Goal: Task Accomplishment & Management: Manage account settings

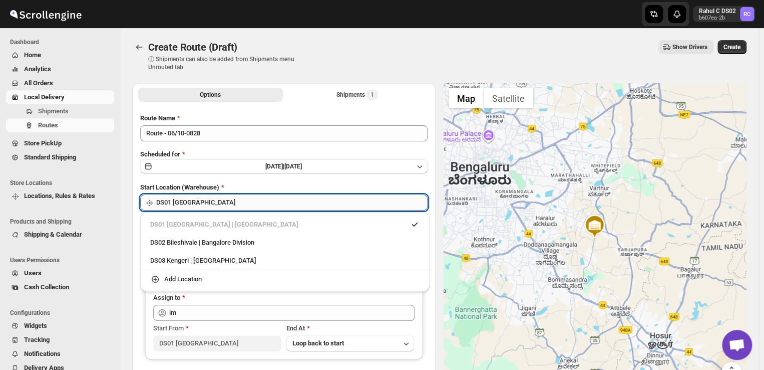
click at [211, 205] on input "DS01 [GEOGRAPHIC_DATA]" at bounding box center [291, 202] width 271 height 16
click at [172, 257] on div "DS03 Kengeri | Bengaluru" at bounding box center [284, 260] width 269 height 10
type input "DS03 Kengeri"
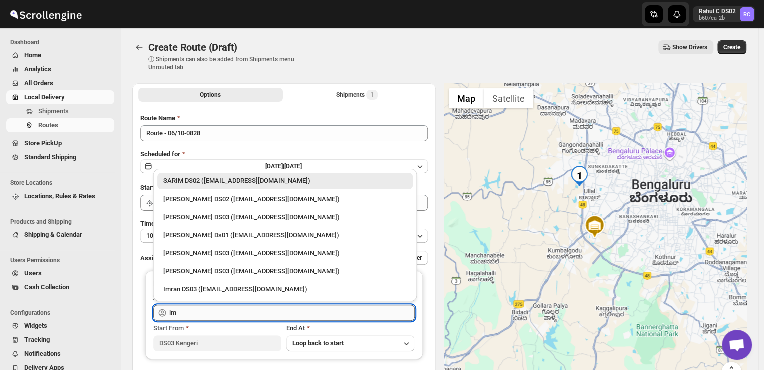
click at [199, 308] on input "im" at bounding box center [291, 313] width 245 height 16
type input "i"
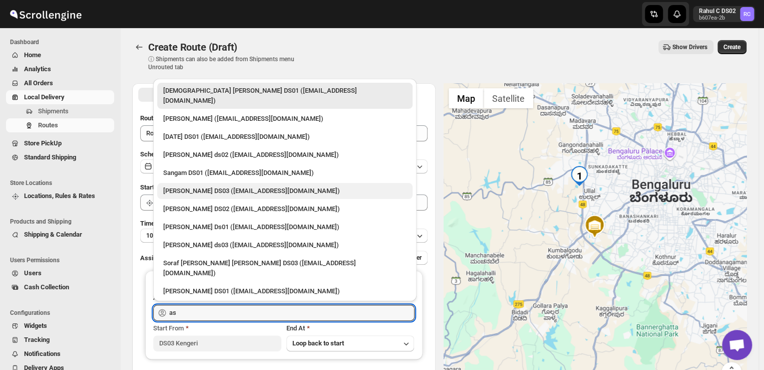
click at [212, 186] on div "ashik uddin DS03 (katiri8361@kimdyn.com)" at bounding box center [284, 191] width 243 height 10
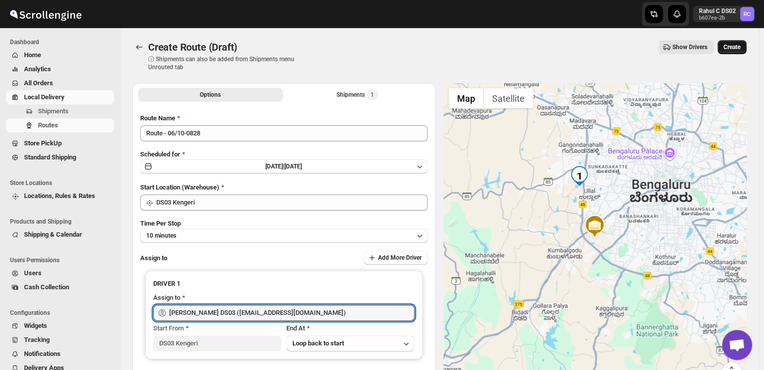
type input "ashik uddin DS03 (katiri8361@kimdyn.com)"
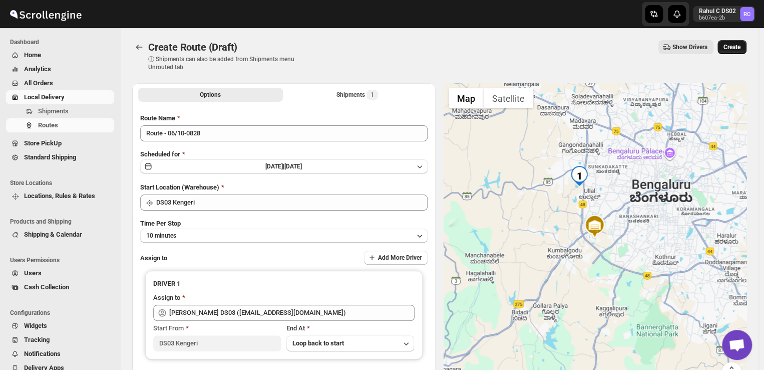
click at [742, 41] on button "Create" at bounding box center [732, 47] width 29 height 14
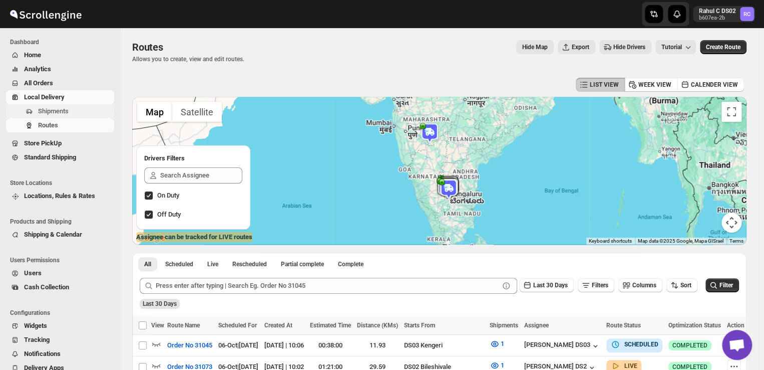
click at [70, 108] on span "Shipments" at bounding box center [75, 111] width 74 height 10
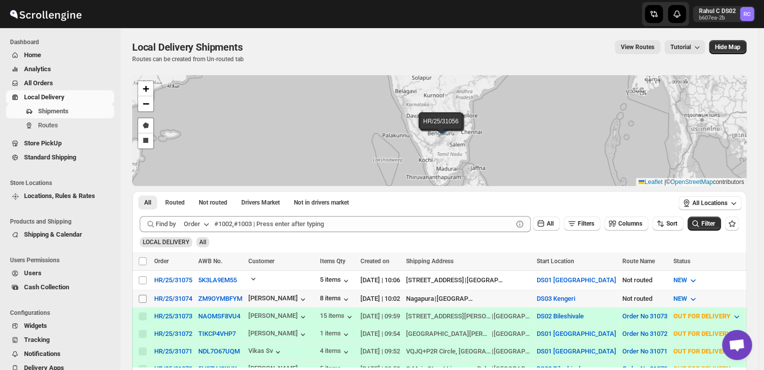
click at [144, 298] on input "Select shipment" at bounding box center [143, 299] width 8 height 8
checkbox input "true"
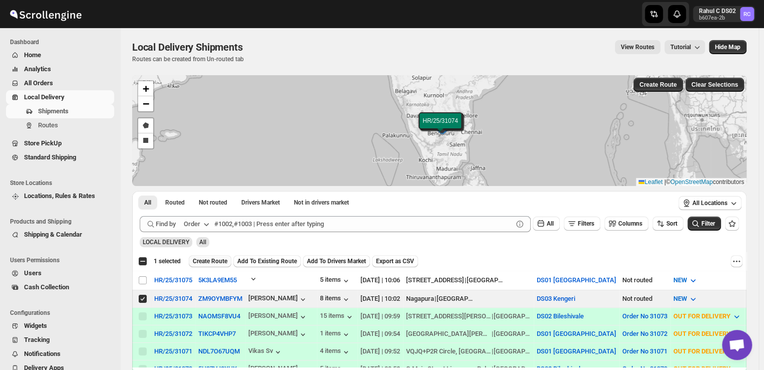
click at [210, 259] on span "Create Route" at bounding box center [210, 261] width 35 height 8
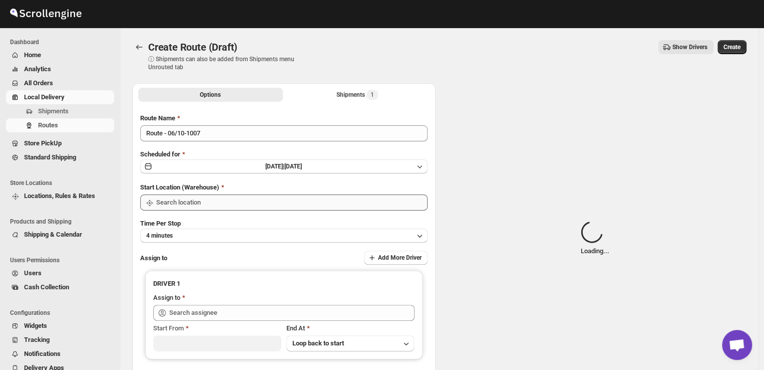
type input "DS03 Kengeri"
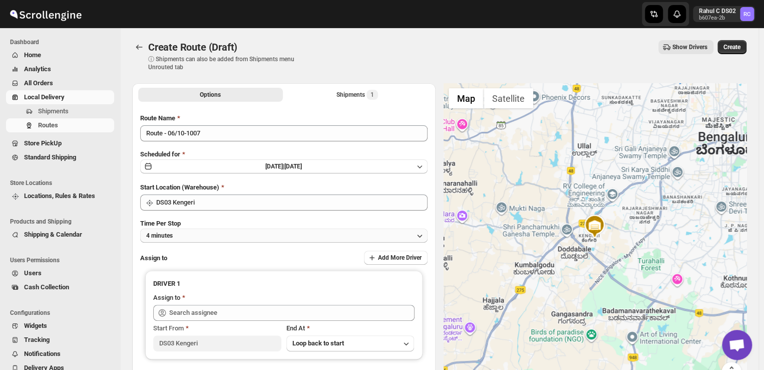
click at [196, 234] on button "4 minutes" at bounding box center [283, 235] width 287 height 14
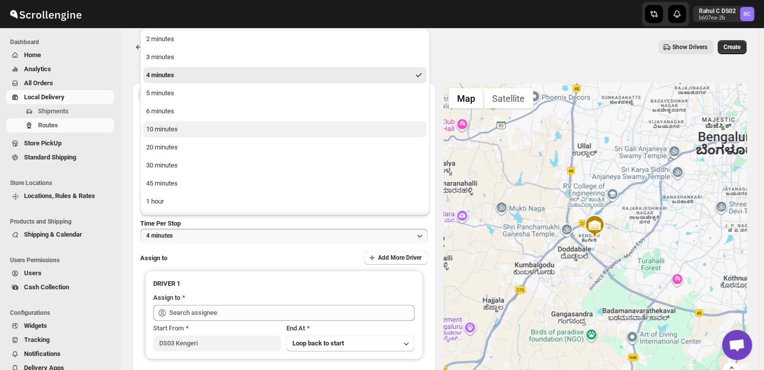
click at [175, 129] on div "10 minutes" at bounding box center [162, 129] width 32 height 10
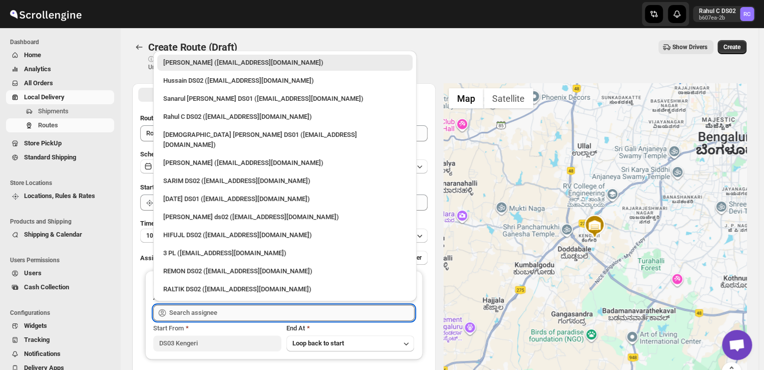
click at [232, 312] on input "text" at bounding box center [291, 313] width 245 height 16
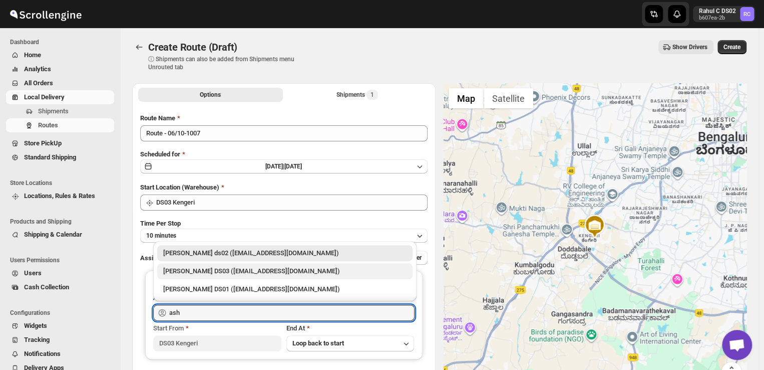
click at [196, 269] on div "[PERSON_NAME] DS03 ([EMAIL_ADDRESS][DOMAIN_NAME])" at bounding box center [284, 271] width 243 height 10
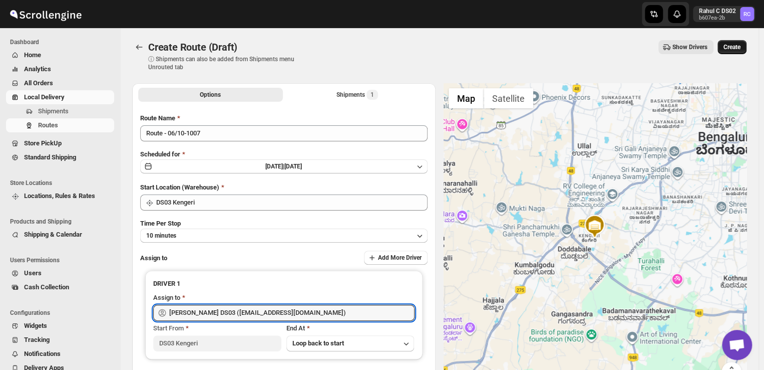
type input "[PERSON_NAME] DS03 ([EMAIL_ADDRESS][DOMAIN_NAME])"
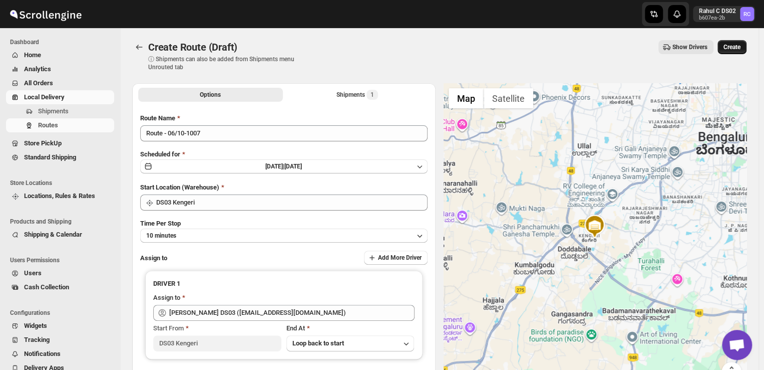
click at [739, 45] on span "Create" at bounding box center [732, 47] width 17 height 8
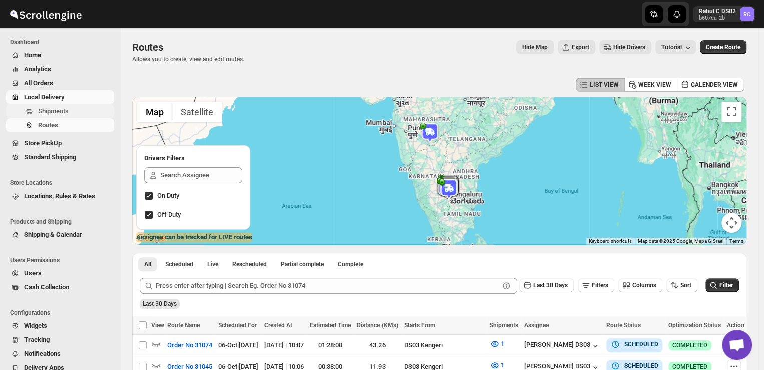
click at [78, 113] on span "Shipments" at bounding box center [75, 111] width 74 height 10
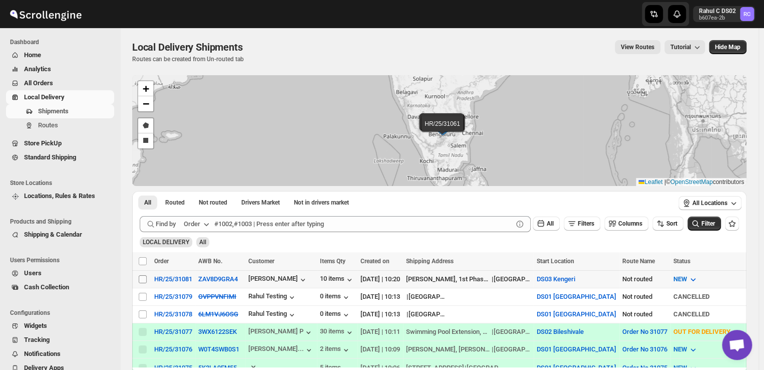
click at [143, 275] on input "Select shipment" at bounding box center [143, 279] width 8 height 8
checkbox input "true"
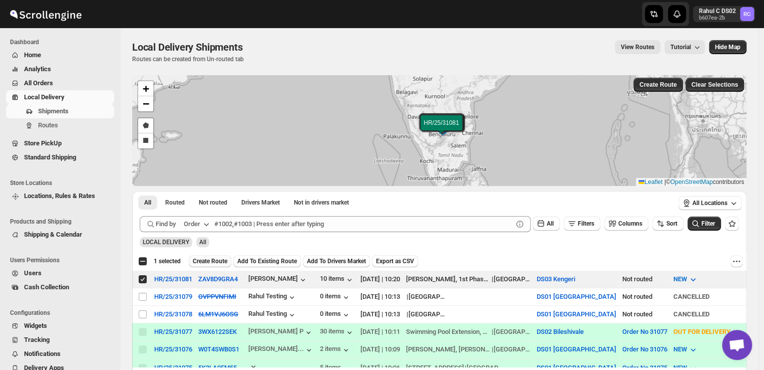
click at [212, 260] on span "Create Route" at bounding box center [210, 261] width 35 height 8
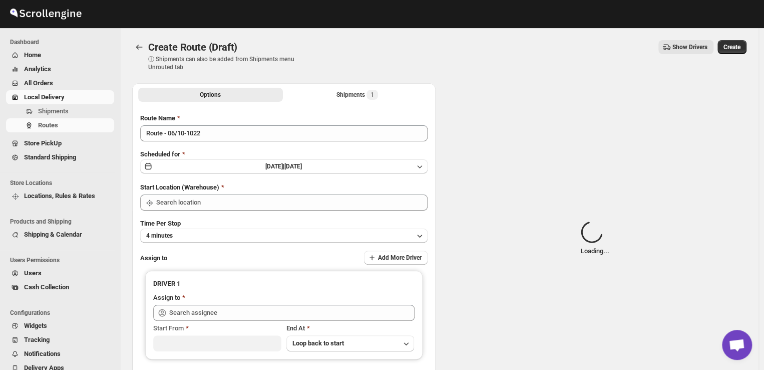
type input "DS03 Kengeri"
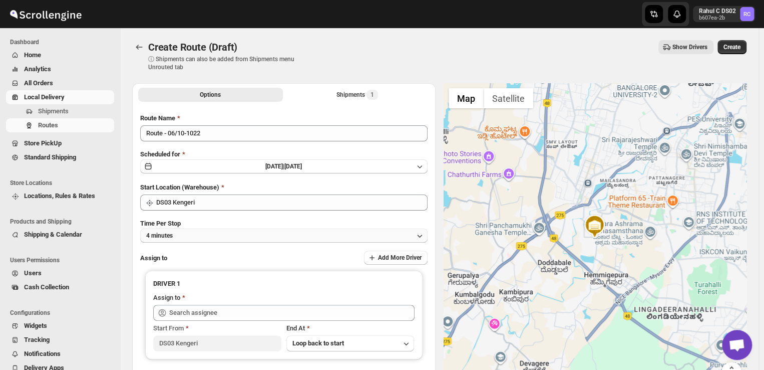
click at [195, 237] on button "4 minutes" at bounding box center [283, 235] width 287 height 14
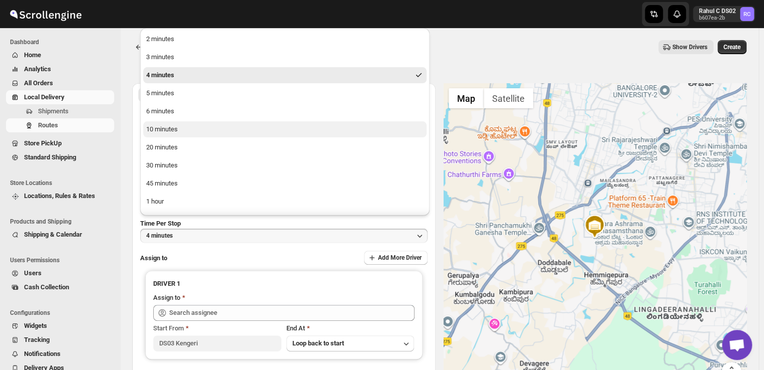
click at [175, 131] on div "10 minutes" at bounding box center [162, 129] width 32 height 10
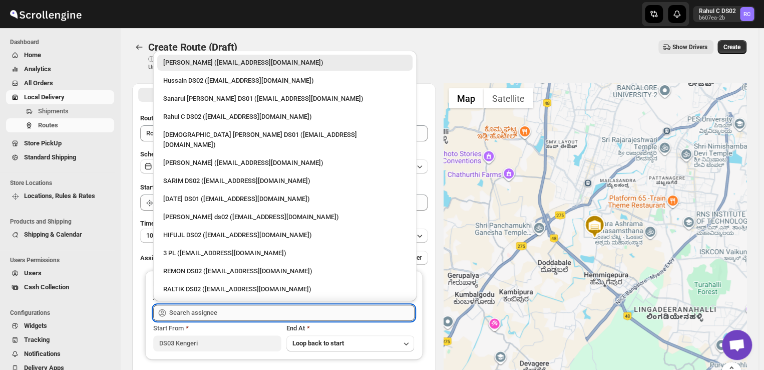
click at [232, 310] on input "text" at bounding box center [291, 313] width 245 height 16
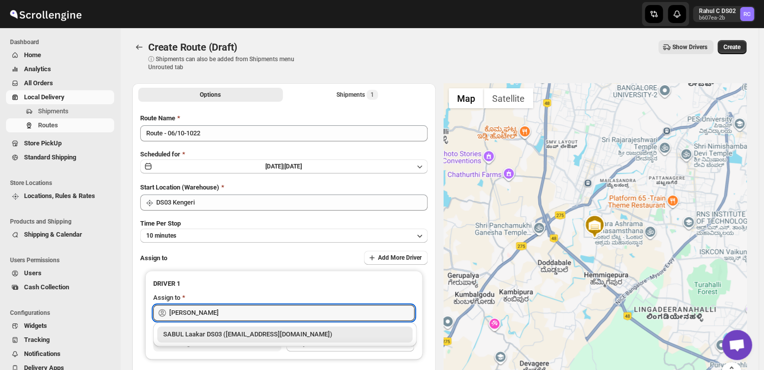
click at [234, 335] on div "SABUL Laakar DS03 ([EMAIL_ADDRESS][DOMAIN_NAME])" at bounding box center [284, 334] width 243 height 10
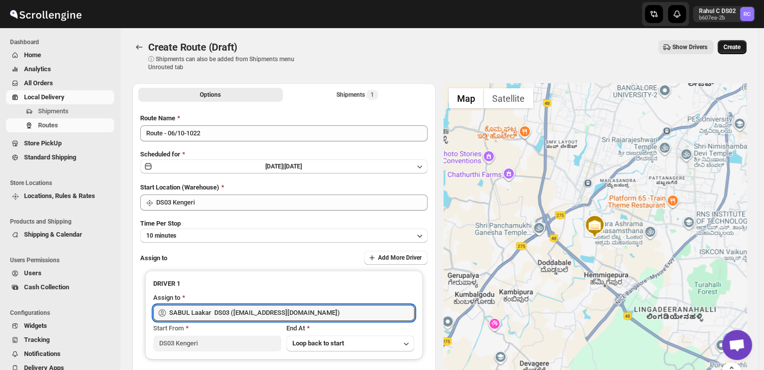
type input "SABUL Laakar DS03 ([EMAIL_ADDRESS][DOMAIN_NAME])"
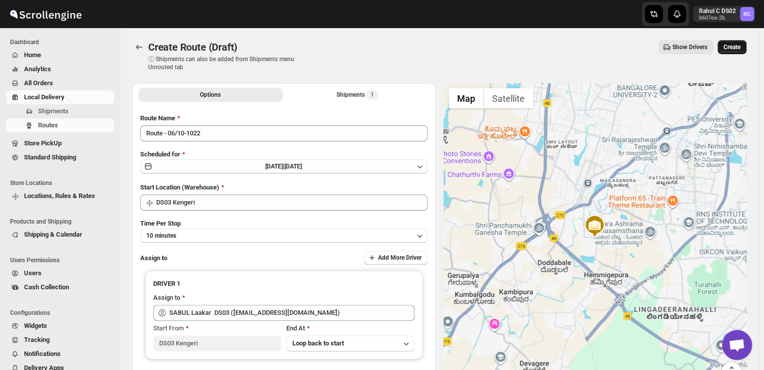
click at [739, 44] on span "Create" at bounding box center [732, 47] width 17 height 8
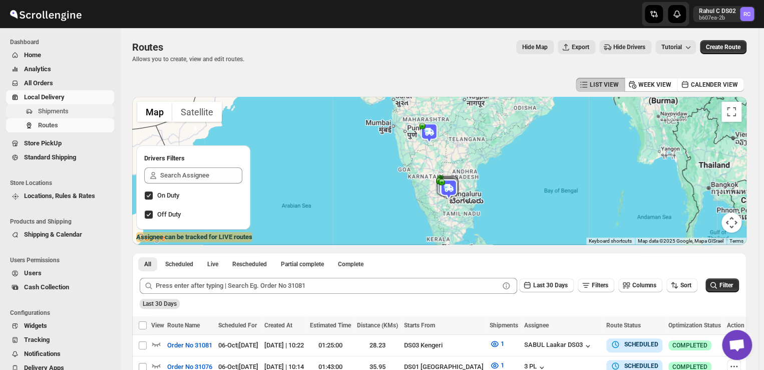
click at [84, 111] on span "Shipments" at bounding box center [75, 111] width 74 height 10
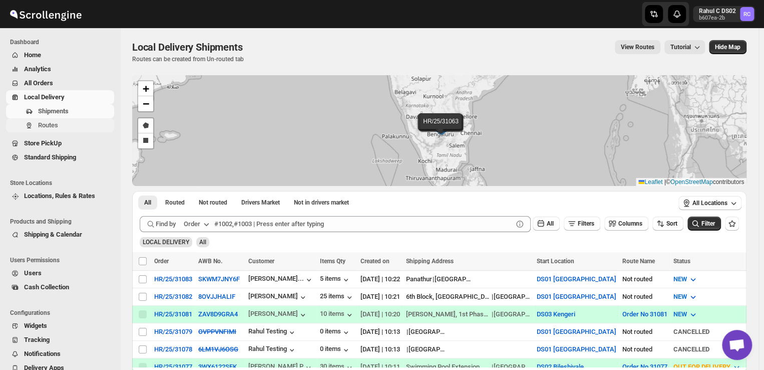
click at [51, 124] on span "Routes" at bounding box center [48, 125] width 20 height 8
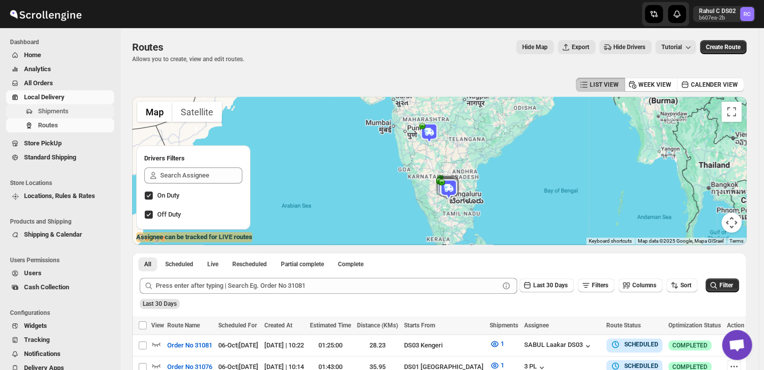
click at [75, 109] on span "Shipments" at bounding box center [75, 111] width 74 height 10
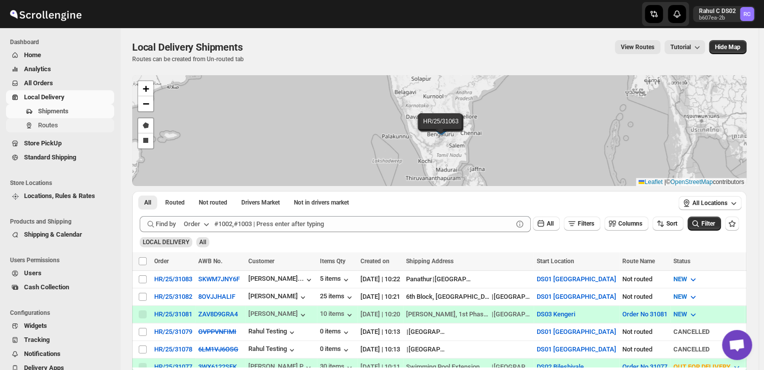
click at [55, 124] on span "Routes" at bounding box center [48, 125] width 20 height 8
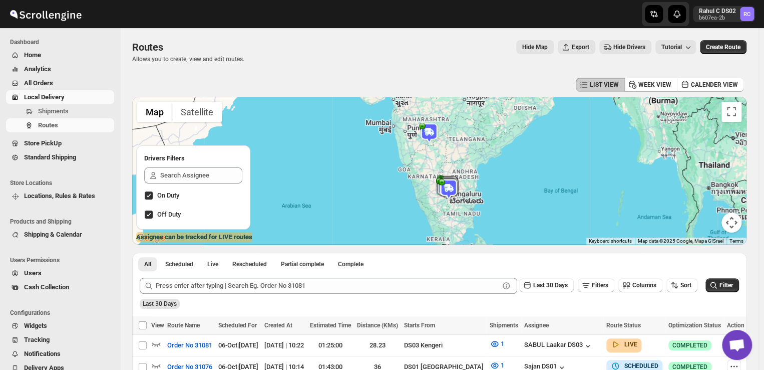
drag, startPoint x: 435, startPoint y: 47, endPoint x: 615, endPoint y: -33, distance: 197.1
click at [615, 0] on html "Skip to content Rahul C DS02 b607ea-2b RC Dashboard Home Analytics All Orders L…" at bounding box center [382, 185] width 764 height 370
click at [60, 111] on span "Shipments" at bounding box center [53, 111] width 31 height 8
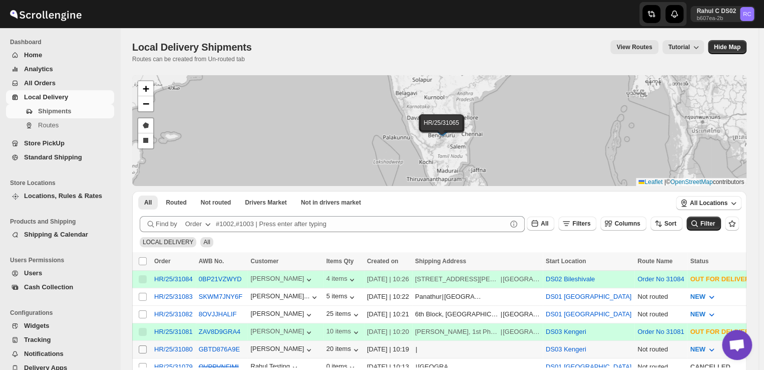
click at [145, 345] on input "Select shipment" at bounding box center [143, 349] width 8 height 8
checkbox input "true"
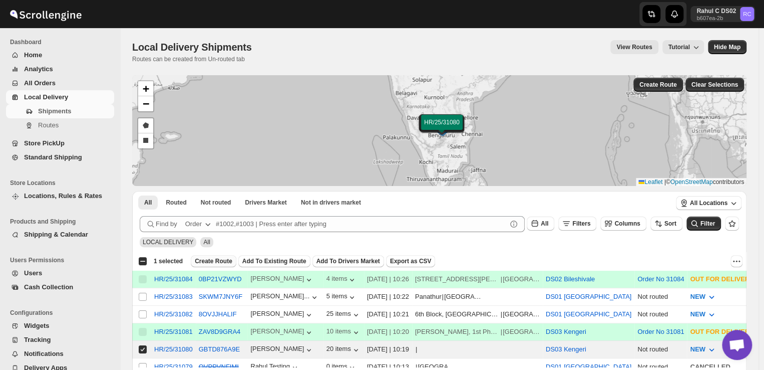
click at [217, 260] on span "Create Route" at bounding box center [214, 261] width 38 height 8
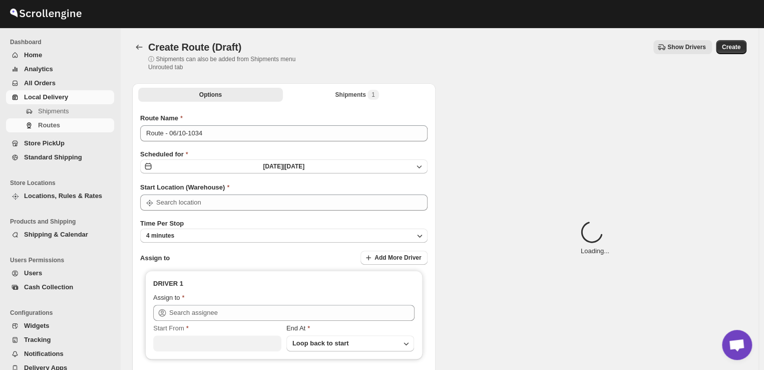
type input "DS03 Kengeri"
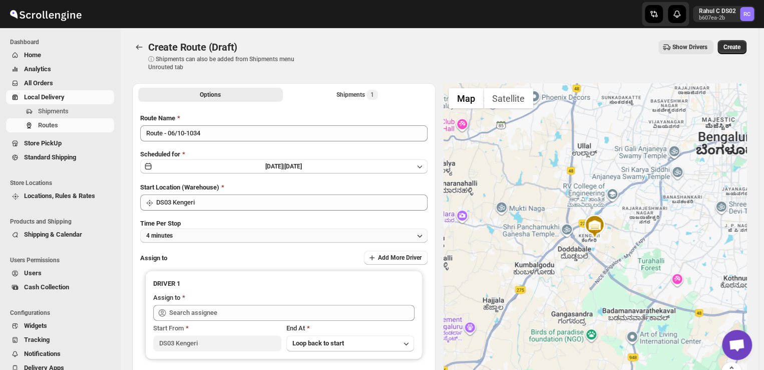
click at [198, 238] on button "4 minutes" at bounding box center [283, 235] width 287 height 14
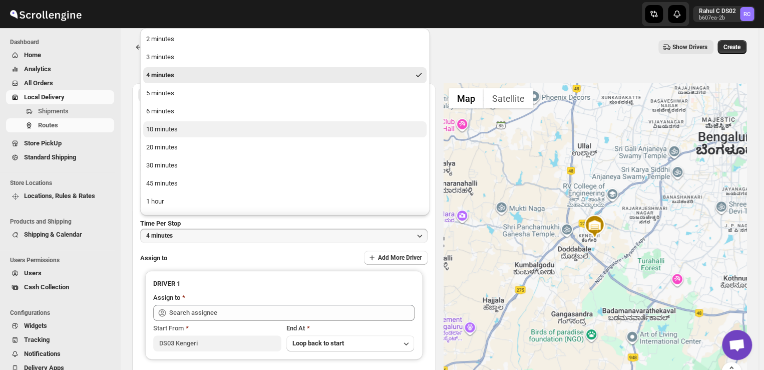
click at [176, 132] on div "10 minutes" at bounding box center [162, 129] width 32 height 10
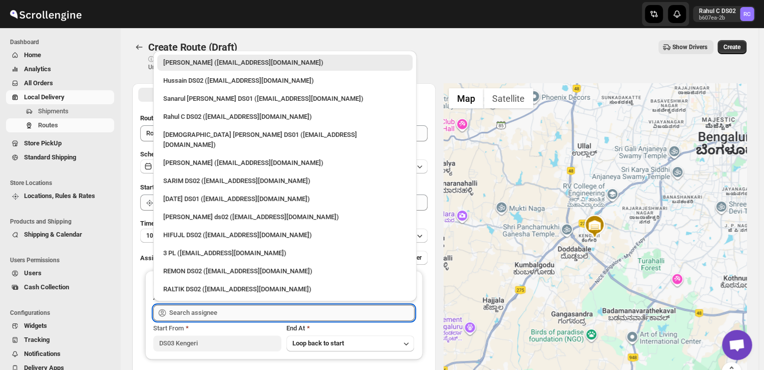
click at [226, 314] on input "text" at bounding box center [291, 313] width 245 height 16
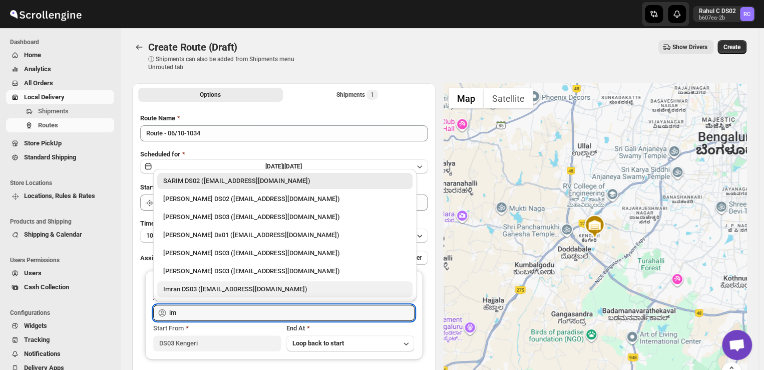
click at [210, 291] on div "Imran DS03 ([EMAIL_ADDRESS][DOMAIN_NAME])" at bounding box center [284, 289] width 243 height 10
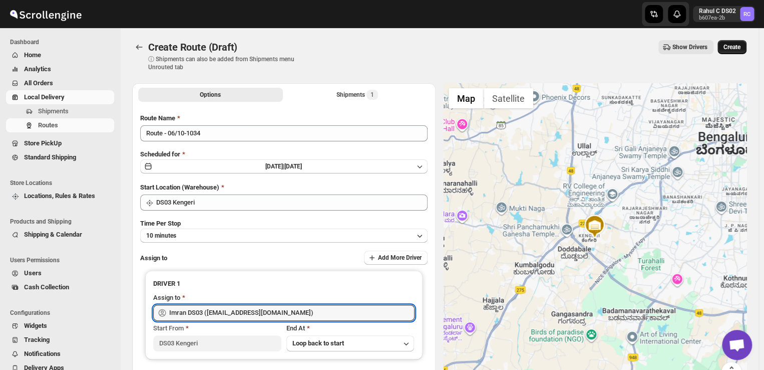
type input "Imran DS03 ([EMAIL_ADDRESS][DOMAIN_NAME])"
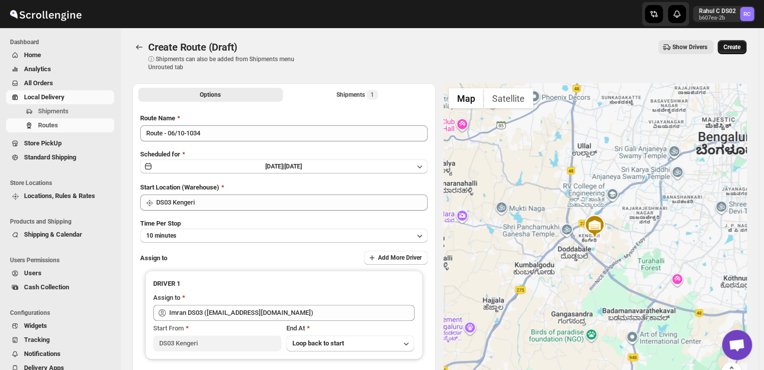
click at [740, 48] on span "Create" at bounding box center [732, 47] width 17 height 8
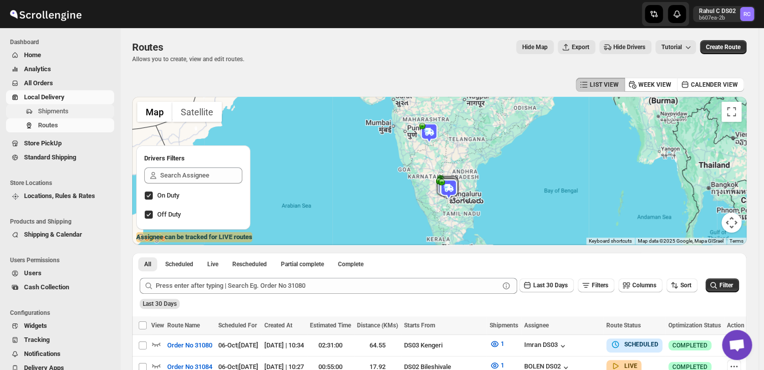
click at [68, 111] on span "Shipments" at bounding box center [53, 111] width 31 height 8
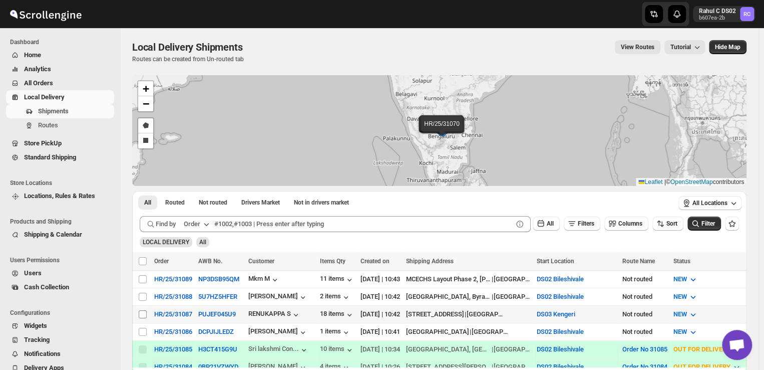
click at [142, 311] on input "Select shipment" at bounding box center [143, 314] width 8 height 8
checkbox input "true"
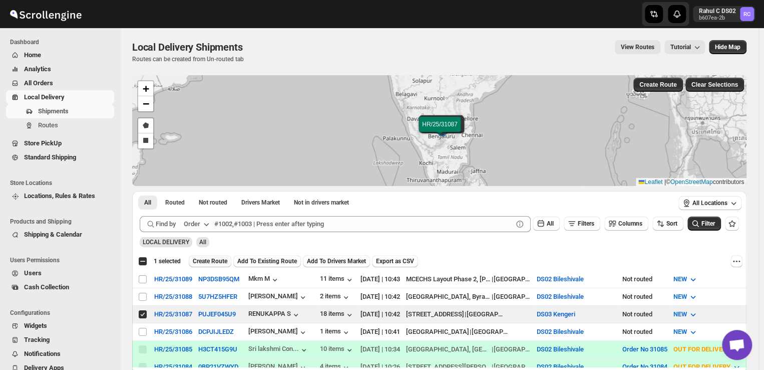
click at [215, 257] on span "Create Route" at bounding box center [210, 261] width 35 height 8
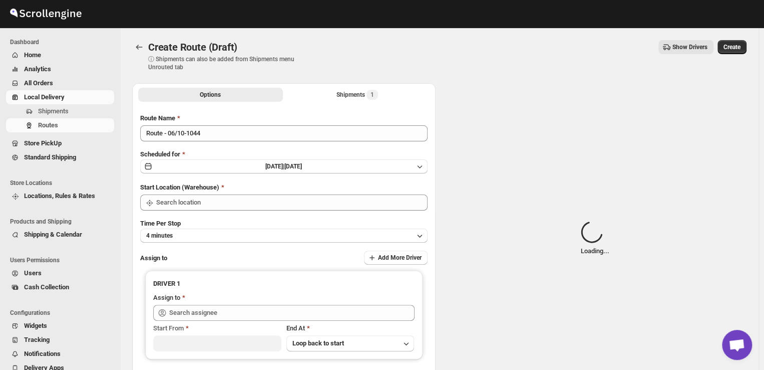
type input "DS03 Kengeri"
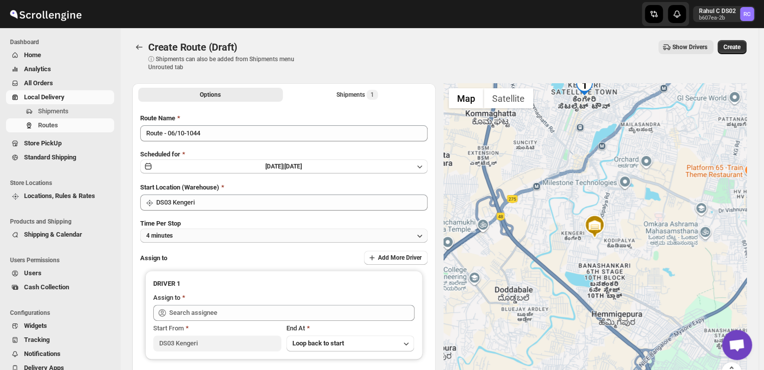
click at [192, 237] on button "4 minutes" at bounding box center [283, 235] width 287 height 14
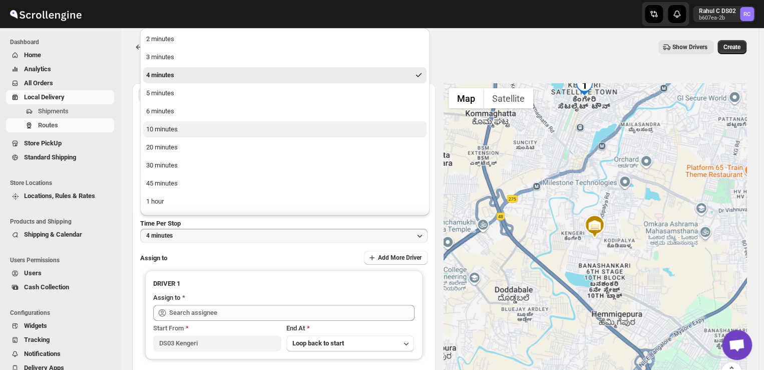
click at [160, 130] on div "10 minutes" at bounding box center [162, 129] width 32 height 10
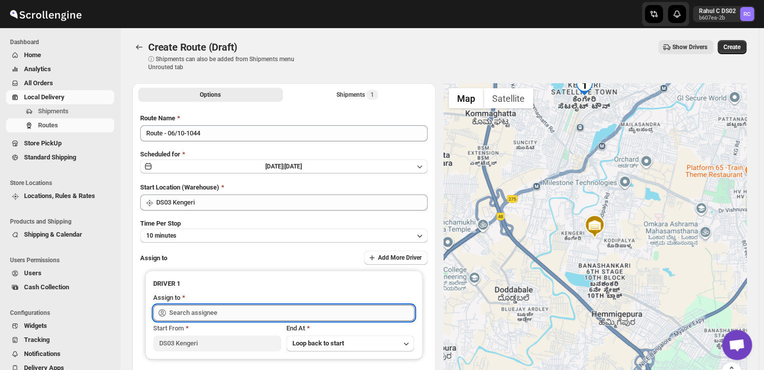
click at [220, 313] on input "text" at bounding box center [291, 313] width 245 height 16
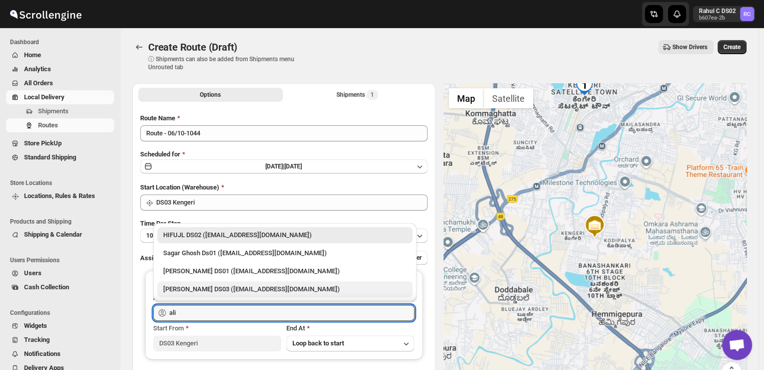
click at [183, 288] on div "[PERSON_NAME] DS03 ([EMAIL_ADDRESS][DOMAIN_NAME])" at bounding box center [284, 289] width 243 height 10
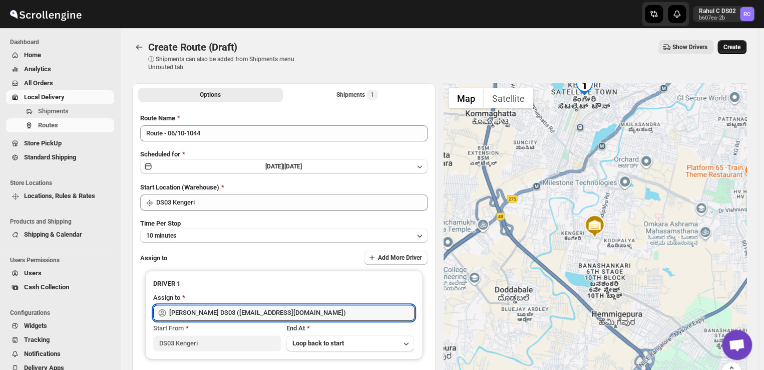
type input "[PERSON_NAME] DS03 ([EMAIL_ADDRESS][DOMAIN_NAME])"
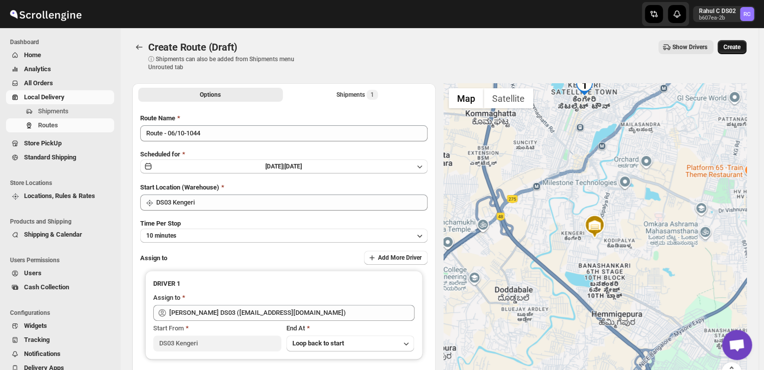
click at [741, 49] on span "Create" at bounding box center [732, 47] width 17 height 8
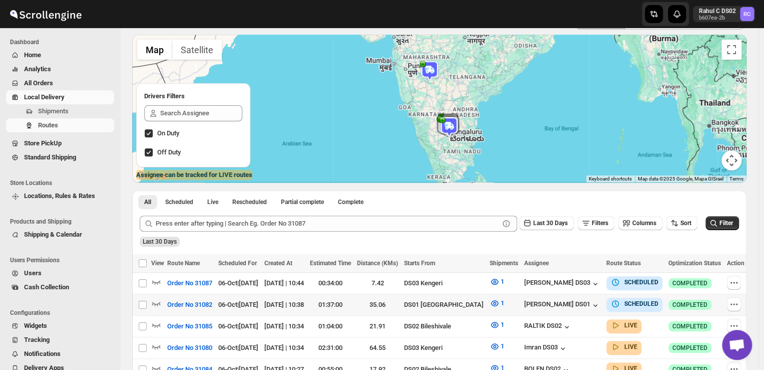
scroll to position [70, 0]
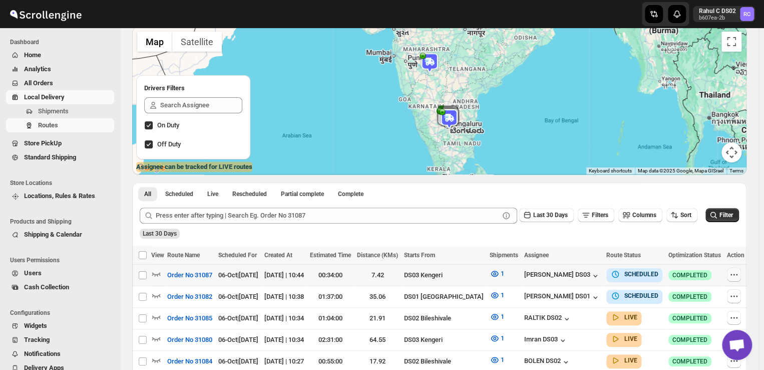
click at [733, 275] on icon "button" at bounding box center [734, 274] width 10 height 10
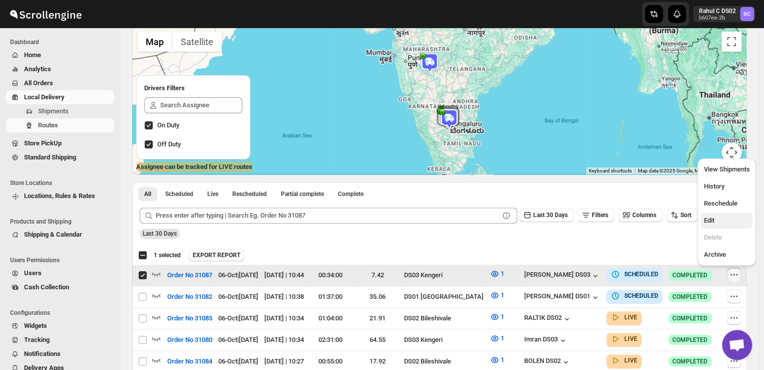
click at [717, 223] on span "Edit" at bounding box center [727, 220] width 46 height 10
checkbox input "false"
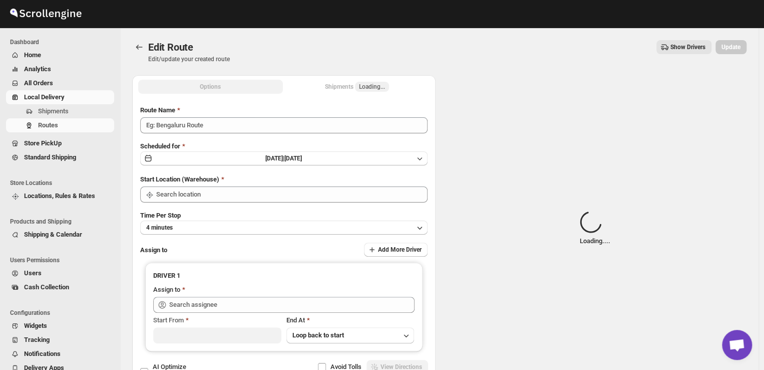
type input "Order No 31087"
type input "DS03 Kengeri"
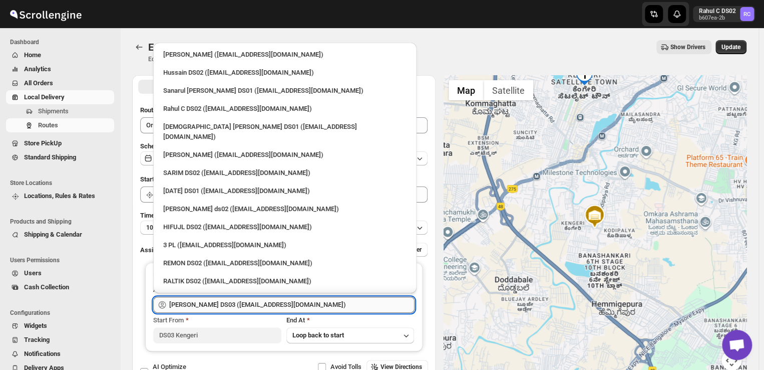
click at [315, 305] on input "[PERSON_NAME] DS03 ([EMAIL_ADDRESS][DOMAIN_NAME])" at bounding box center [291, 305] width 245 height 16
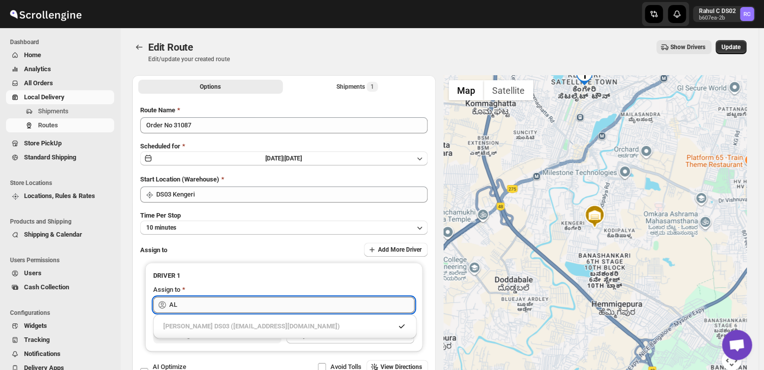
type input "A"
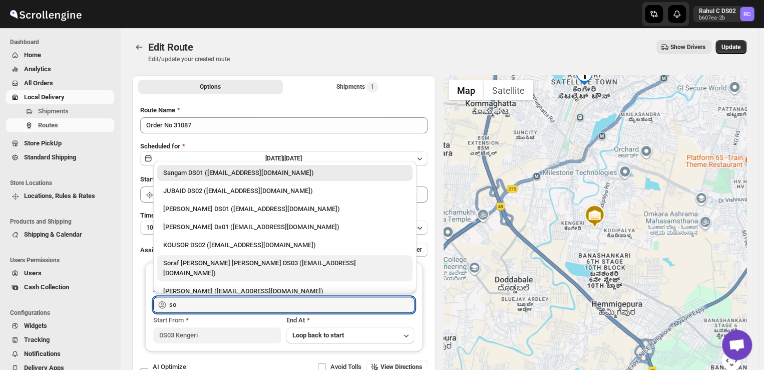
click at [254, 265] on div "Soraf [PERSON_NAME] [PERSON_NAME] DS03 ([EMAIL_ADDRESS][DOMAIN_NAME])" at bounding box center [284, 268] width 243 height 20
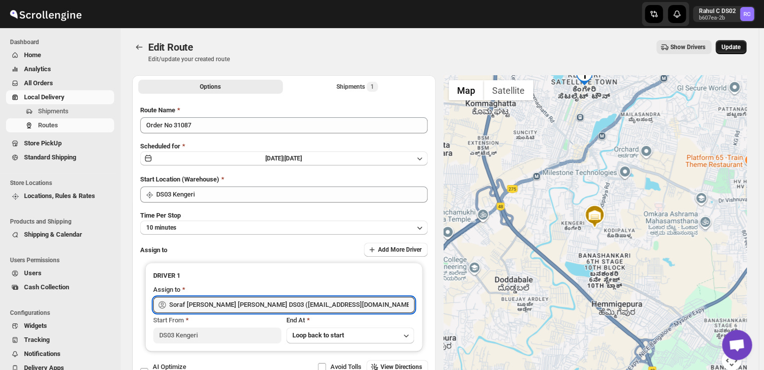
type input "Soraf [PERSON_NAME] [PERSON_NAME] DS03 ([EMAIL_ADDRESS][DOMAIN_NAME])"
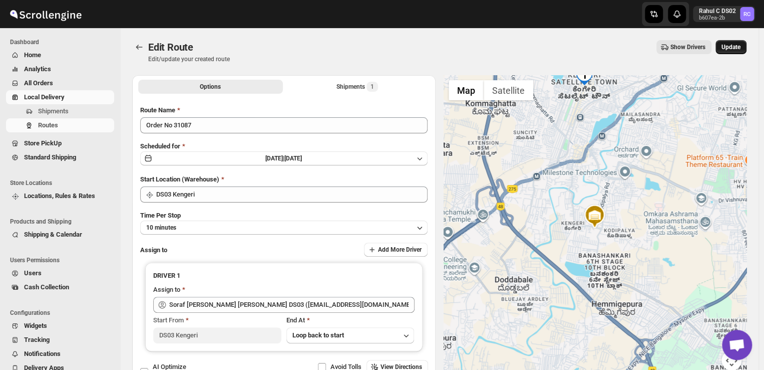
click at [739, 44] on span "Update" at bounding box center [731, 47] width 19 height 8
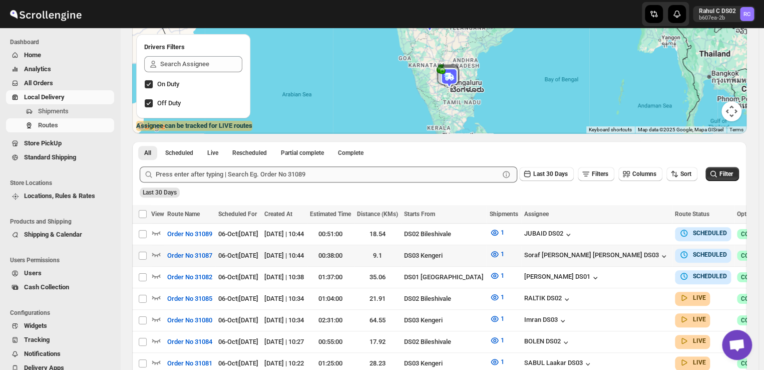
scroll to position [122, 0]
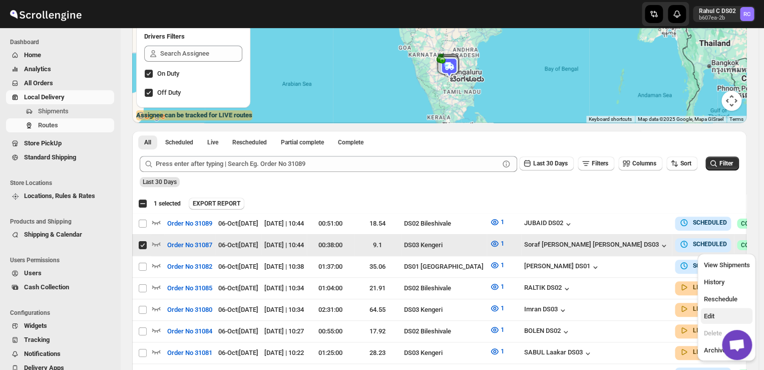
click at [708, 320] on span "Edit" at bounding box center [727, 316] width 46 height 10
checkbox input "false"
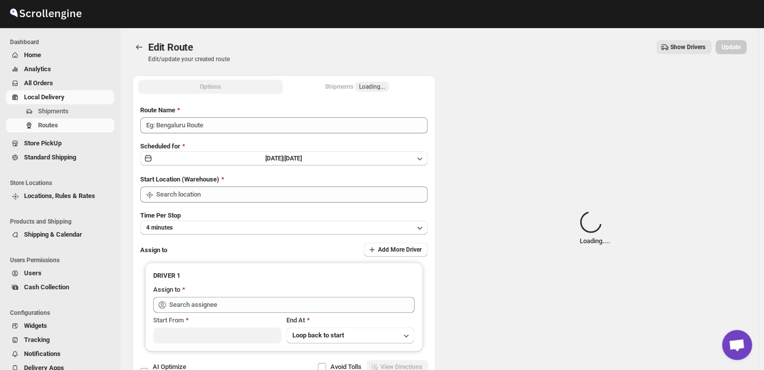
type input "Order No 31087"
type input "DS03 Kengeri"
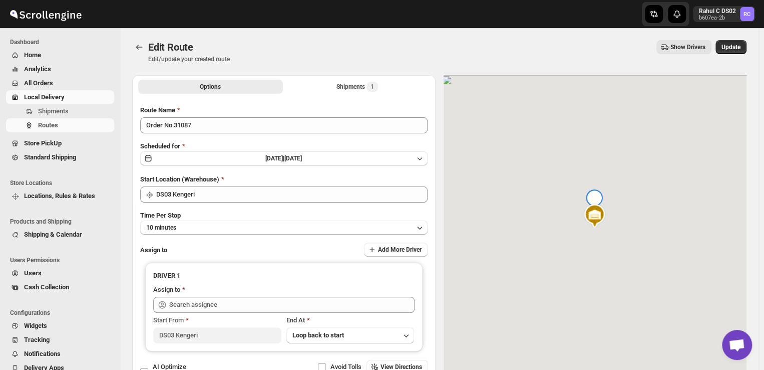
type input "Soraf [PERSON_NAME] [PERSON_NAME] DS03 ([EMAIL_ADDRESS][DOMAIN_NAME])"
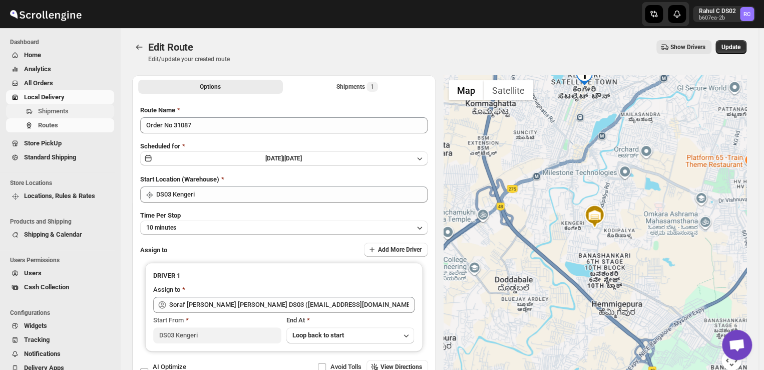
click at [70, 109] on span "Shipments" at bounding box center [75, 111] width 74 height 10
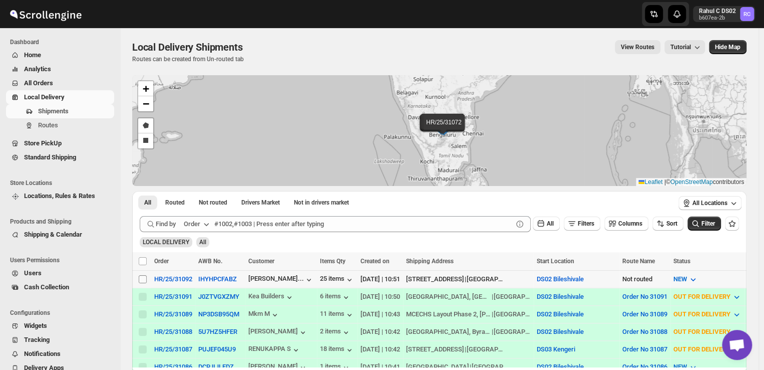
click at [140, 278] on input "Select shipment" at bounding box center [143, 279] width 8 height 8
checkbox input "true"
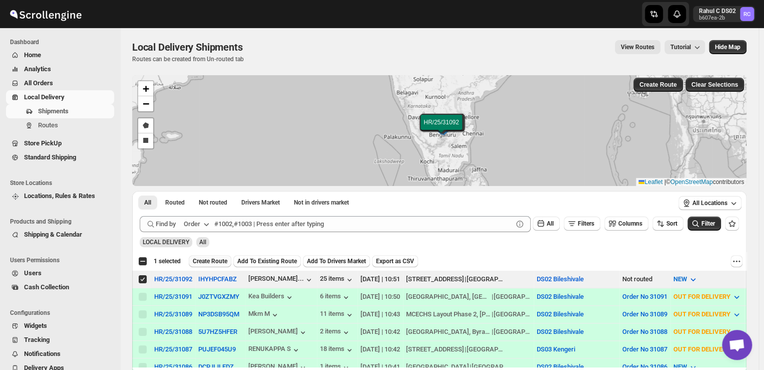
click at [216, 259] on span "Create Route" at bounding box center [210, 261] width 35 height 8
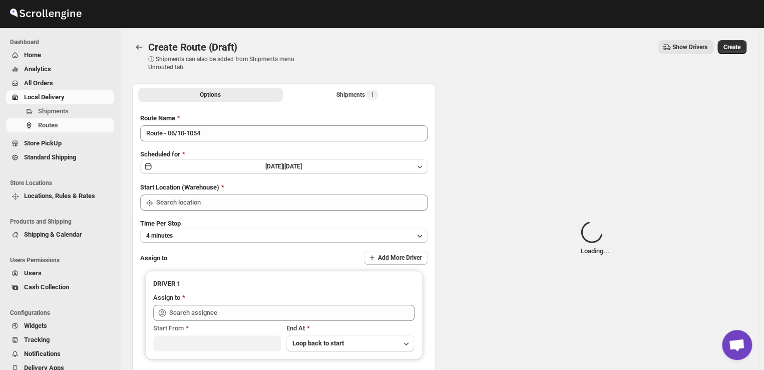
type input "DS02 Bileshivale"
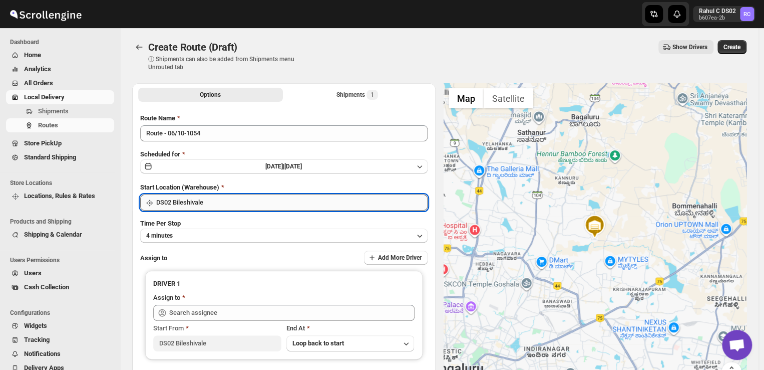
click at [220, 203] on input "DS02 Bileshivale" at bounding box center [291, 202] width 271 height 16
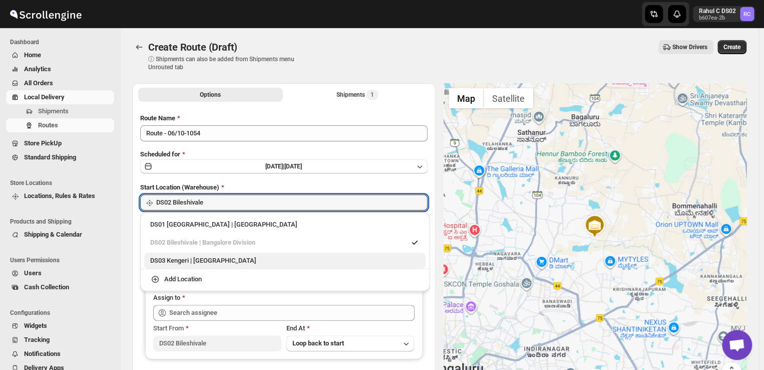
click at [174, 257] on div "DS03 Kengeri | [GEOGRAPHIC_DATA]" at bounding box center [284, 260] width 269 height 10
type input "DS03 Kengeri"
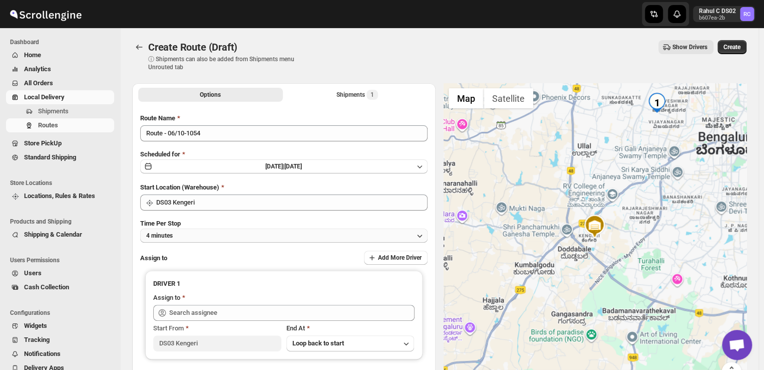
click at [195, 233] on button "4 minutes" at bounding box center [283, 235] width 287 height 14
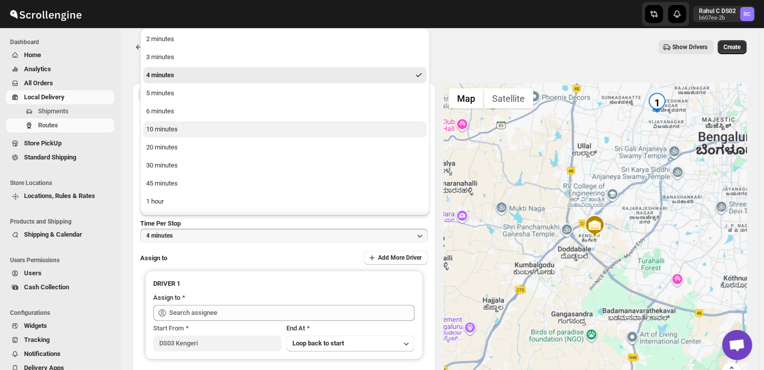
click at [176, 135] on button "10 minutes" at bounding box center [284, 129] width 283 height 16
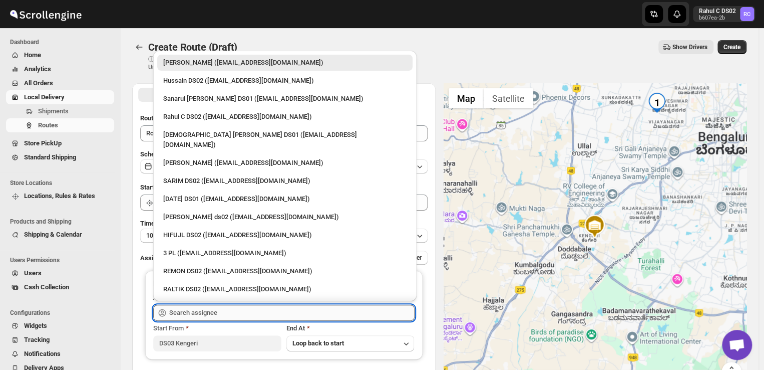
click at [214, 313] on input "text" at bounding box center [291, 313] width 245 height 16
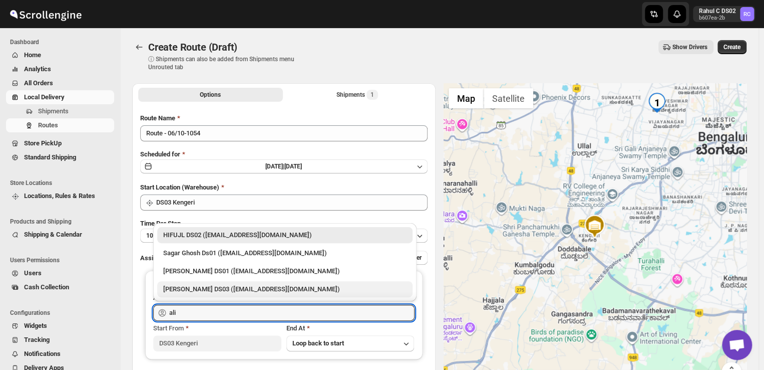
click at [202, 287] on div "[PERSON_NAME] DS03 ([EMAIL_ADDRESS][DOMAIN_NAME])" at bounding box center [284, 289] width 243 height 10
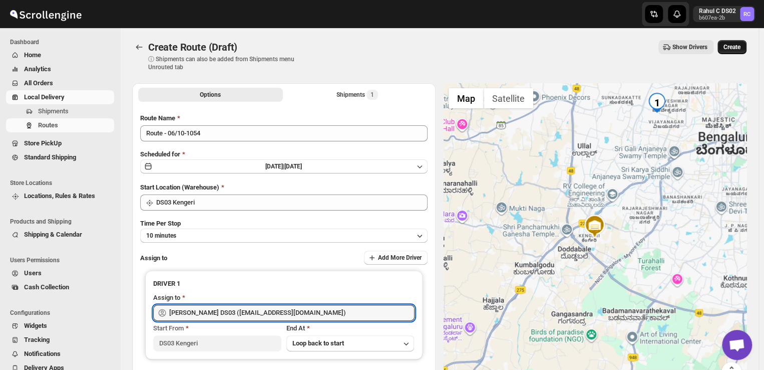
type input "[PERSON_NAME] DS03 ([EMAIL_ADDRESS][DOMAIN_NAME])"
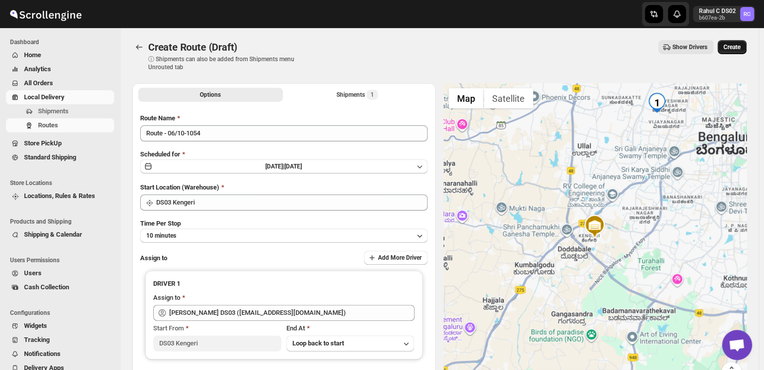
click at [736, 47] on span "Create" at bounding box center [732, 47] width 17 height 8
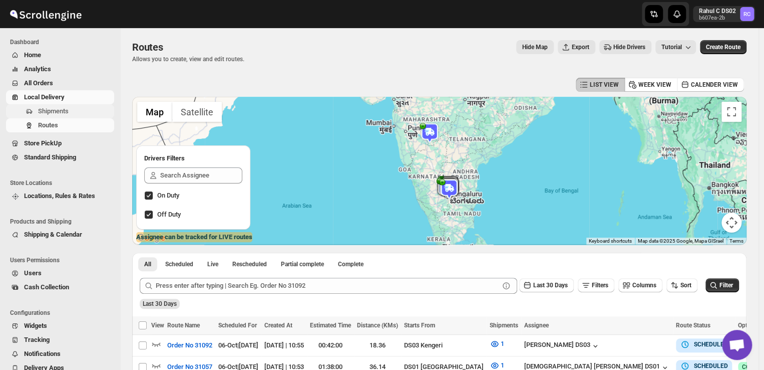
click at [61, 111] on span "Shipments" at bounding box center [53, 111] width 31 height 8
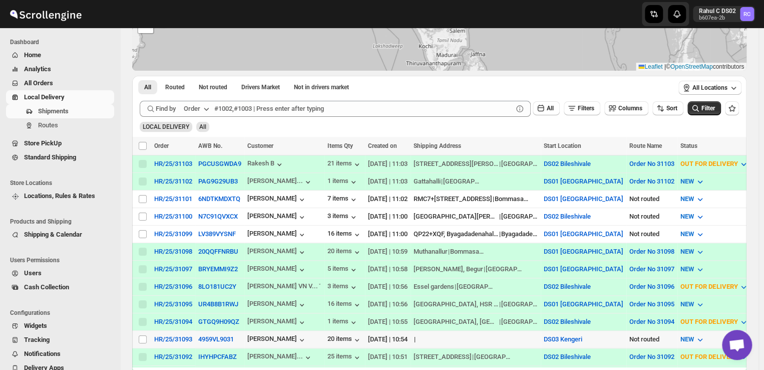
scroll to position [142, 0]
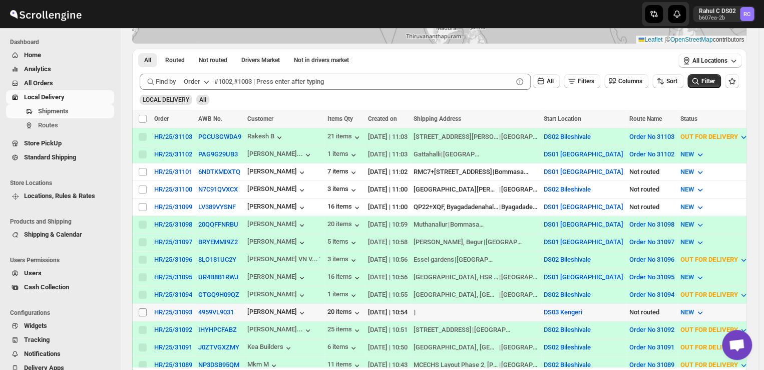
click at [142, 308] on input "Select shipment" at bounding box center [143, 312] width 8 height 8
checkbox input "true"
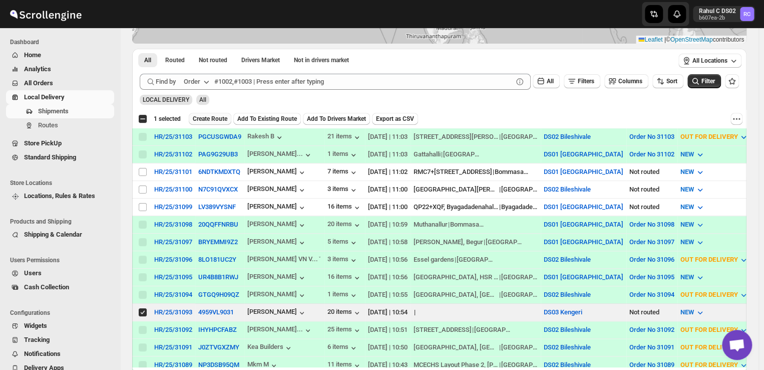
click at [220, 115] on span "Create Route" at bounding box center [210, 119] width 35 height 8
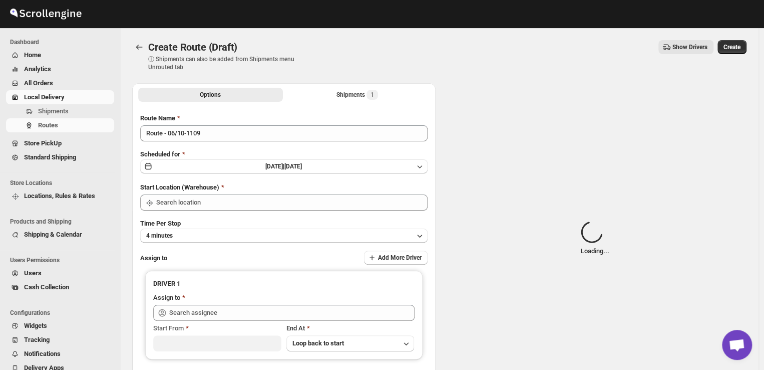
type input "DS03 Kengeri"
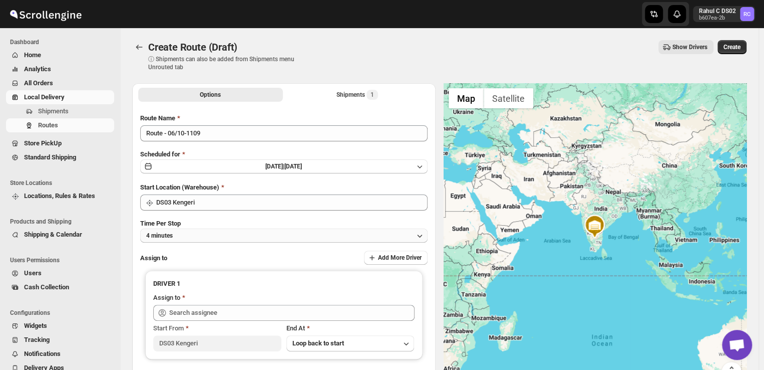
click at [191, 234] on button "4 minutes" at bounding box center [283, 235] width 287 height 14
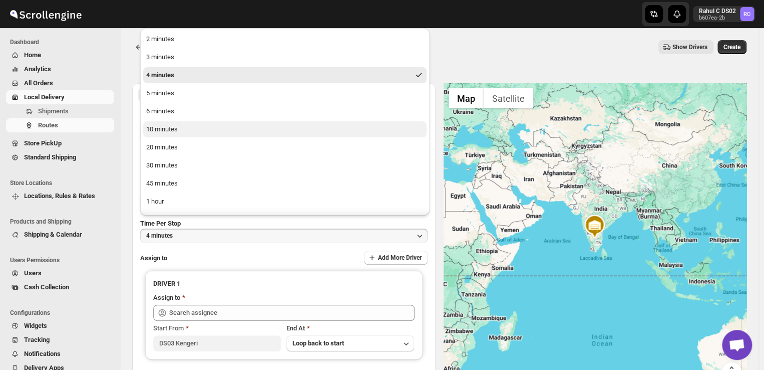
click at [184, 129] on button "10 minutes" at bounding box center [284, 129] width 283 height 16
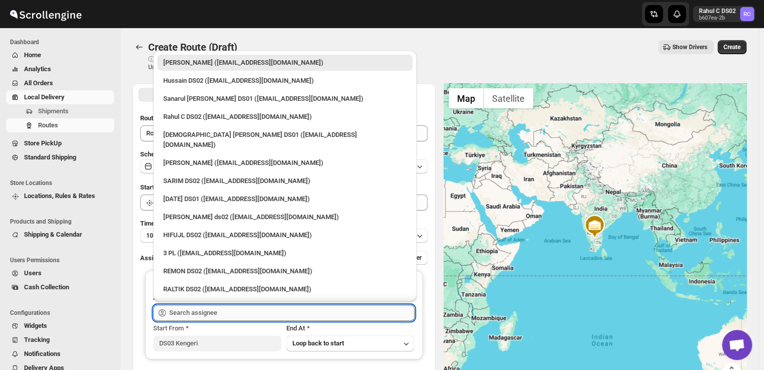
click at [219, 318] on input "text" at bounding box center [291, 313] width 245 height 16
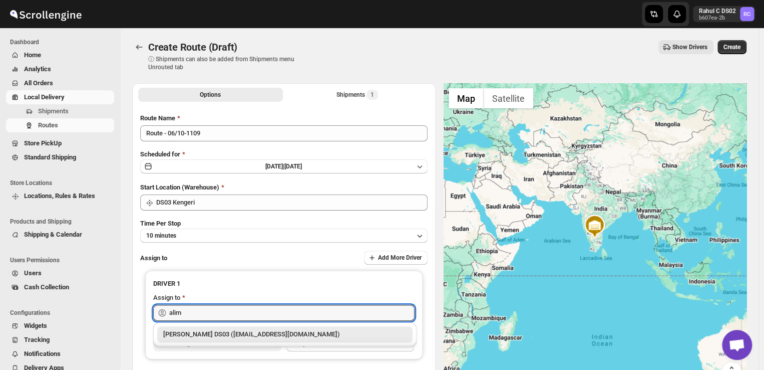
click at [218, 337] on div "[PERSON_NAME] DS03 ([EMAIL_ADDRESS][DOMAIN_NAME])" at bounding box center [284, 334] width 243 height 10
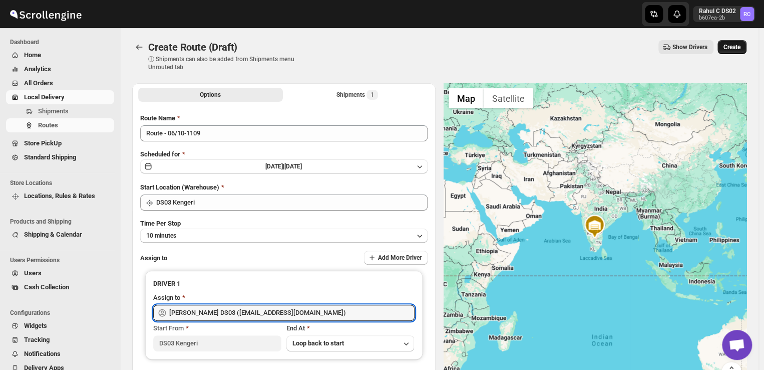
type input "[PERSON_NAME] DS03 ([EMAIL_ADDRESS][DOMAIN_NAME])"
click at [740, 47] on span "Create" at bounding box center [732, 47] width 17 height 8
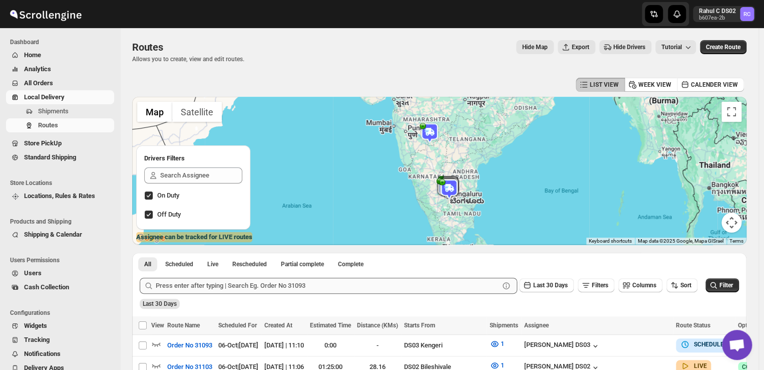
scroll to position [32, 0]
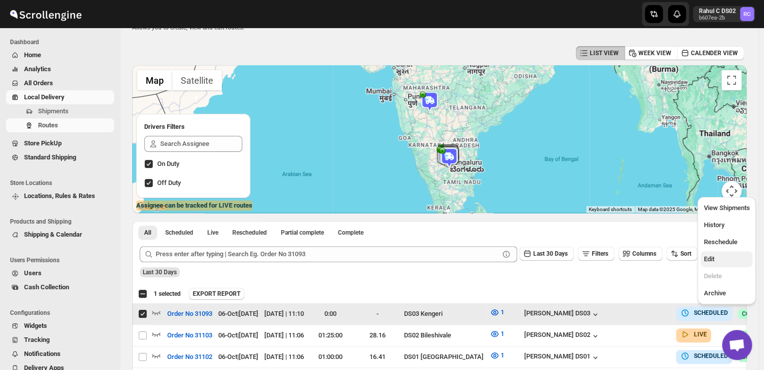
click at [710, 259] on span "Edit" at bounding box center [709, 259] width 11 height 8
checkbox input "false"
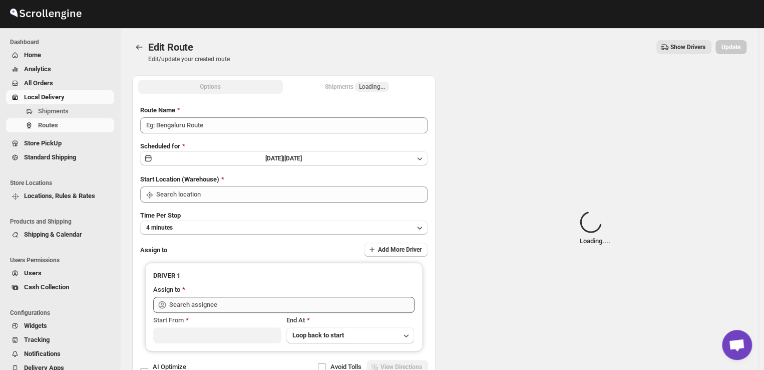
type input "Order No 31093"
type input "DS03 Kengeri"
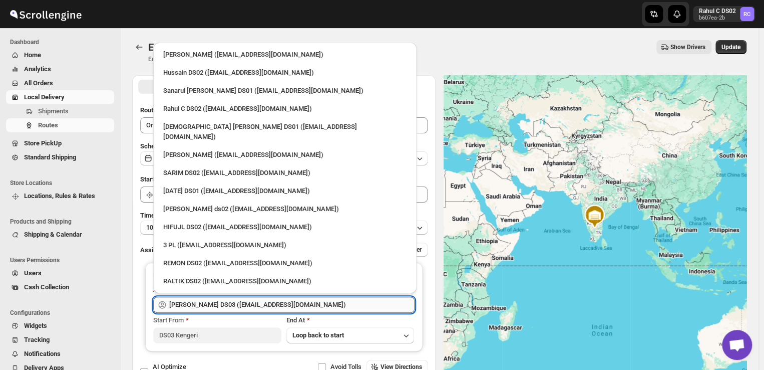
click at [233, 304] on input "[PERSON_NAME] DS03 ([EMAIL_ADDRESS][DOMAIN_NAME])" at bounding box center [291, 305] width 245 height 16
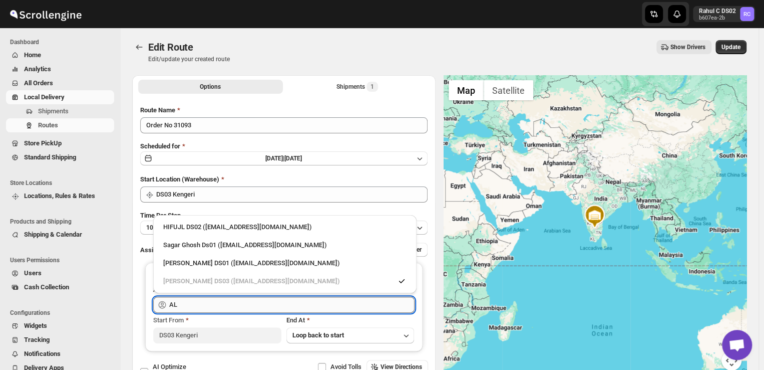
type input "A"
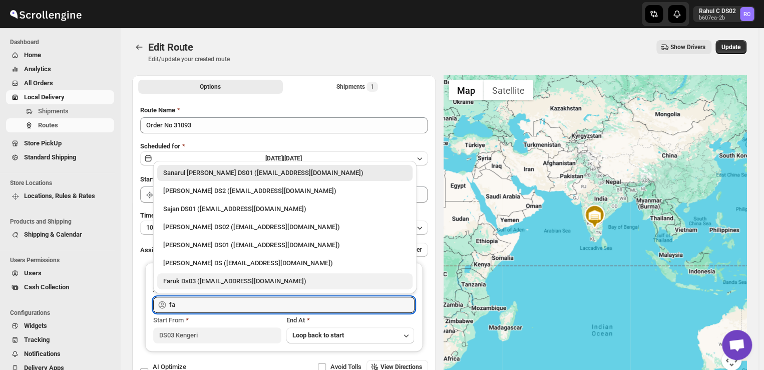
click at [208, 279] on div "Faruk Ds03 ([EMAIL_ADDRESS][DOMAIN_NAME])" at bounding box center [284, 281] width 243 height 10
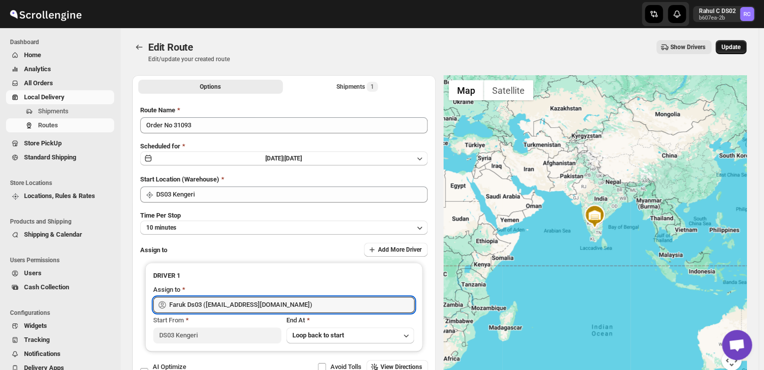
type input "Faruk Ds03 ([EMAIL_ADDRESS][DOMAIN_NAME])"
click at [732, 48] on span "Update" at bounding box center [731, 47] width 19 height 8
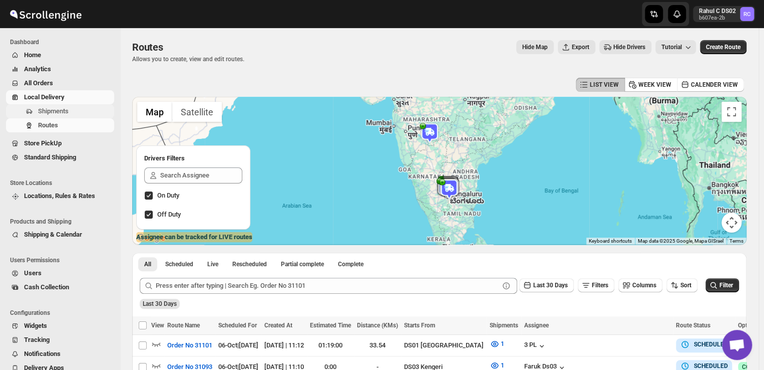
click at [52, 109] on span "Shipments" at bounding box center [53, 111] width 31 height 8
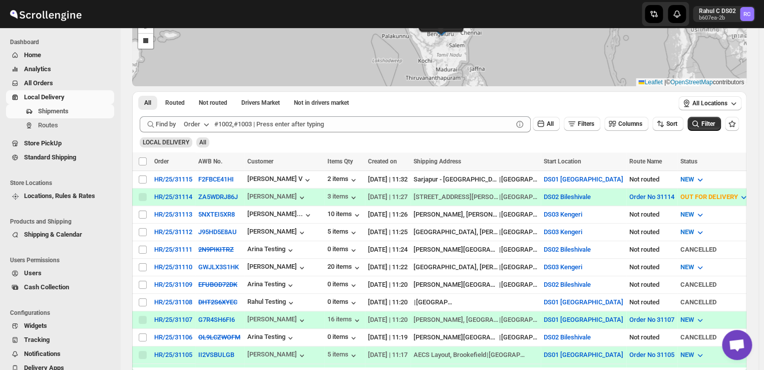
scroll to position [100, 0]
click at [143, 262] on input "Select shipment" at bounding box center [143, 266] width 8 height 8
checkbox input "true"
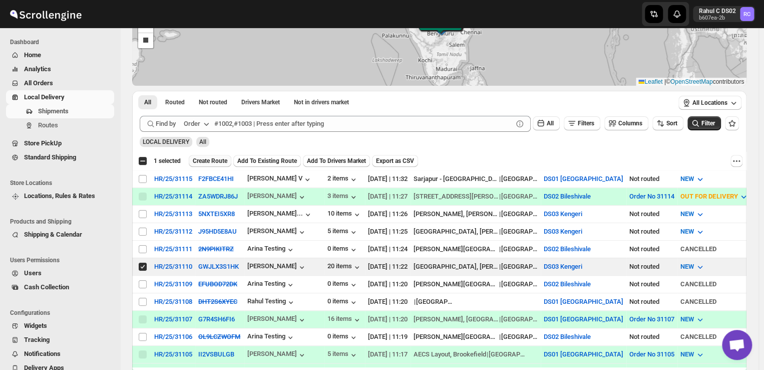
click at [216, 164] on span "Create Route" at bounding box center [210, 161] width 35 height 8
click at [216, 164] on div "Skip to content Rahul C DS02 b607ea-2b RC Dashboard Home Analytics All Orders L…" at bounding box center [382, 249] width 764 height 699
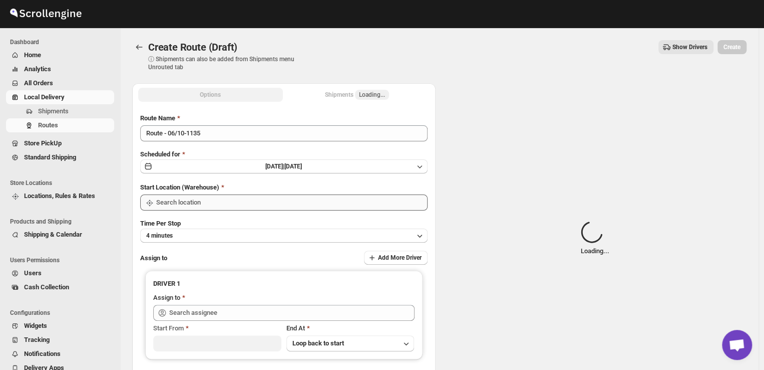
type input "DS03 Kengeri"
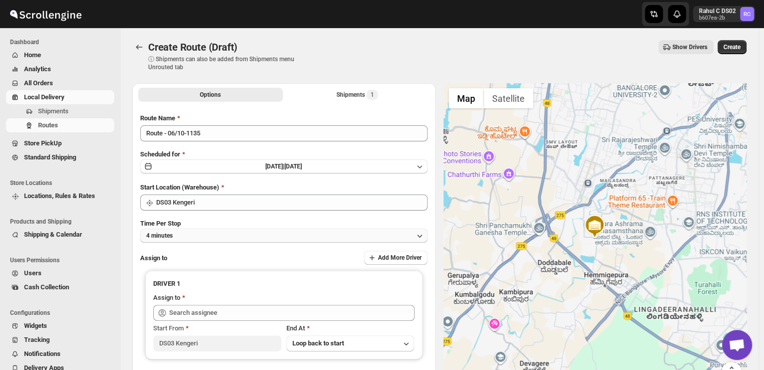
click at [183, 237] on button "4 minutes" at bounding box center [283, 235] width 287 height 14
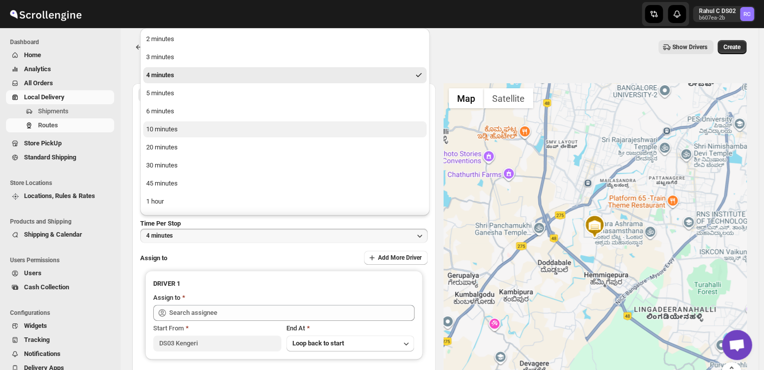
click at [166, 131] on div "10 minutes" at bounding box center [162, 129] width 32 height 10
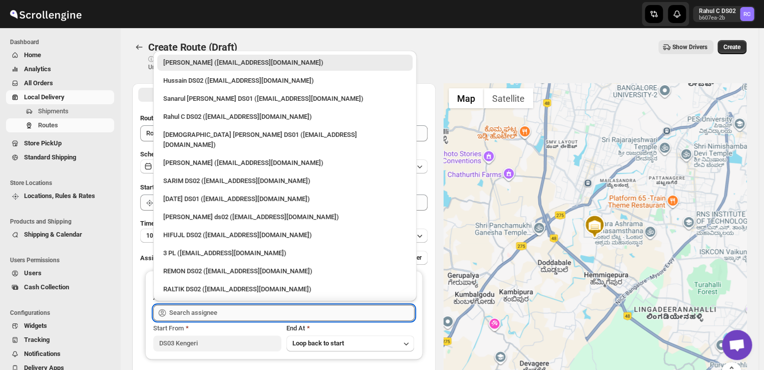
click at [224, 316] on input "text" at bounding box center [291, 313] width 245 height 16
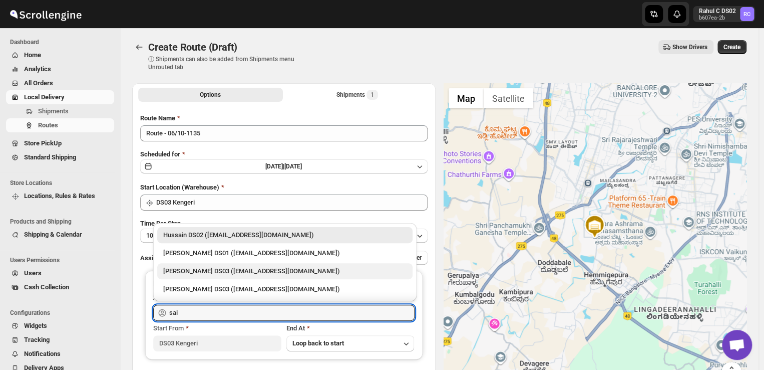
click at [214, 268] on div "[PERSON_NAME] DS03 ([EMAIL_ADDRESS][DOMAIN_NAME])" at bounding box center [284, 271] width 243 height 10
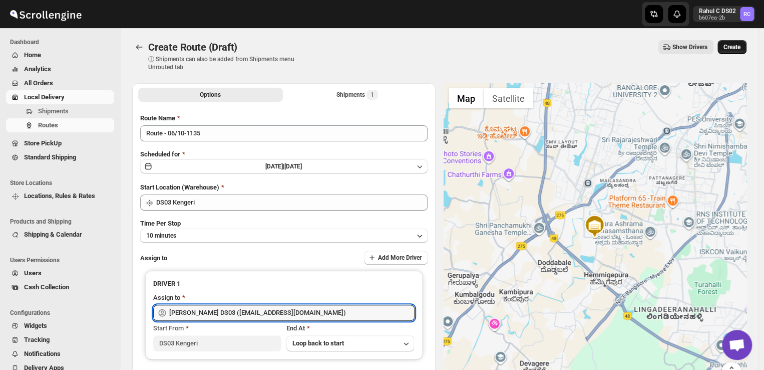
type input "[PERSON_NAME] DS03 ([EMAIL_ADDRESS][DOMAIN_NAME])"
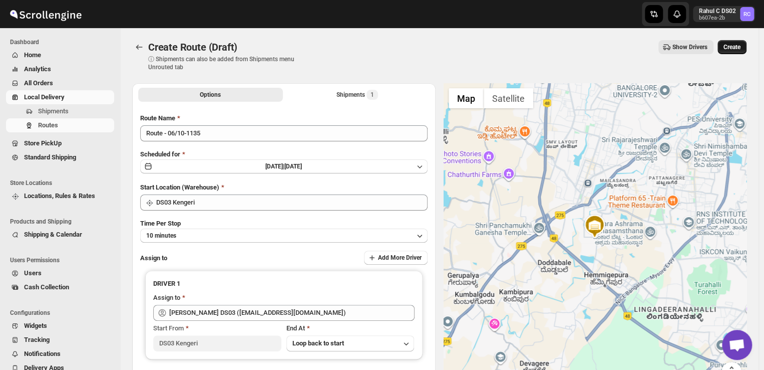
click at [740, 51] on span "Create" at bounding box center [732, 47] width 17 height 8
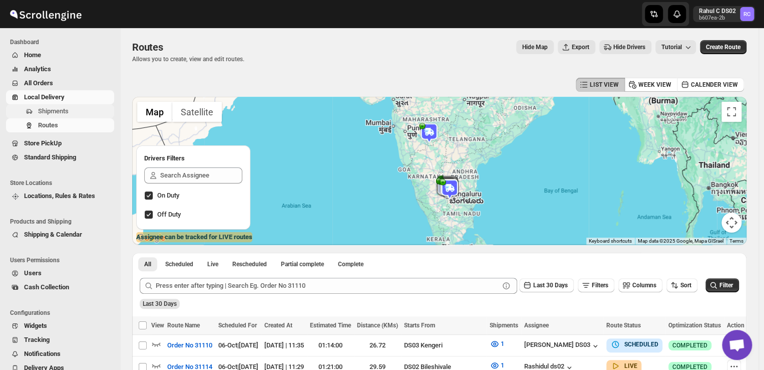
click at [58, 111] on span "Shipments" at bounding box center [53, 111] width 31 height 8
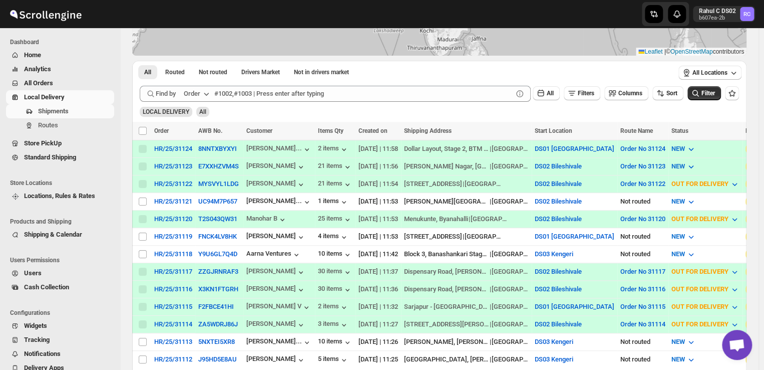
scroll to position [175, 0]
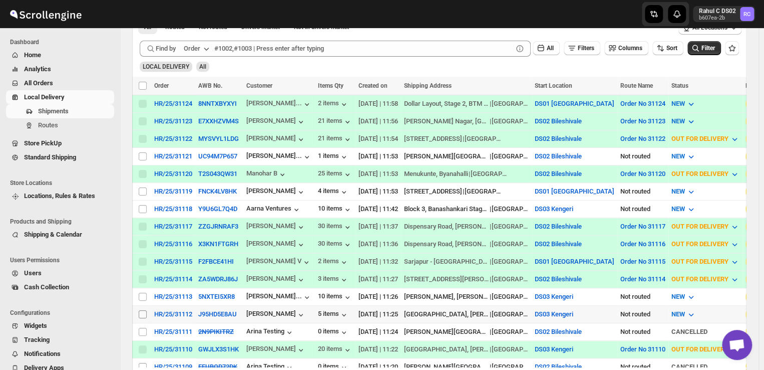
click at [140, 310] on input "Select shipment" at bounding box center [143, 314] width 8 height 8
checkbox input "true"
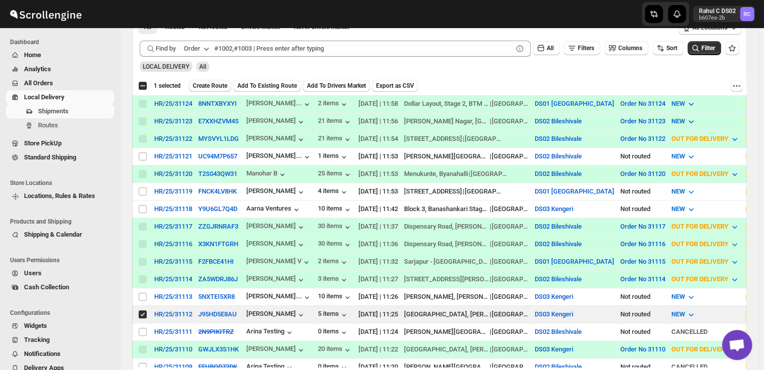
click at [220, 85] on span "Create Route" at bounding box center [210, 86] width 35 height 8
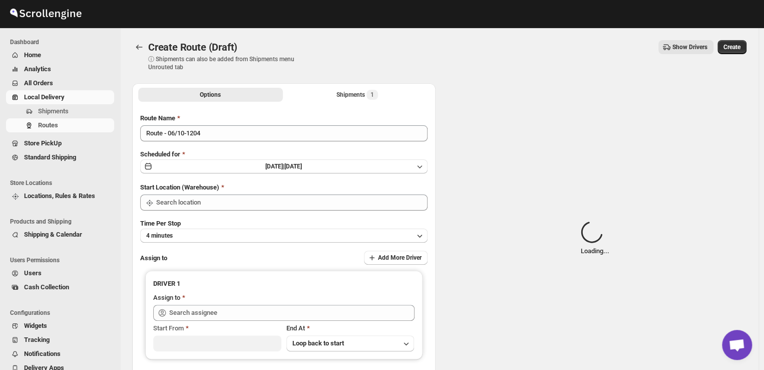
type input "DS03 Kengeri"
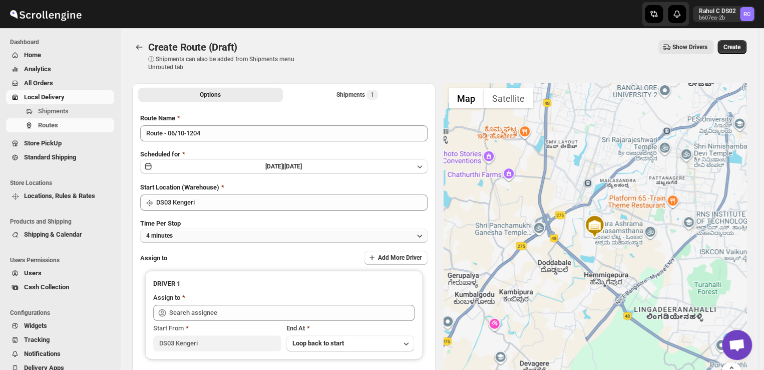
click at [207, 232] on button "4 minutes" at bounding box center [283, 235] width 287 height 14
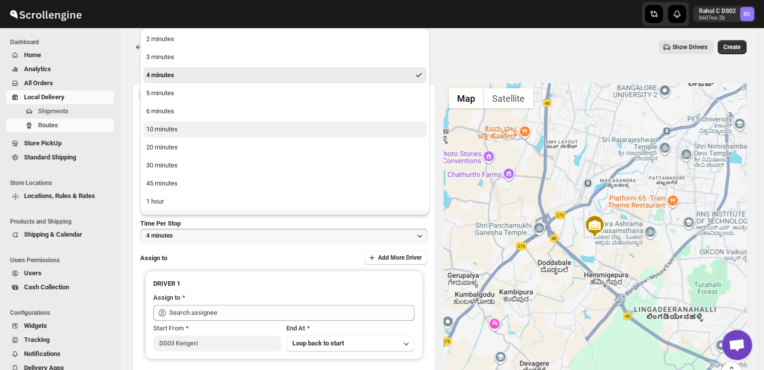
click at [158, 127] on div "10 minutes" at bounding box center [162, 129] width 32 height 10
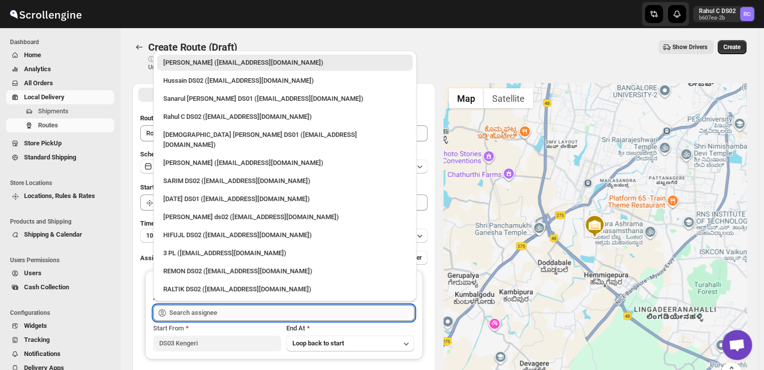
click at [230, 310] on input "text" at bounding box center [291, 313] width 245 height 16
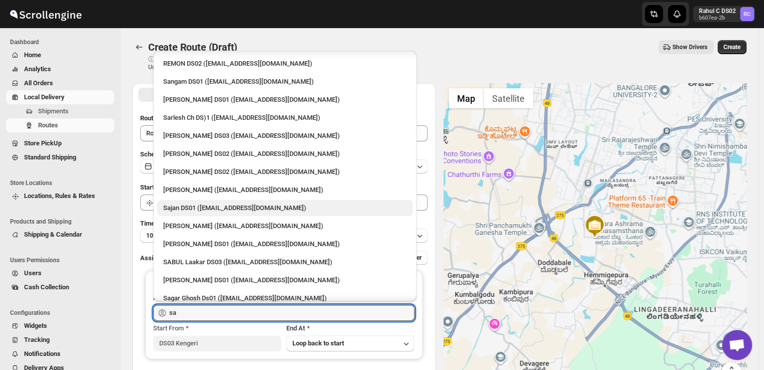
scroll to position [52, 0]
click at [232, 264] on div "SABUL Laakar DS03 ([EMAIL_ADDRESS][DOMAIN_NAME])" at bounding box center [284, 263] width 243 height 10
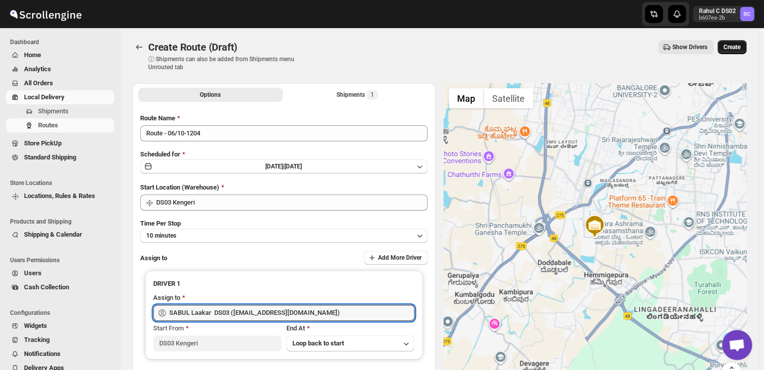
type input "SABUL Laakar DS03 ([EMAIL_ADDRESS][DOMAIN_NAME])"
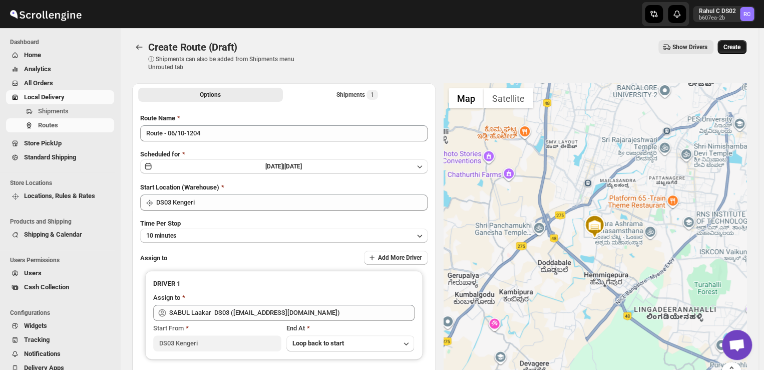
click at [739, 46] on span "Create" at bounding box center [732, 47] width 17 height 8
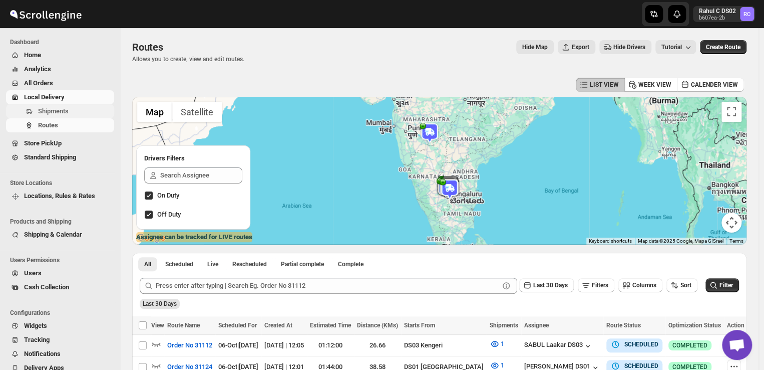
click at [64, 111] on span "Shipments" at bounding box center [53, 111] width 31 height 8
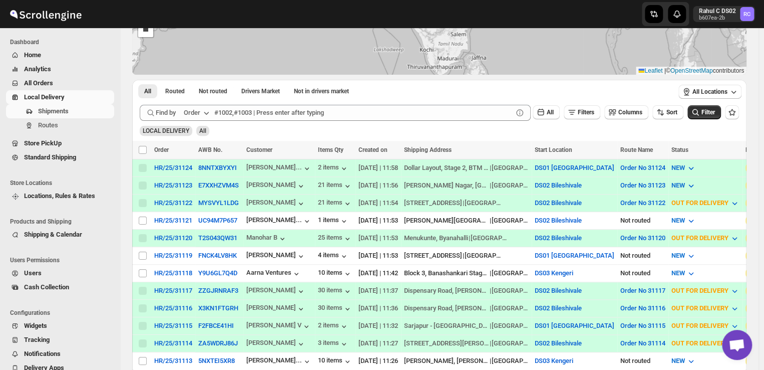
scroll to position [112, 0]
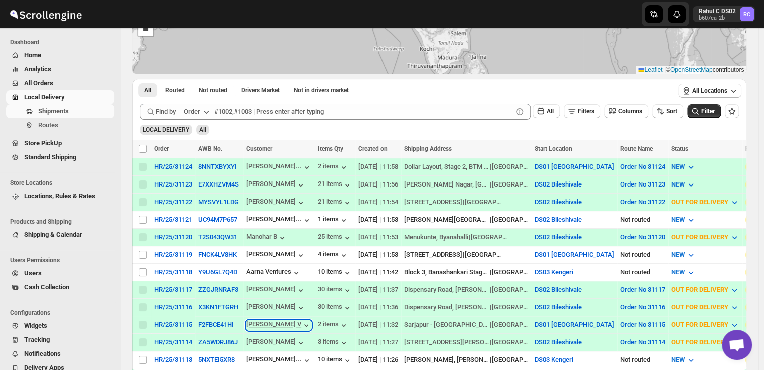
click at [252, 320] on div "[PERSON_NAME] V" at bounding box center [278, 325] width 65 height 10
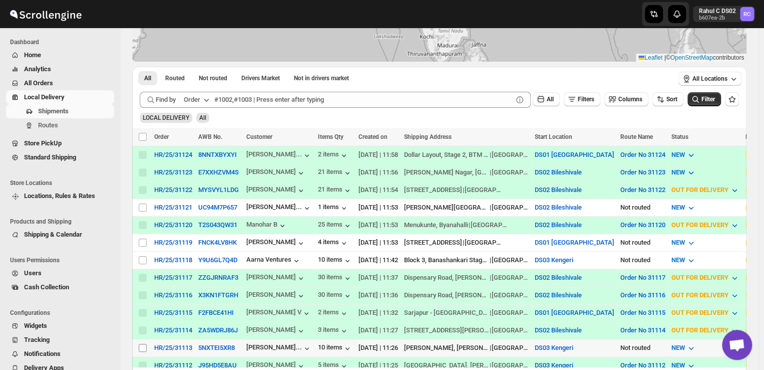
click at [140, 344] on input "Select shipment" at bounding box center [143, 348] width 8 height 8
checkbox input "true"
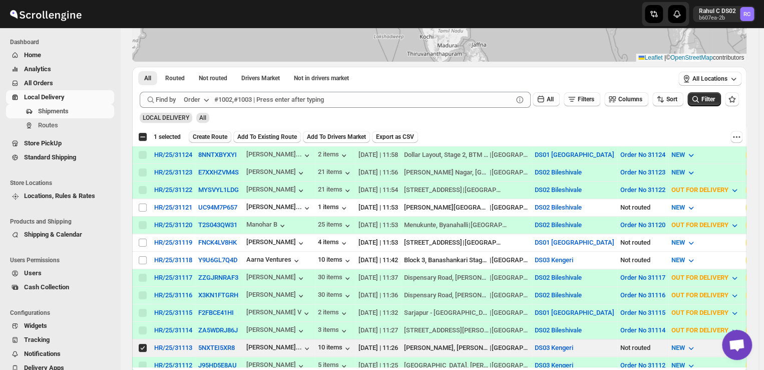
click at [213, 134] on span "Create Route" at bounding box center [210, 137] width 35 height 8
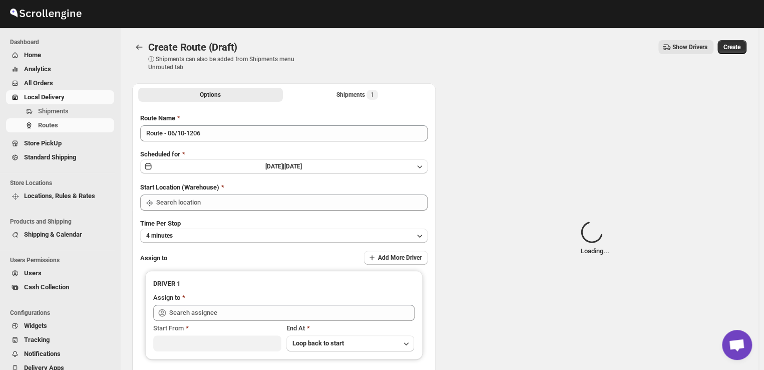
type input "DS03 Kengeri"
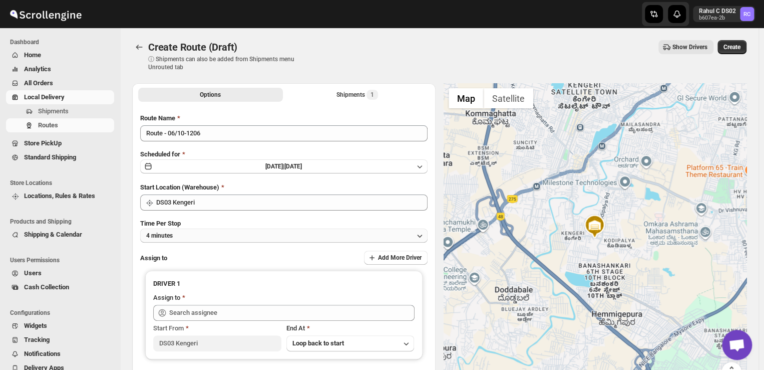
click at [181, 238] on button "4 minutes" at bounding box center [283, 235] width 287 height 14
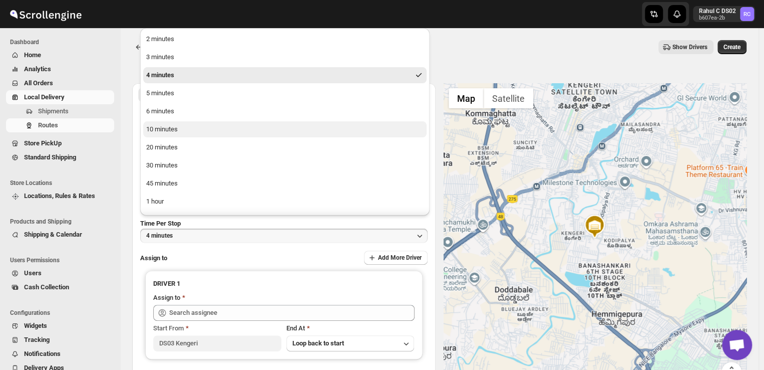
click at [169, 129] on div "10 minutes" at bounding box center [162, 129] width 32 height 10
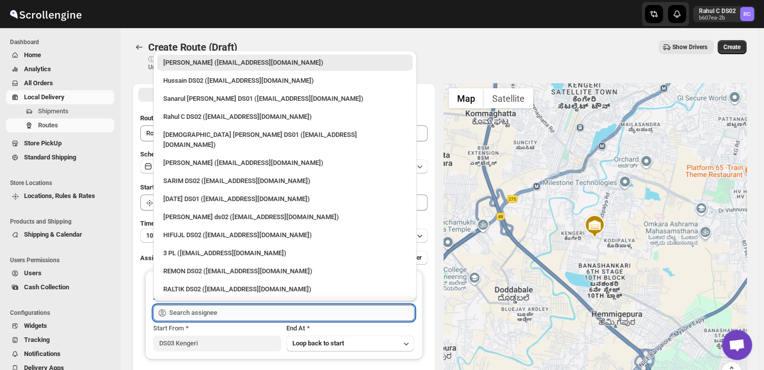
click at [234, 314] on input "text" at bounding box center [291, 313] width 245 height 16
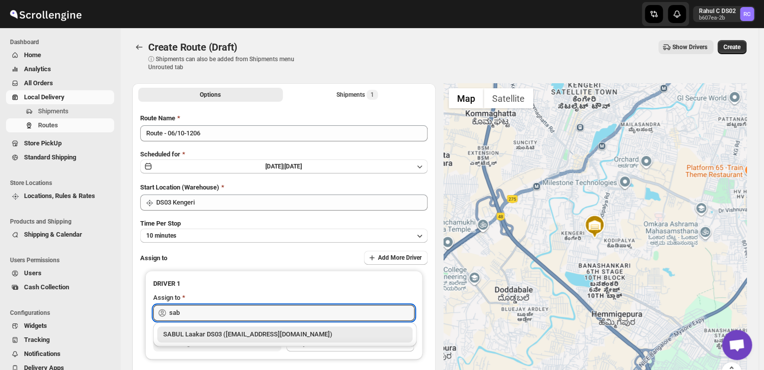
click at [218, 334] on div "SABUL Laakar DS03 ([EMAIL_ADDRESS][DOMAIN_NAME])" at bounding box center [284, 334] width 243 height 10
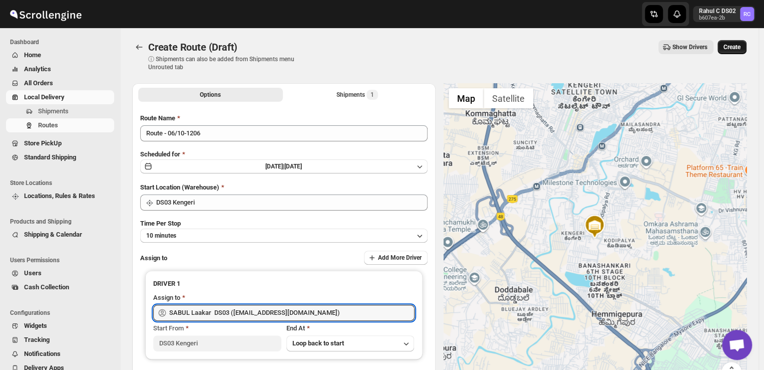
type input "SABUL Laakar DS03 ([EMAIL_ADDRESS][DOMAIN_NAME])"
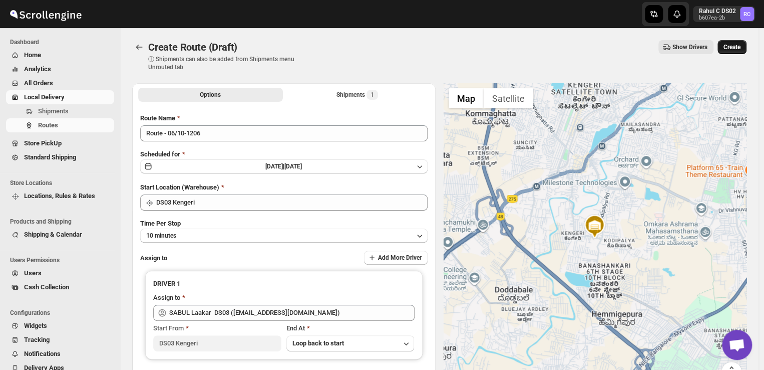
click at [738, 47] on span "Create" at bounding box center [732, 47] width 17 height 8
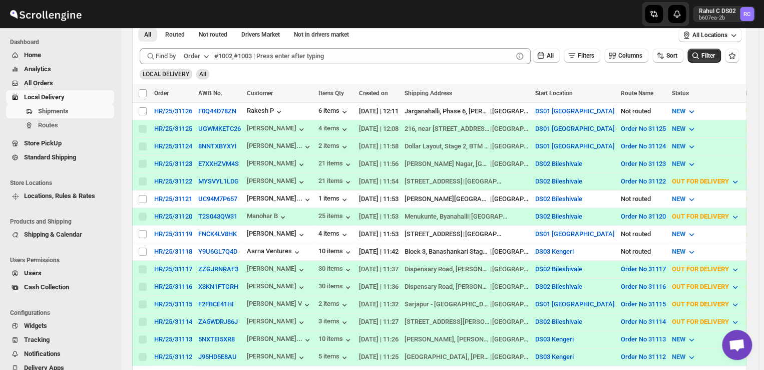
scroll to position [136, 0]
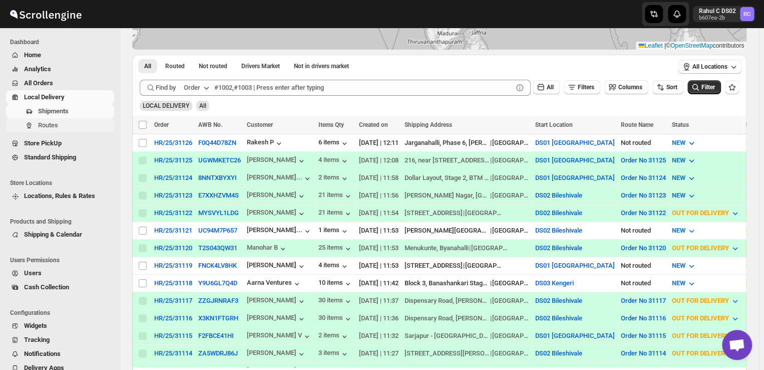
click at [47, 125] on span "Routes" at bounding box center [48, 125] width 20 height 8
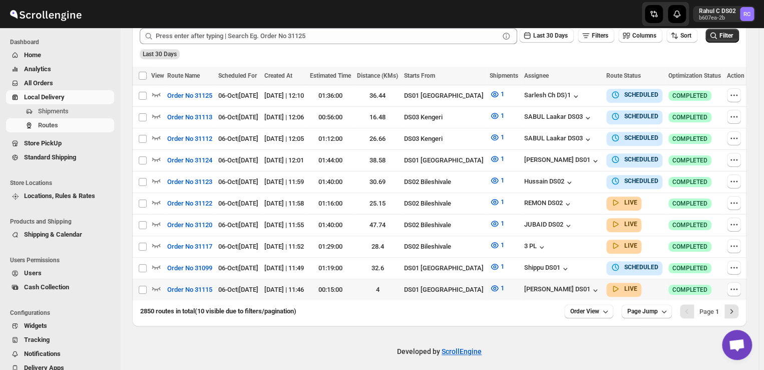
scroll to position [229, 0]
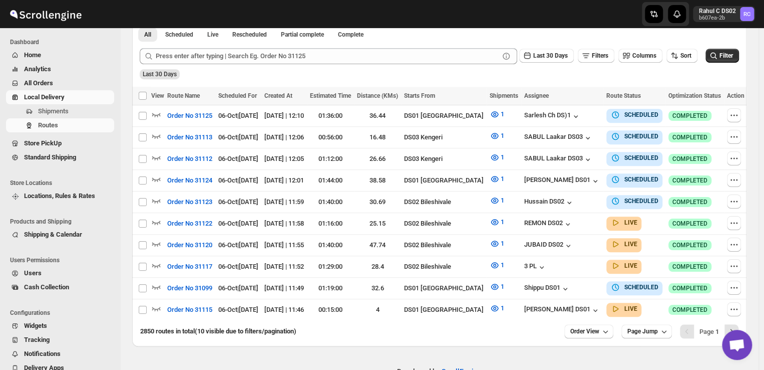
drag, startPoint x: 375, startPoint y: 306, endPoint x: 634, endPoint y: 77, distance: 345.9
click at [634, 77] on div "Last 30 Days" at bounding box center [439, 70] width 602 height 17
click at [734, 326] on icon "Next" at bounding box center [732, 331] width 10 height 10
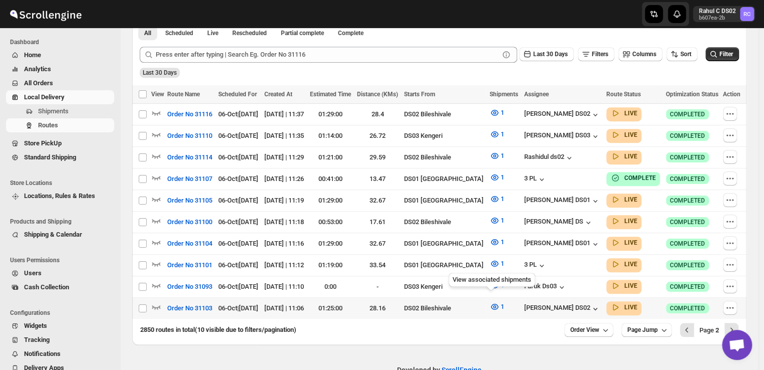
scroll to position [231, 0]
click at [732, 280] on icon "button" at bounding box center [730, 285] width 10 height 10
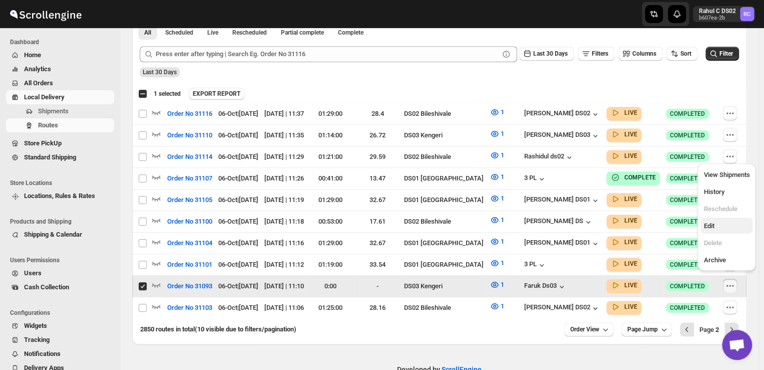
click at [709, 227] on span "Edit" at bounding box center [709, 226] width 11 height 8
checkbox input "false"
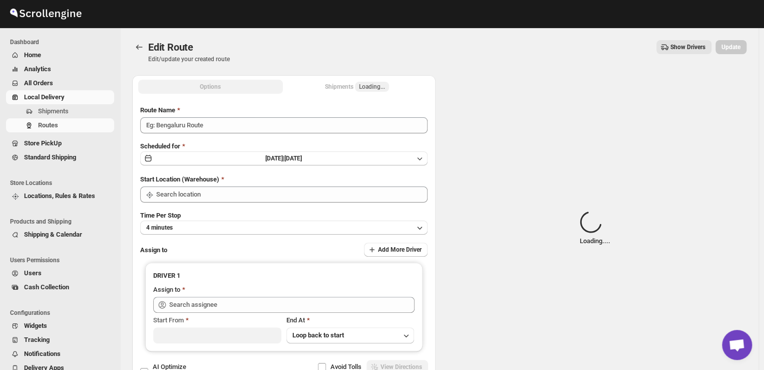
type input "Order No 31093"
type input "DS03 Kengeri"
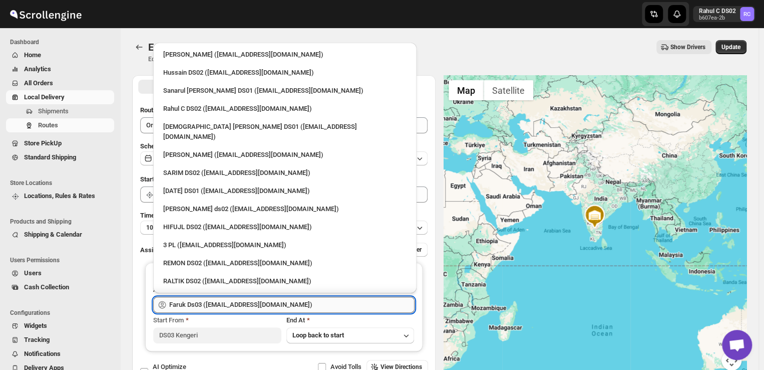
click at [285, 305] on input "Faruk Ds03 ([EMAIL_ADDRESS][DOMAIN_NAME])" at bounding box center [291, 305] width 245 height 16
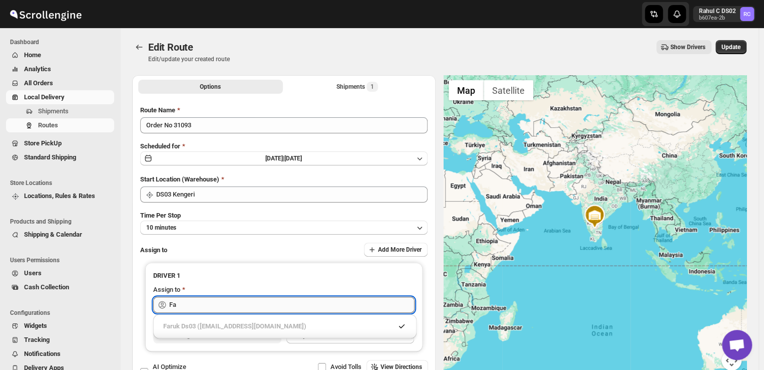
type input "F"
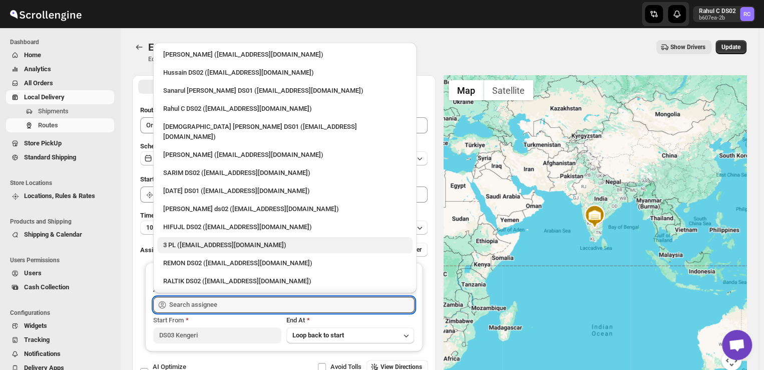
click at [227, 240] on div "3 PL ([EMAIL_ADDRESS][DOMAIN_NAME])" at bounding box center [284, 245] width 243 height 10
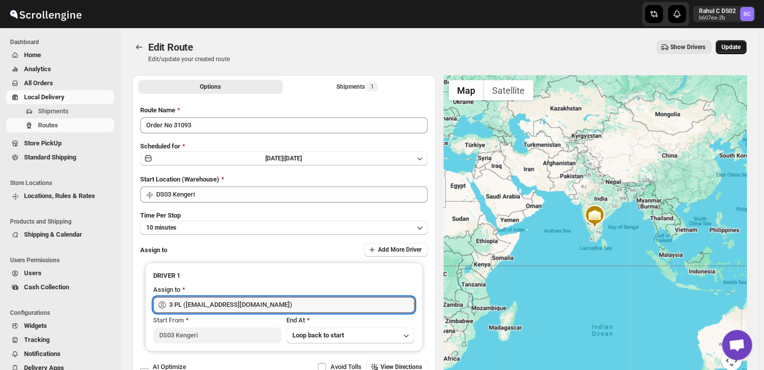
type input "3 PL ([EMAIL_ADDRESS][DOMAIN_NAME])"
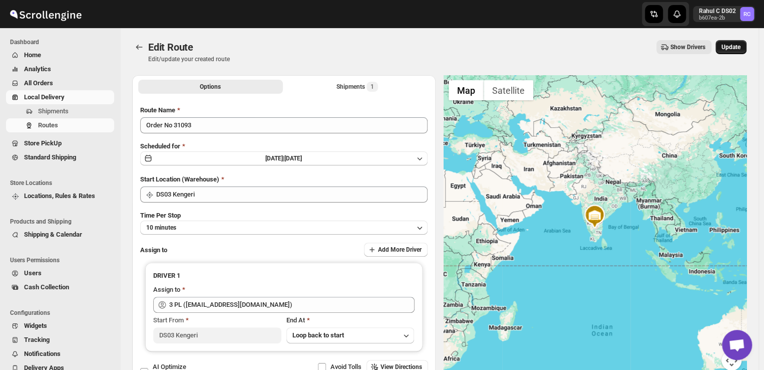
click at [731, 43] on span "Update" at bounding box center [731, 47] width 19 height 8
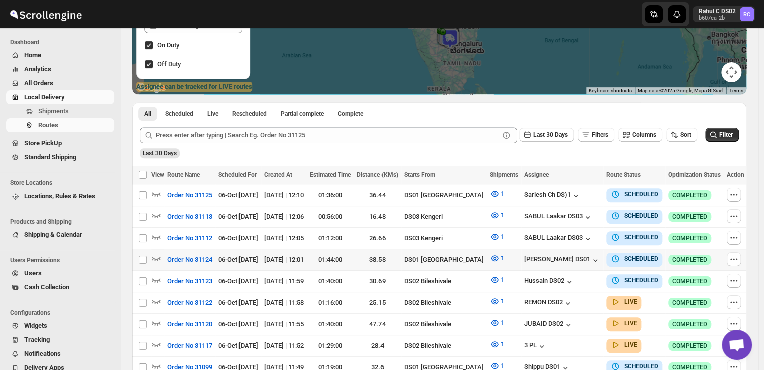
scroll to position [249, 0]
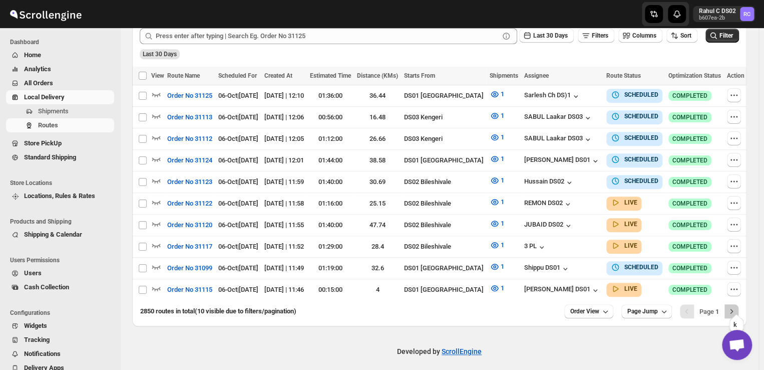
drag, startPoint x: 288, startPoint y: 224, endPoint x: 733, endPoint y: 303, distance: 451.7
click at [733, 306] on icon "Next" at bounding box center [732, 311] width 10 height 10
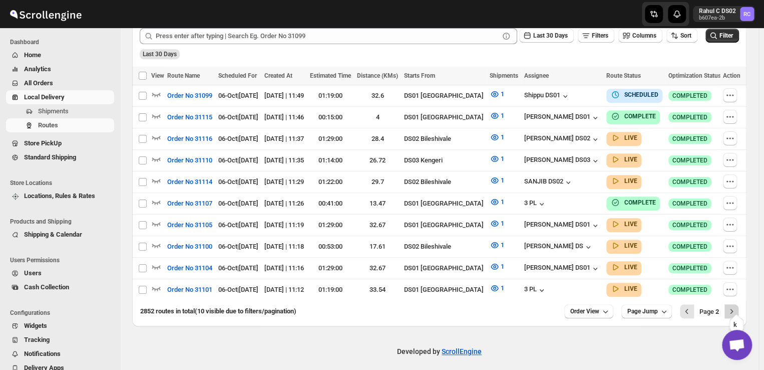
click at [735, 306] on icon "Next" at bounding box center [732, 311] width 10 height 10
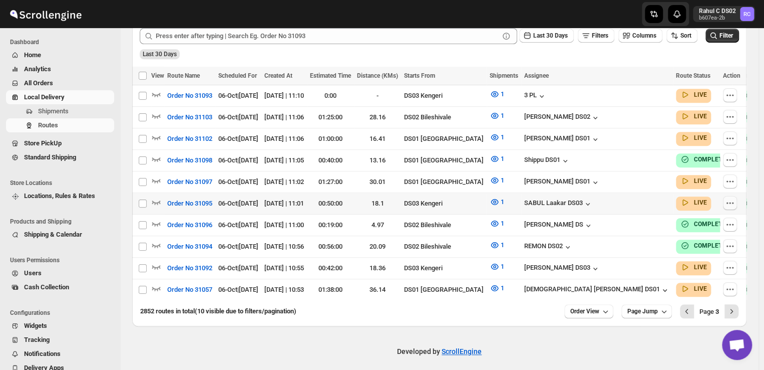
click at [731, 198] on icon "button" at bounding box center [730, 203] width 10 height 10
checkbox input "true"
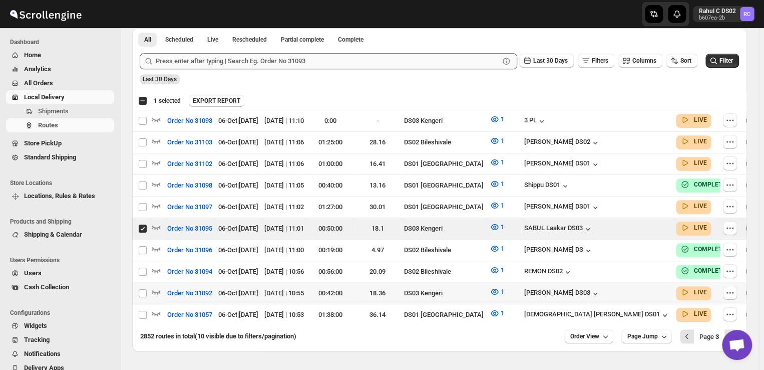
scroll to position [225, 0]
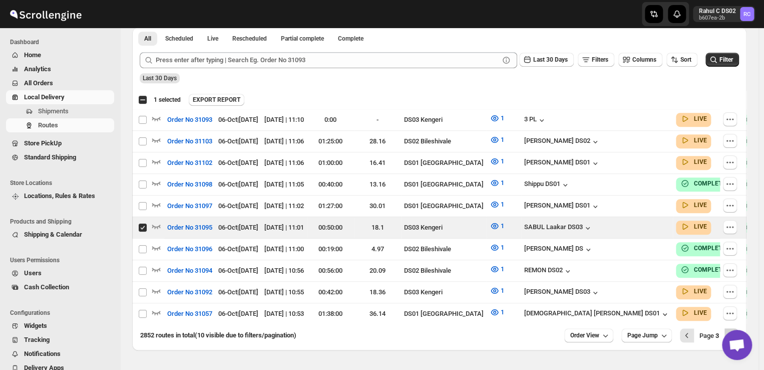
click at [737, 330] on icon "Next" at bounding box center [732, 335] width 10 height 10
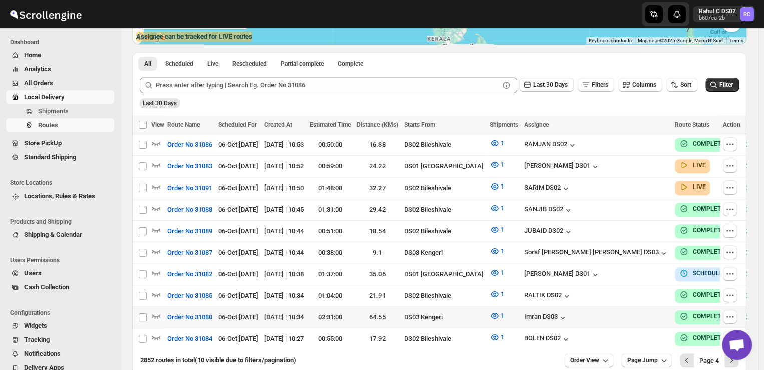
scroll to position [249, 0]
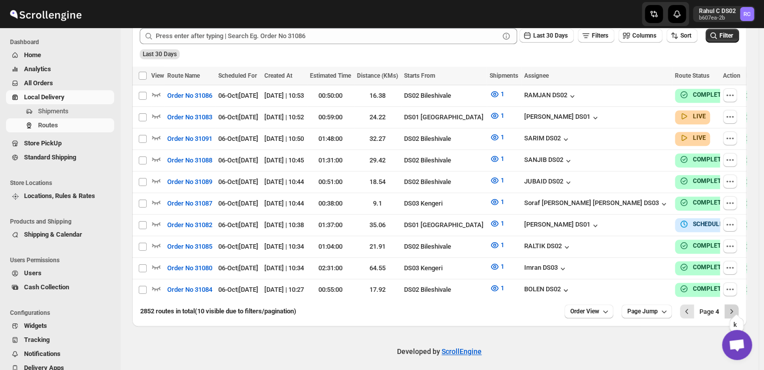
click at [737, 306] on icon "Next" at bounding box center [732, 311] width 10 height 10
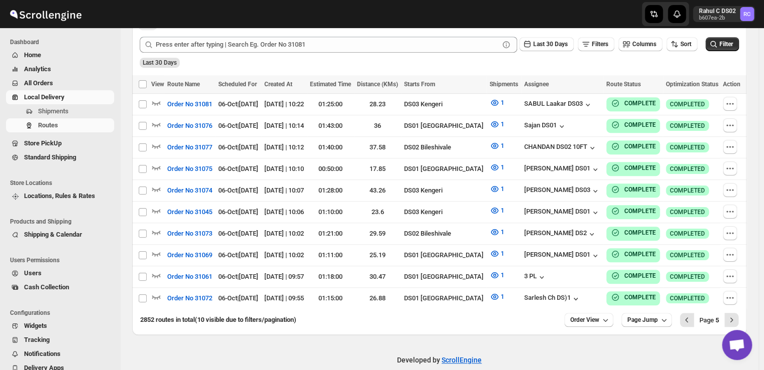
scroll to position [242, 0]
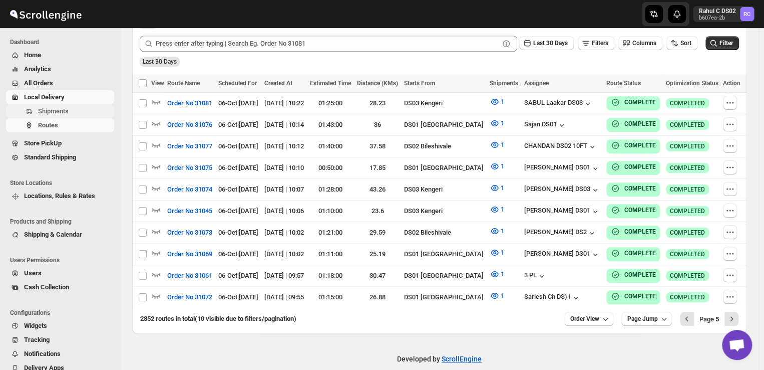
click at [80, 114] on span "Shipments" at bounding box center [75, 111] width 74 height 10
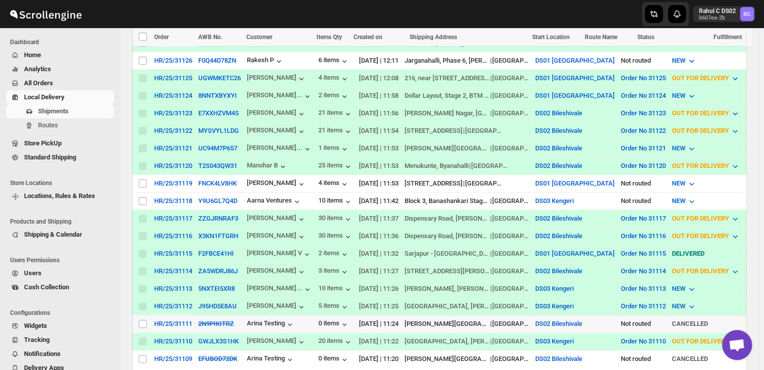
scroll to position [231, 0]
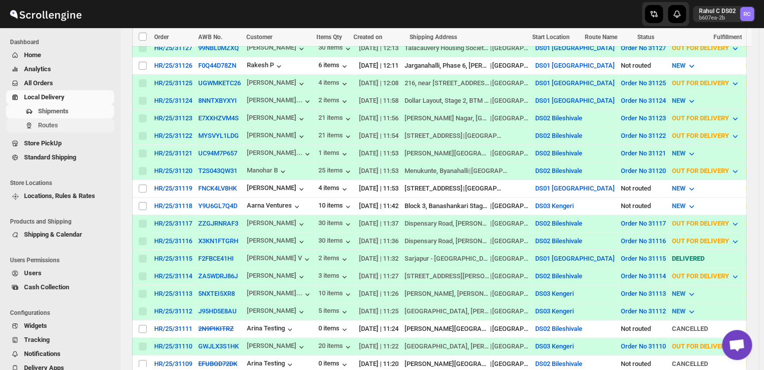
click at [50, 127] on span "Routes" at bounding box center [48, 125] width 20 height 8
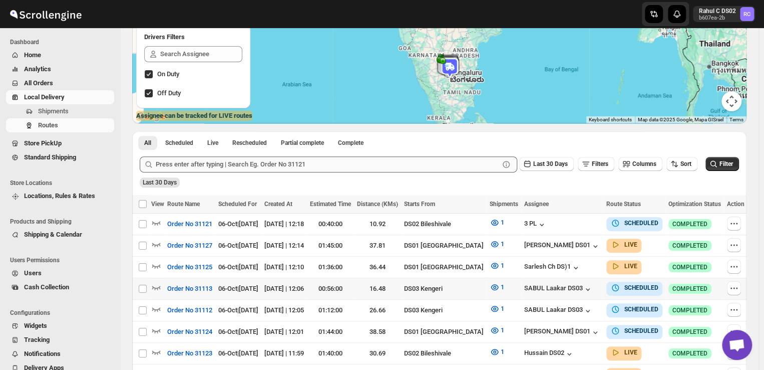
scroll to position [129, 0]
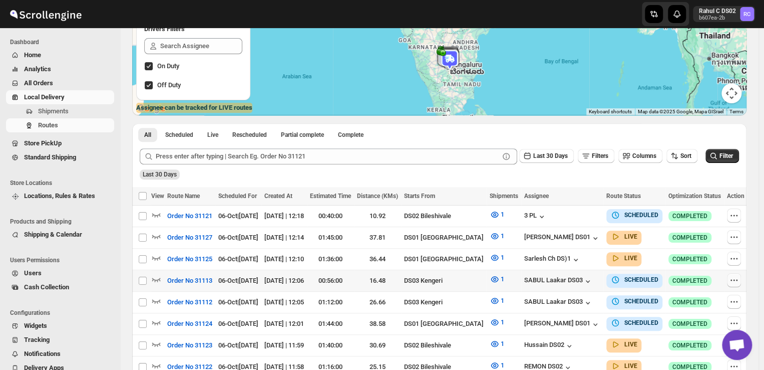
click at [731, 279] on icon "button" at bounding box center [734, 280] width 10 height 10
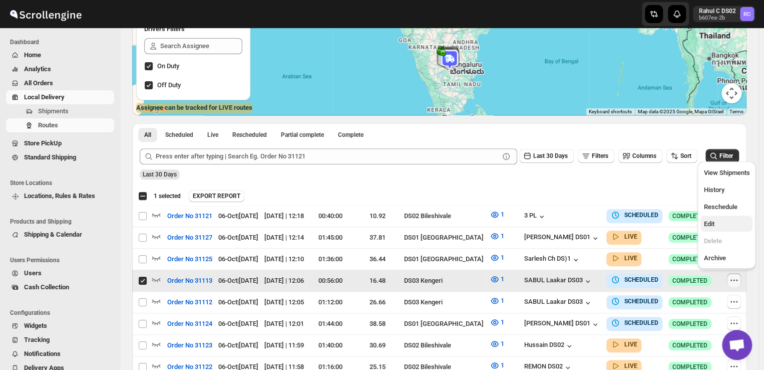
click at [711, 221] on span "Edit" at bounding box center [709, 224] width 11 height 8
checkbox input "false"
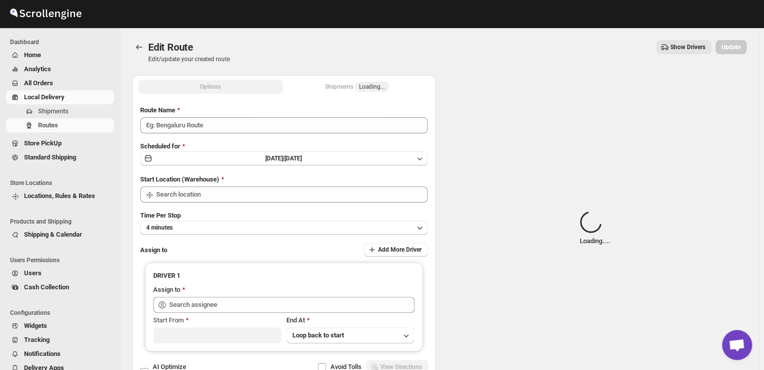
type input "Order No 31113"
type input "DS03 Kengeri"
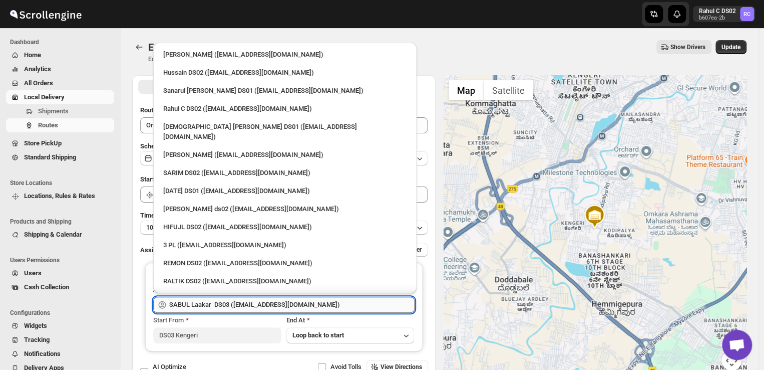
click at [317, 303] on input "SABUL Laakar DS03 ([EMAIL_ADDRESS][DOMAIN_NAME])" at bounding box center [291, 305] width 245 height 16
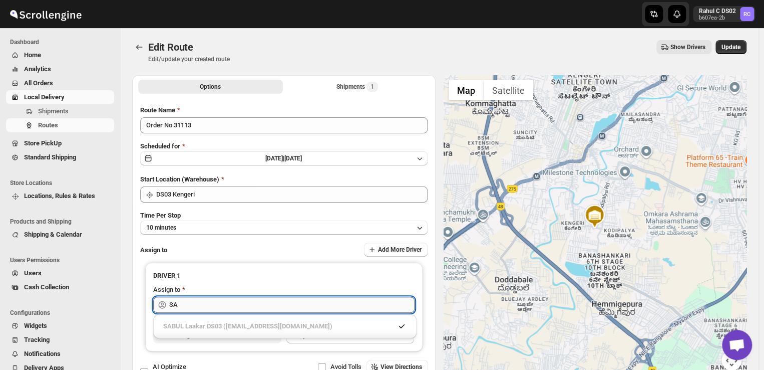
type input "S"
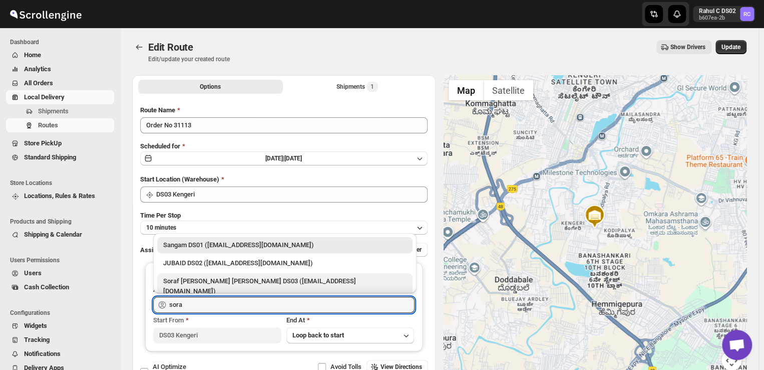
click at [242, 280] on div "Soraf [PERSON_NAME] [PERSON_NAME] DS03 ([EMAIL_ADDRESS][DOMAIN_NAME])" at bounding box center [284, 286] width 243 height 20
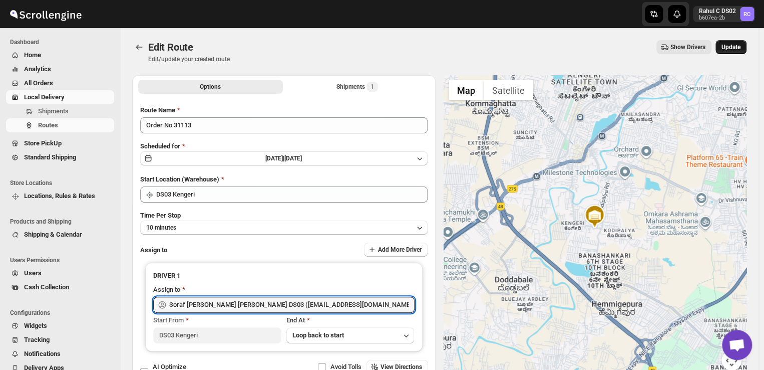
type input "Soraf [PERSON_NAME] [PERSON_NAME] DS03 ([EMAIL_ADDRESS][DOMAIN_NAME])"
click at [739, 45] on span "Update" at bounding box center [731, 47] width 19 height 8
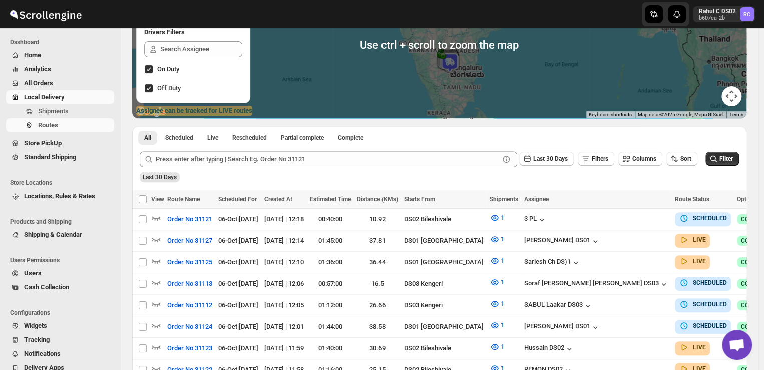
scroll to position [147, 0]
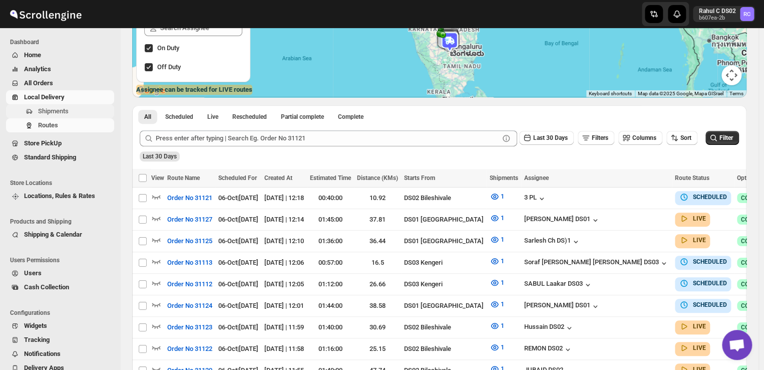
click at [65, 111] on span "Shipments" at bounding box center [53, 111] width 31 height 8
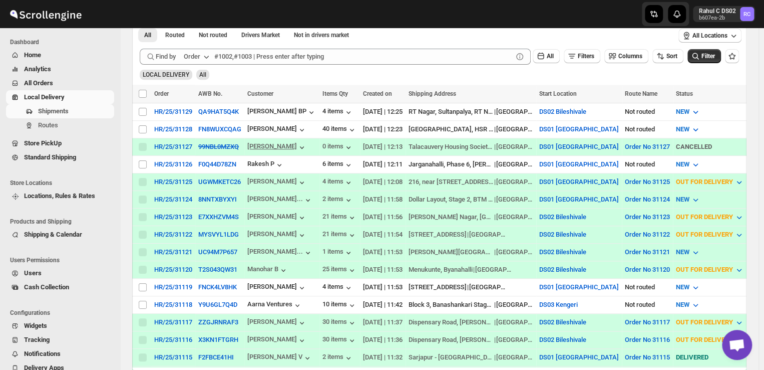
scroll to position [168, 0]
click at [142, 300] on input "Select shipment" at bounding box center [143, 304] width 8 height 8
checkbox input "true"
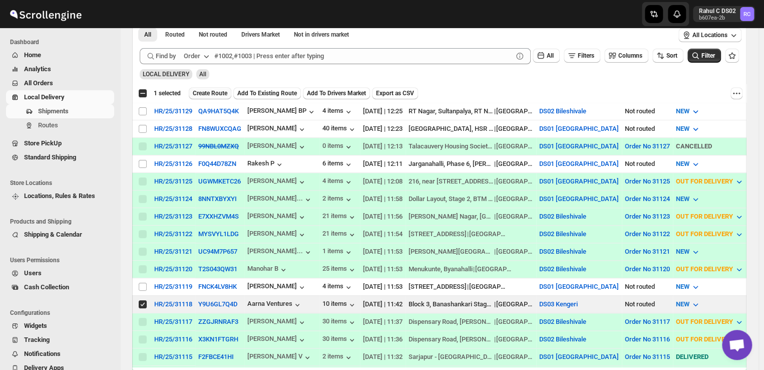
click at [222, 93] on span "Create Route" at bounding box center [210, 93] width 35 height 8
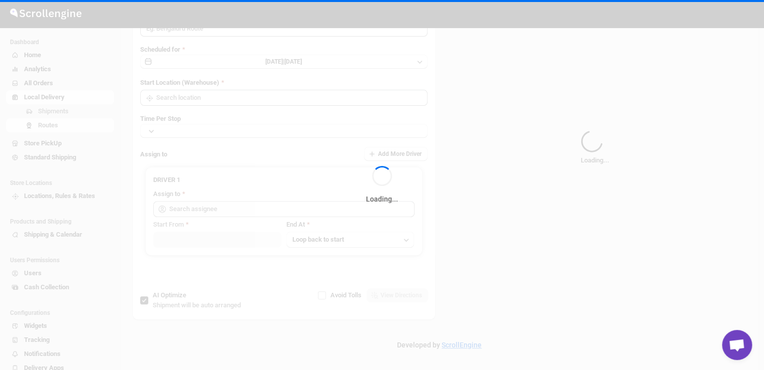
type input "Route - 06/10-1226"
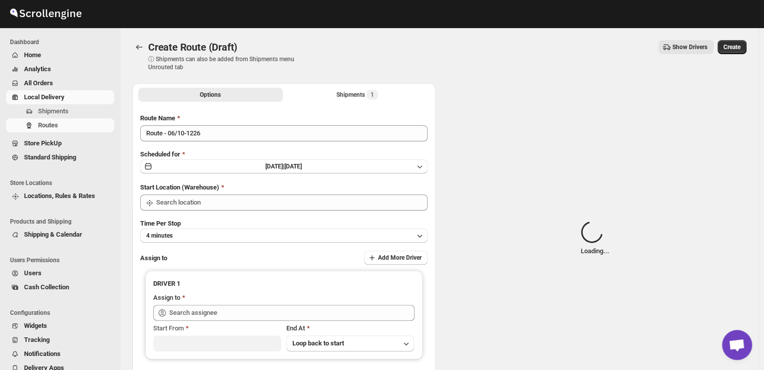
type input "DS03 Kengeri"
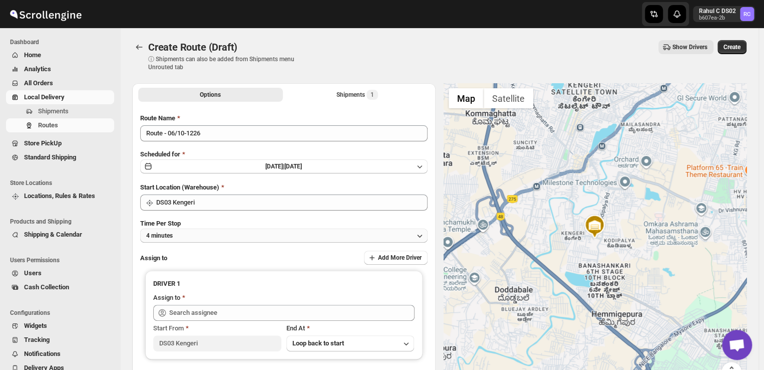
click at [201, 235] on button "4 minutes" at bounding box center [283, 235] width 287 height 14
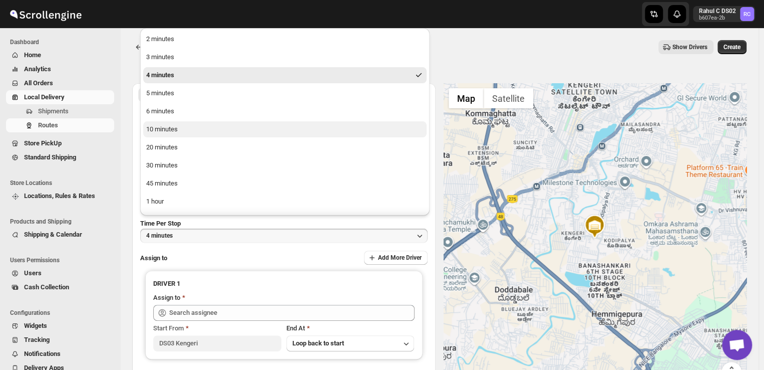
click at [163, 131] on div "10 minutes" at bounding box center [162, 129] width 32 height 10
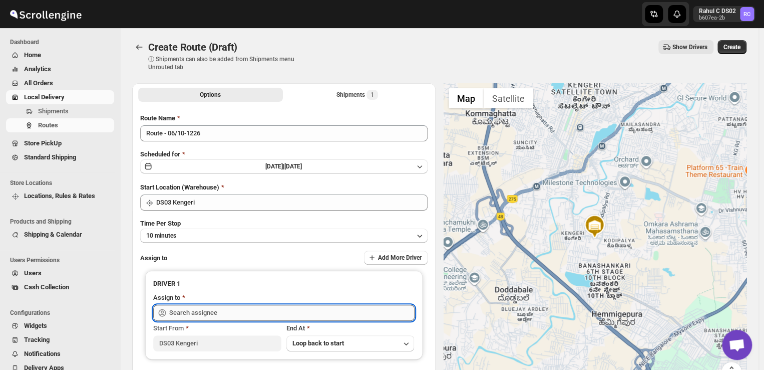
click at [245, 315] on input "text" at bounding box center [291, 313] width 245 height 16
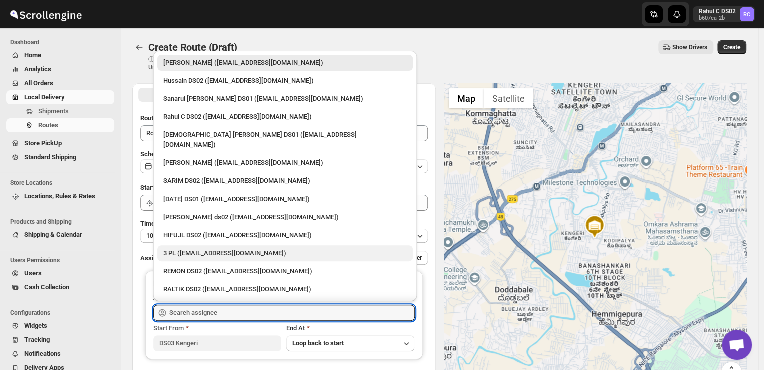
click at [213, 248] on div "3 PL ([EMAIL_ADDRESS][DOMAIN_NAME])" at bounding box center [284, 253] width 243 height 10
type input "3 PL ([EMAIL_ADDRESS][DOMAIN_NAME])"
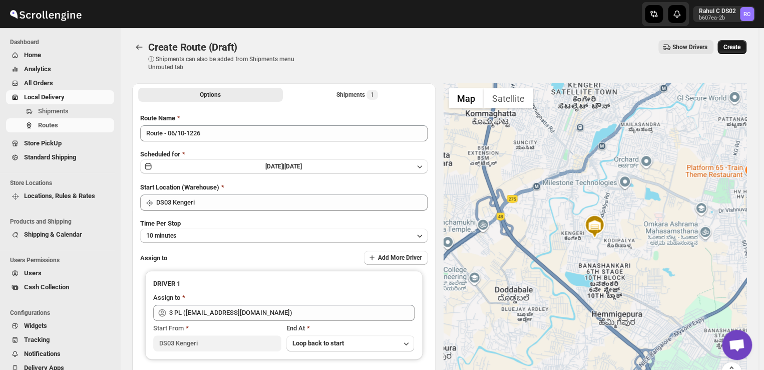
click at [741, 46] on span "Create" at bounding box center [732, 47] width 17 height 8
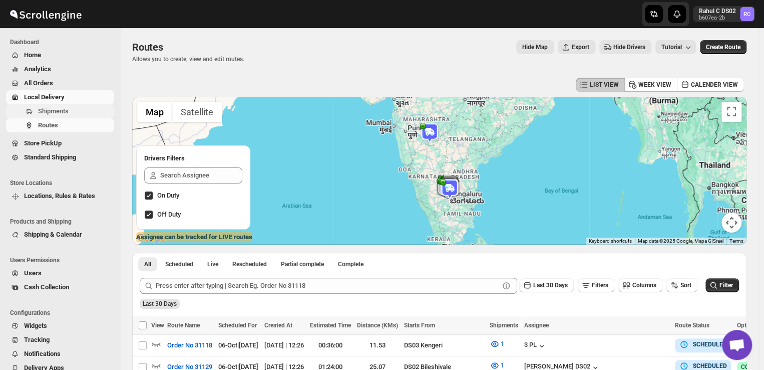
click at [54, 108] on span "Shipments" at bounding box center [53, 111] width 31 height 8
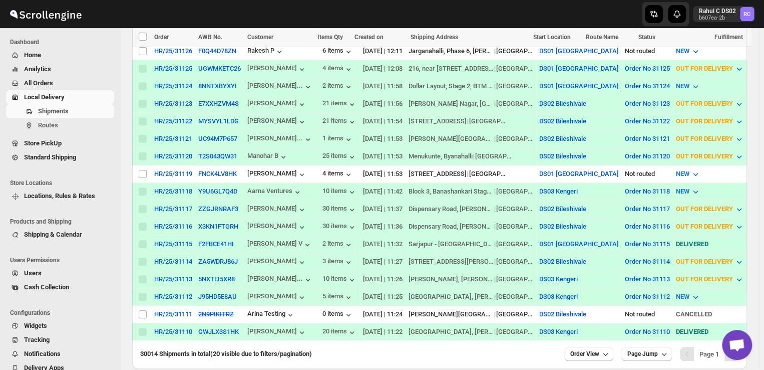
scroll to position [281, 0]
click at [53, 125] on span "Routes" at bounding box center [48, 125] width 20 height 8
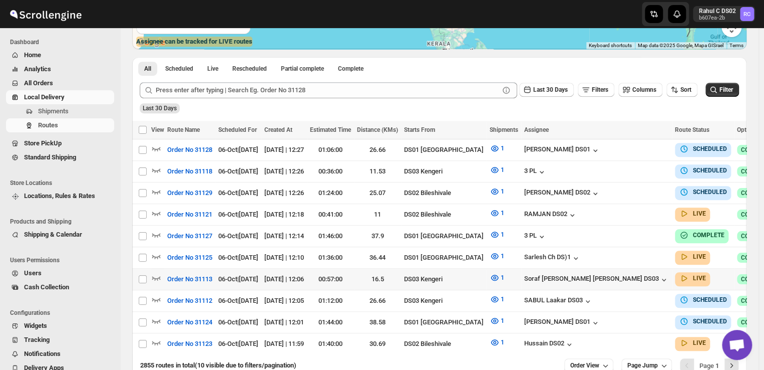
scroll to position [196, 0]
checkbox input "true"
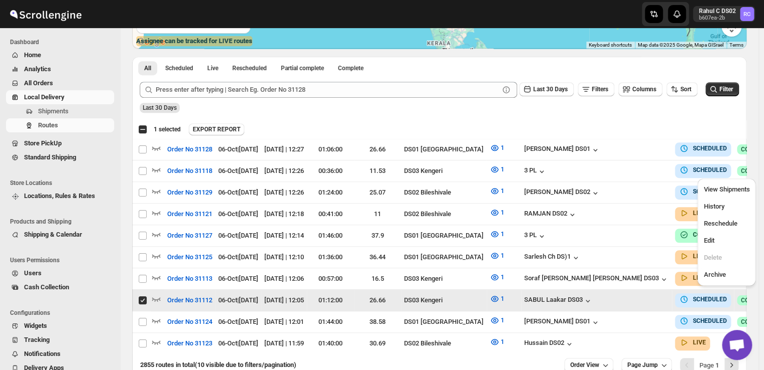
drag, startPoint x: 731, startPoint y: 293, endPoint x: 712, endPoint y: 239, distance: 56.9
click at [712, 239] on div "Skip to content Rahul C DS02 b607ea-2b RC Dashboard Home Analytics All Orders L…" at bounding box center [382, 117] width 764 height 626
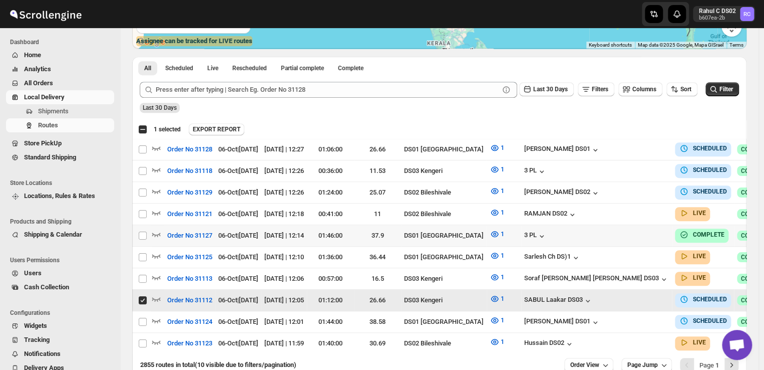
click at [734, 239] on td "Success COMPLETED" at bounding box center [763, 236] width 59 height 22
checkbox input "true"
click at [68, 113] on span "Shipments" at bounding box center [53, 111] width 31 height 8
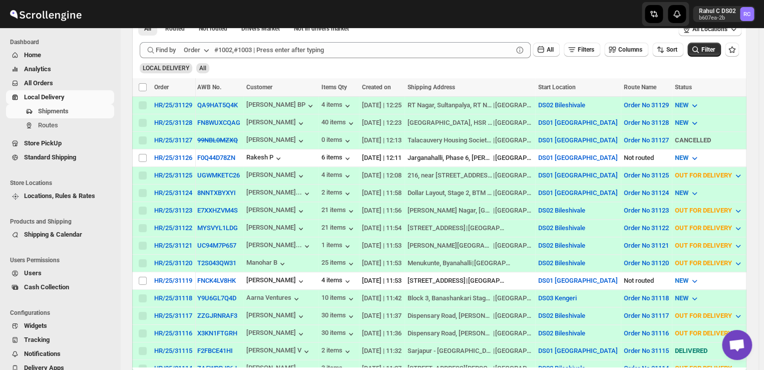
scroll to position [218, 0]
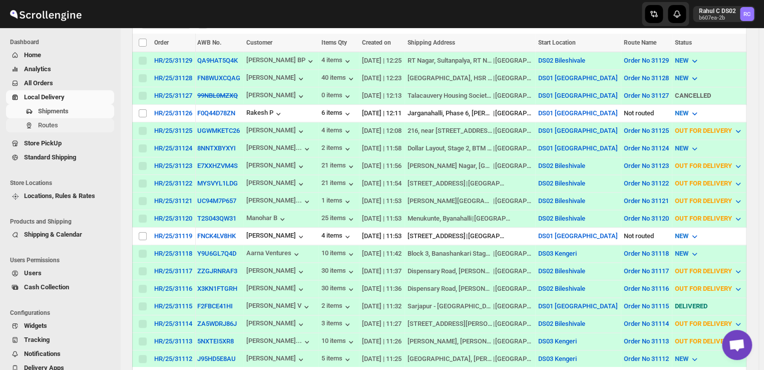
click at [78, 128] on span "Routes" at bounding box center [75, 125] width 74 height 10
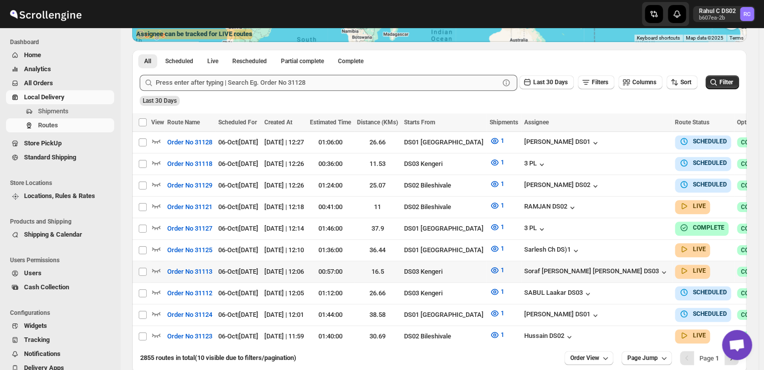
scroll to position [206, 0]
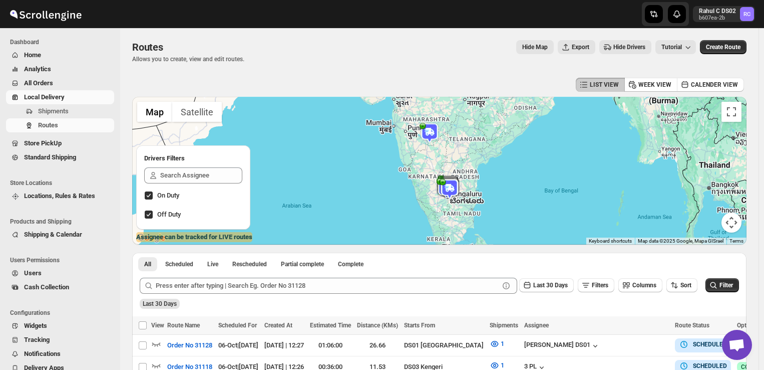
scroll to position [206, 0]
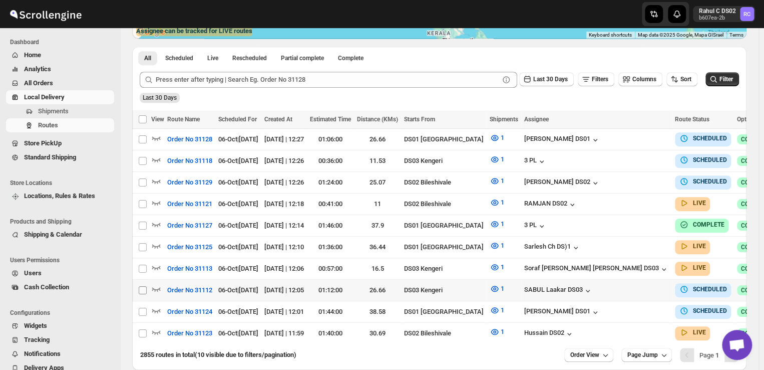
click at [143, 286] on input "Select route" at bounding box center [143, 290] width 8 height 8
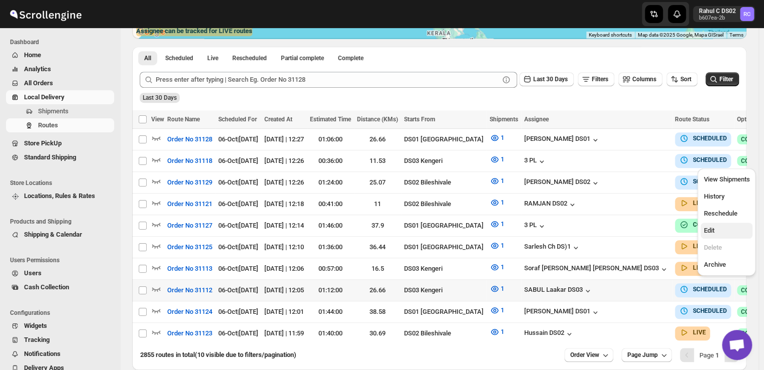
click at [713, 233] on span "Edit" at bounding box center [709, 230] width 11 height 8
checkbox input "true"
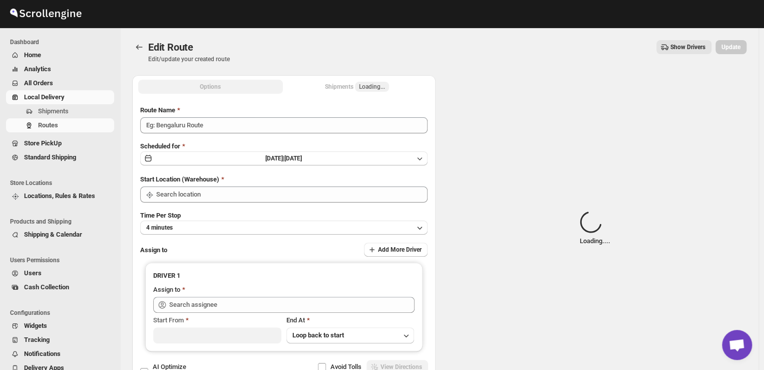
type input "Order No 31112"
type input "DS03 Kengeri"
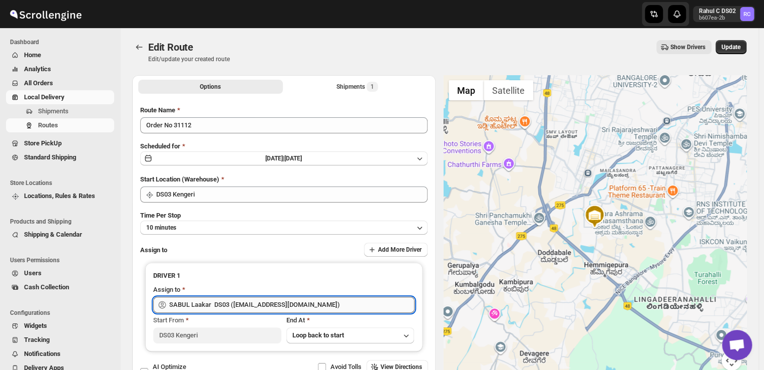
click at [317, 307] on input "SABUL Laakar DS03 ([EMAIL_ADDRESS][DOMAIN_NAME])" at bounding box center [291, 305] width 245 height 16
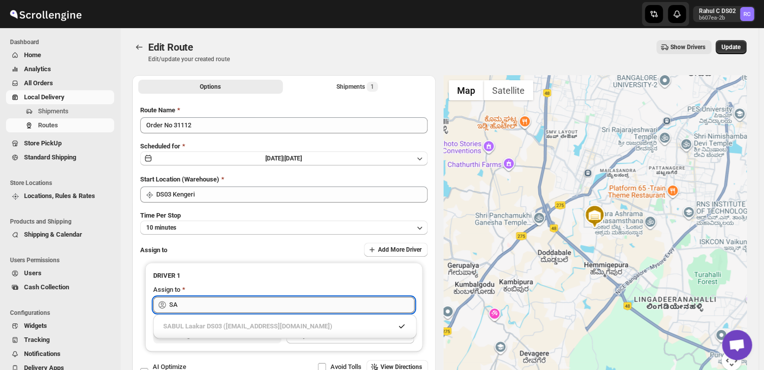
type input "S"
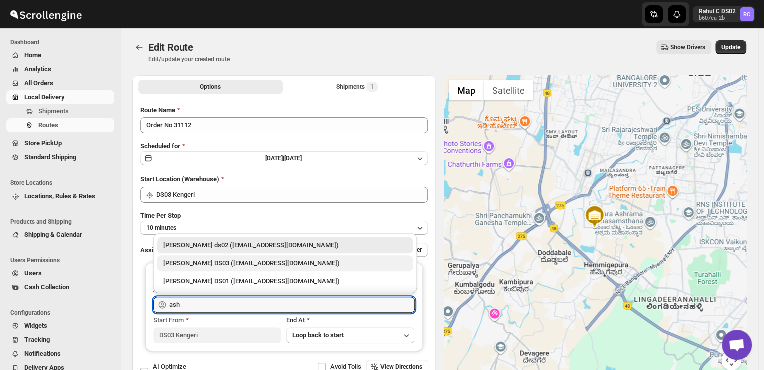
click at [267, 263] on div "[PERSON_NAME] DS03 ([EMAIL_ADDRESS][DOMAIN_NAME])" at bounding box center [284, 263] width 243 height 10
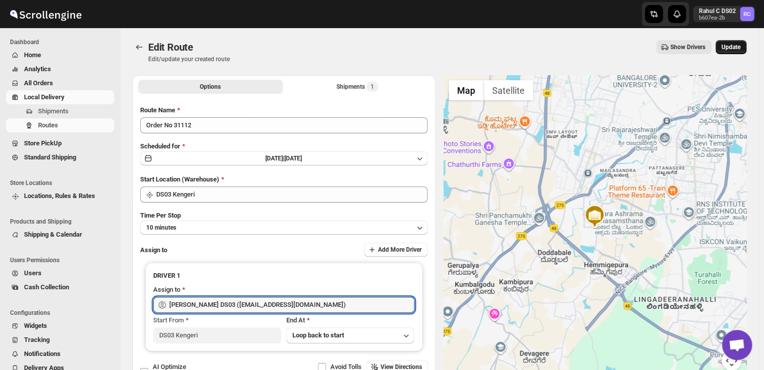
type input "[PERSON_NAME] DS03 ([EMAIL_ADDRESS][DOMAIN_NAME])"
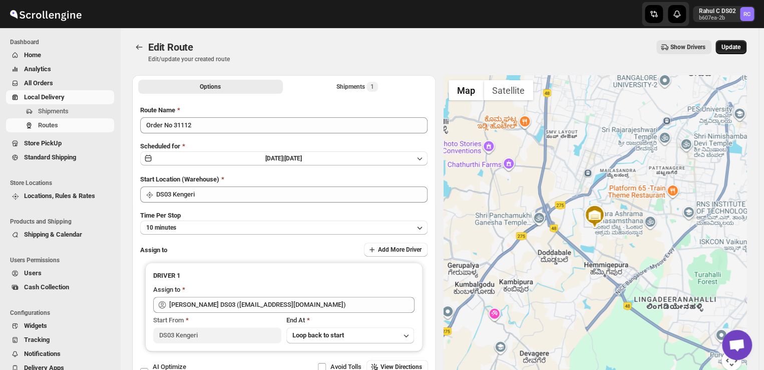
click at [735, 47] on span "Update" at bounding box center [731, 47] width 19 height 8
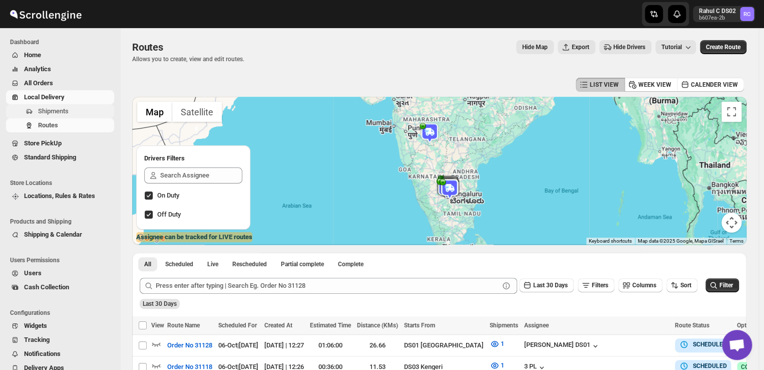
click at [92, 111] on span "Shipments" at bounding box center [75, 111] width 74 height 10
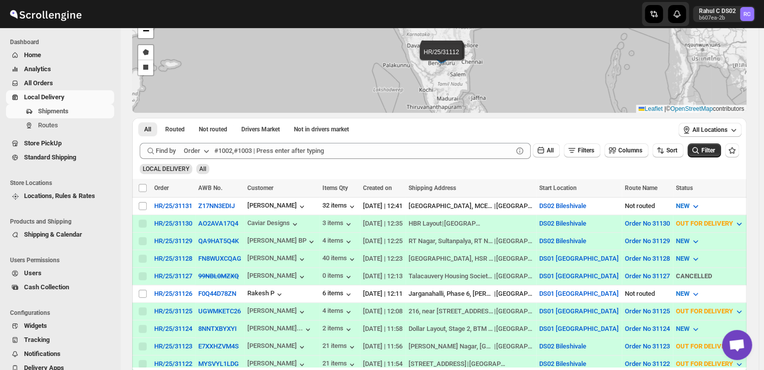
scroll to position [72, 0]
click at [53, 124] on span "Routes" at bounding box center [48, 125] width 20 height 8
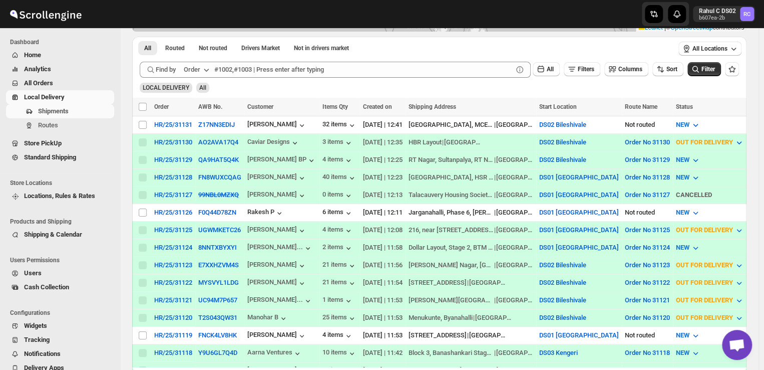
scroll to position [190, 0]
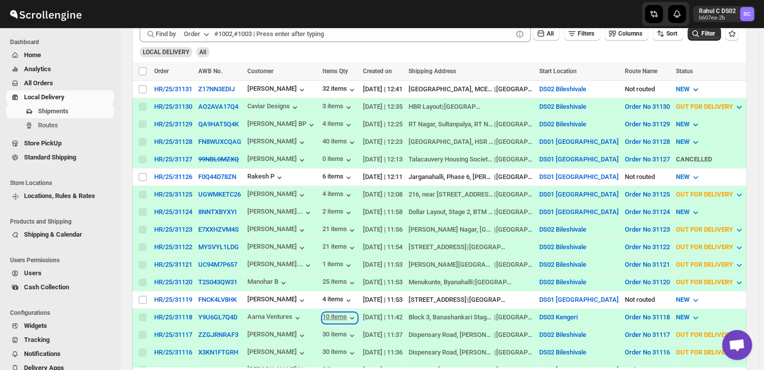
drag, startPoint x: 333, startPoint y: 234, endPoint x: 321, endPoint y: 305, distance: 71.1
drag, startPoint x: 321, startPoint y: 305, endPoint x: 139, endPoint y: 291, distance: 182.4
click at [139, 296] on input "Select shipment" at bounding box center [143, 300] width 8 height 8
checkbox input "true"
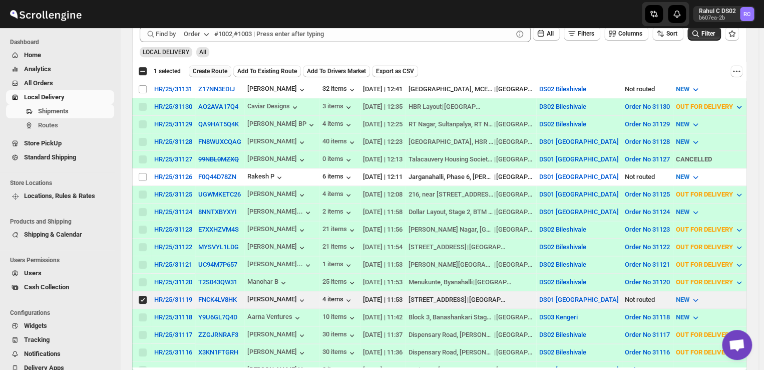
click at [212, 71] on span "Create Route" at bounding box center [210, 71] width 35 height 8
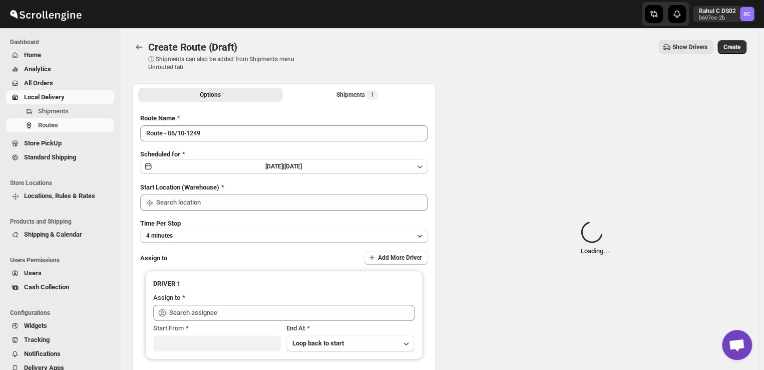
type input "DS01 [GEOGRAPHIC_DATA]"
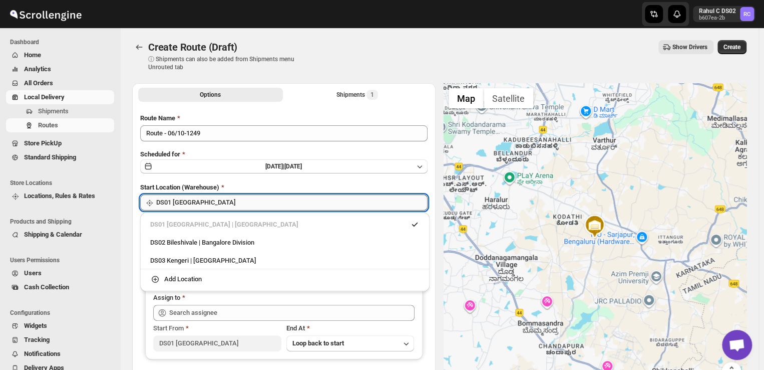
click at [223, 203] on input "DS01 [GEOGRAPHIC_DATA]" at bounding box center [291, 202] width 271 height 16
click at [171, 258] on div "DS03 Kengeri | [GEOGRAPHIC_DATA]" at bounding box center [284, 260] width 269 height 10
type input "DS03 Kengeri"
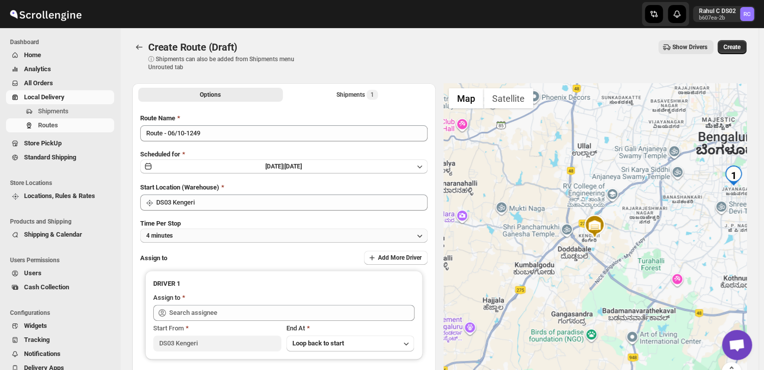
click at [185, 233] on button "4 minutes" at bounding box center [283, 235] width 287 height 14
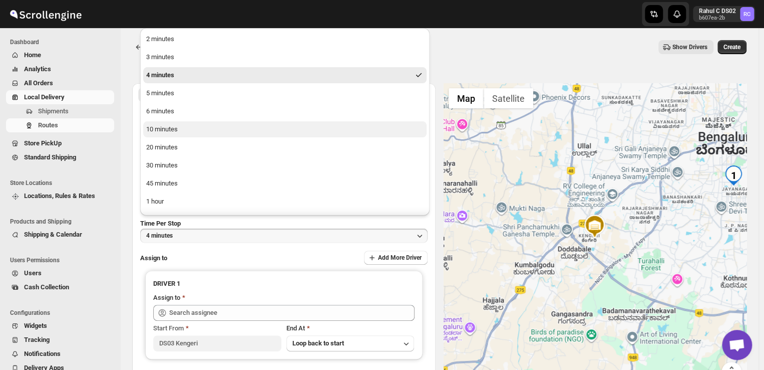
click at [153, 131] on div "10 minutes" at bounding box center [162, 129] width 32 height 10
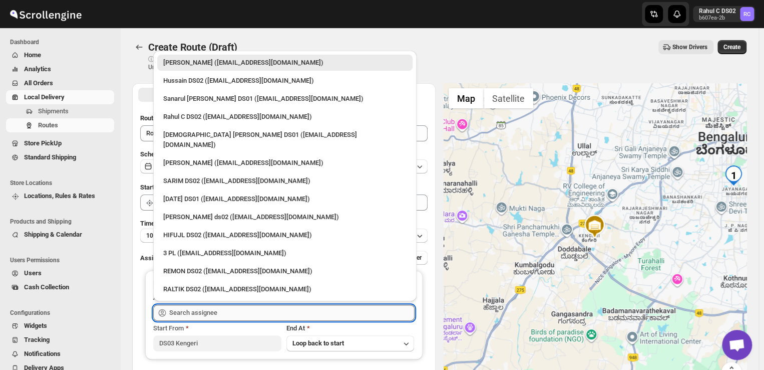
click at [230, 312] on input "text" at bounding box center [291, 313] width 245 height 16
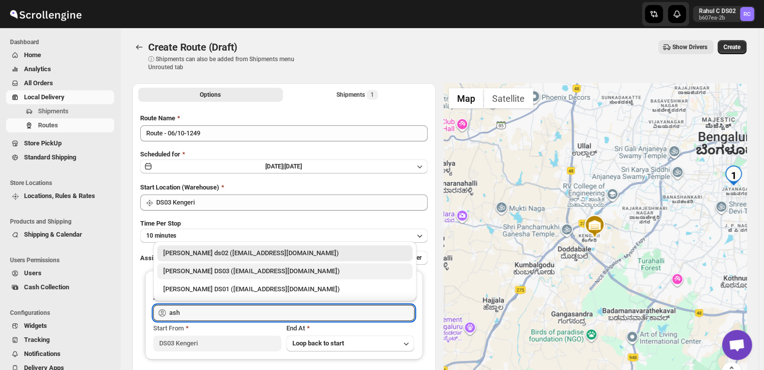
click at [201, 271] on div "[PERSON_NAME] DS03 ([EMAIL_ADDRESS][DOMAIN_NAME])" at bounding box center [284, 271] width 243 height 10
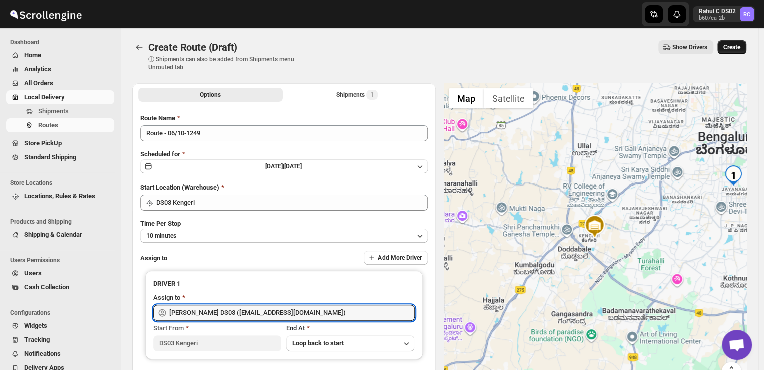
type input "[PERSON_NAME] DS03 ([EMAIL_ADDRESS][DOMAIN_NAME])"
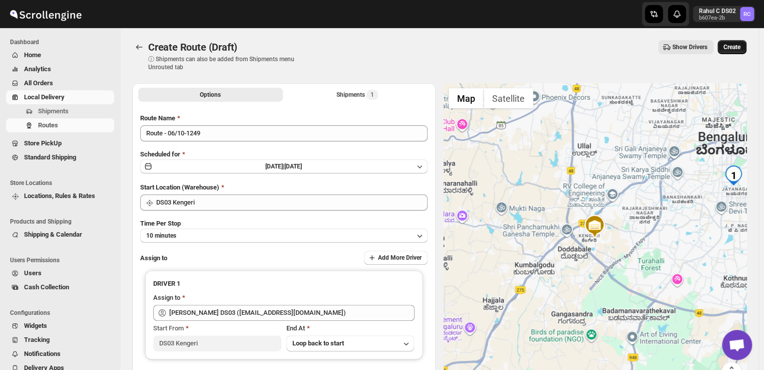
click at [736, 47] on span "Create" at bounding box center [732, 47] width 17 height 8
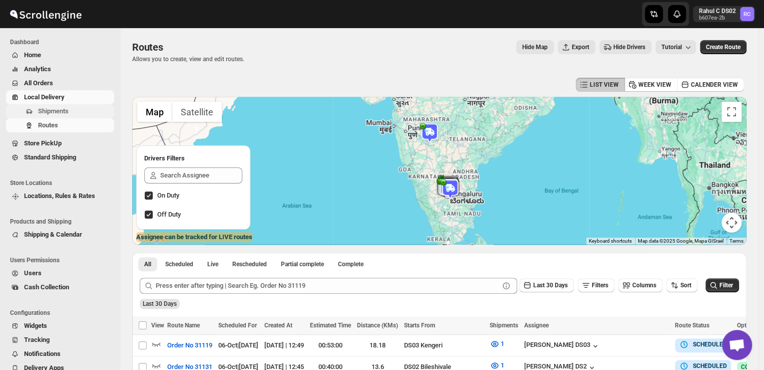
click at [57, 108] on span "Shipments" at bounding box center [53, 111] width 31 height 8
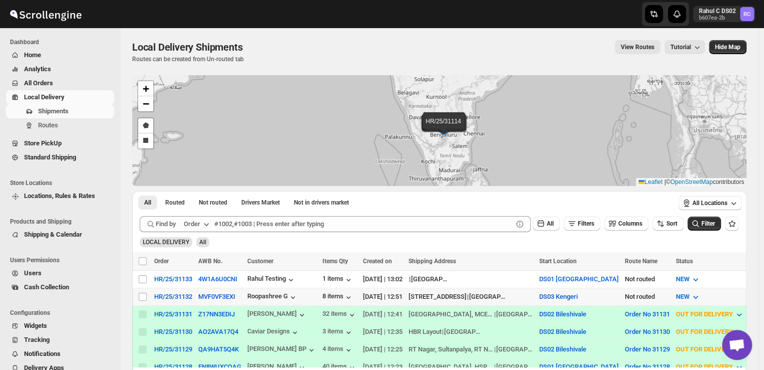
scroll to position [14, 0]
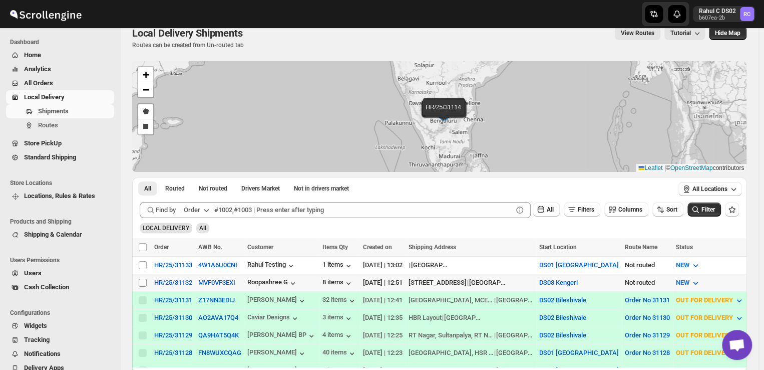
click at [140, 280] on input "Select shipment" at bounding box center [143, 282] width 8 height 8
checkbox input "true"
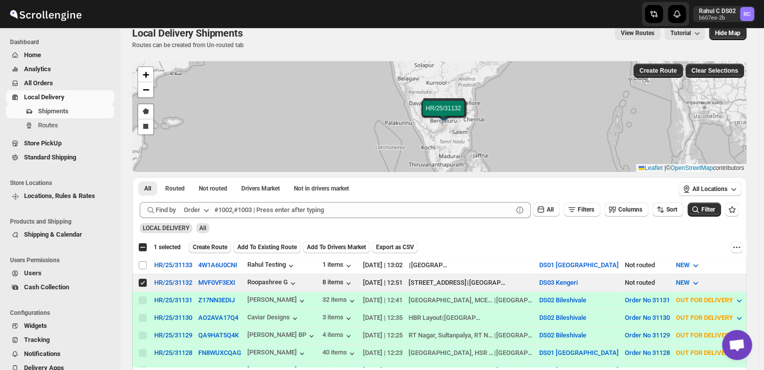
click at [212, 244] on span "Create Route" at bounding box center [210, 247] width 35 height 8
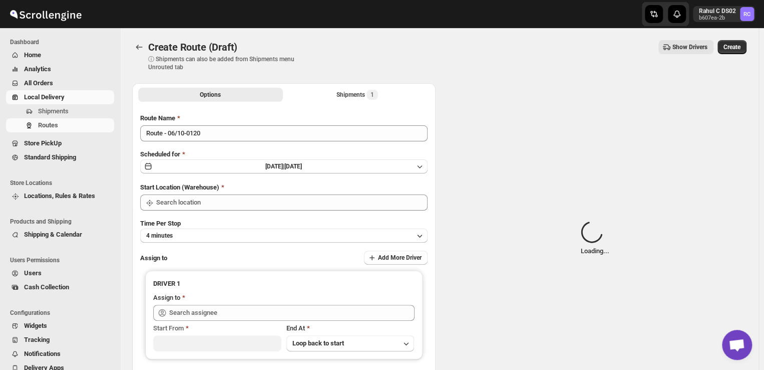
type input "DS03 Kengeri"
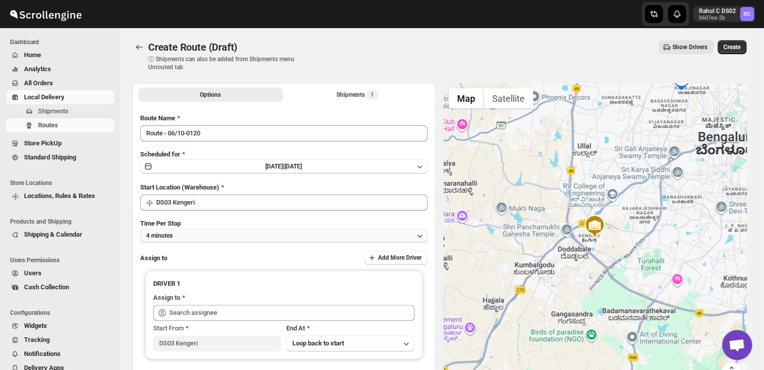
click at [196, 234] on button "4 minutes" at bounding box center [283, 235] width 287 height 14
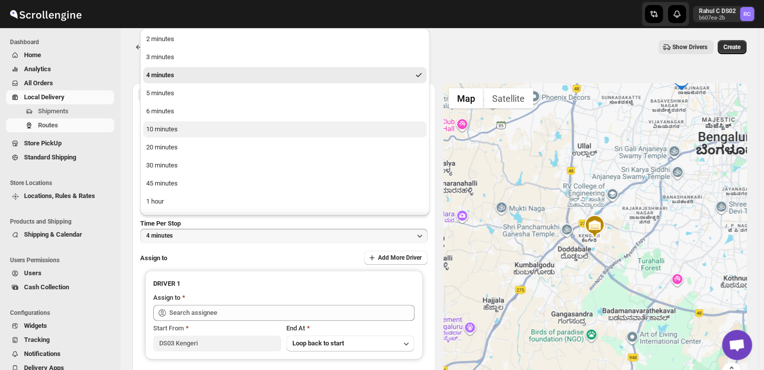
click at [163, 128] on div "10 minutes" at bounding box center [162, 129] width 32 height 10
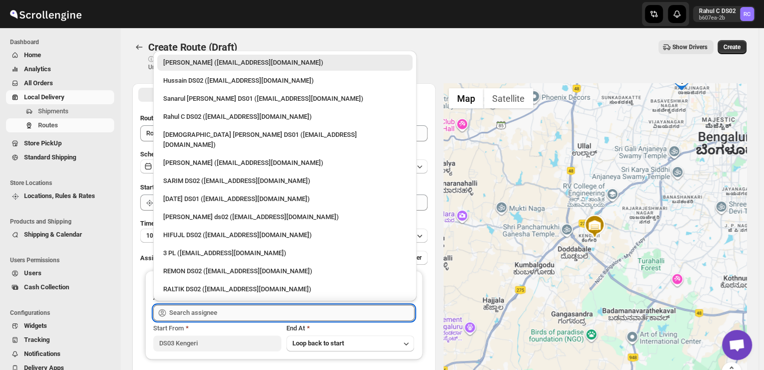
click at [217, 312] on input "text" at bounding box center [291, 313] width 245 height 16
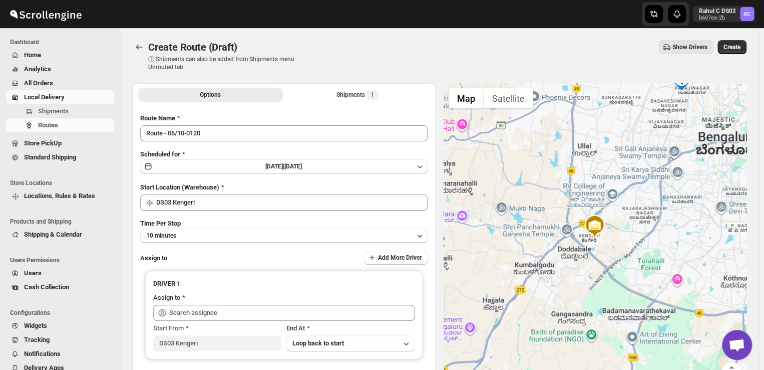
click at [100, 291] on span "Cash Collection" at bounding box center [68, 287] width 88 height 10
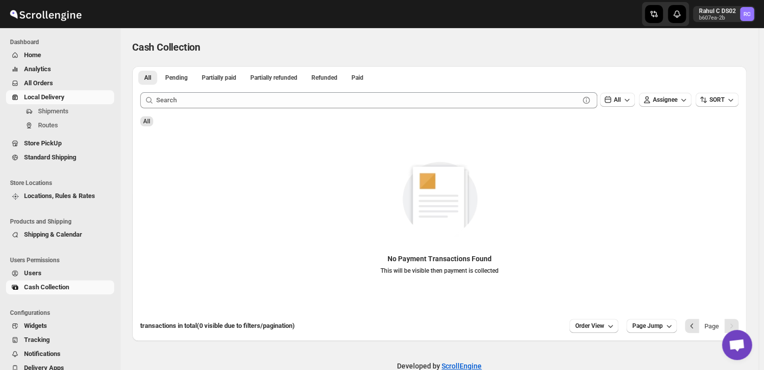
click at [61, 97] on span "Local Delivery" at bounding box center [44, 97] width 41 height 8
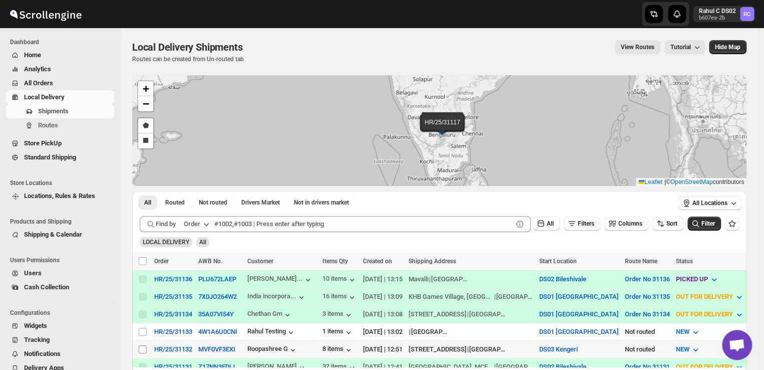
click at [143, 345] on input "Select shipment" at bounding box center [143, 349] width 8 height 8
checkbox input "true"
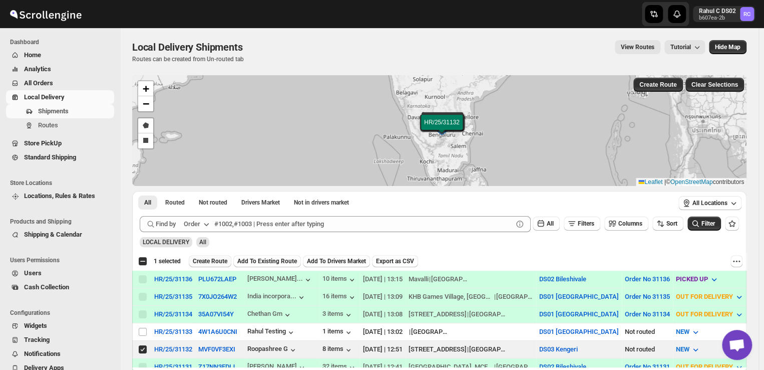
click at [216, 258] on span "Create Route" at bounding box center [210, 261] width 35 height 8
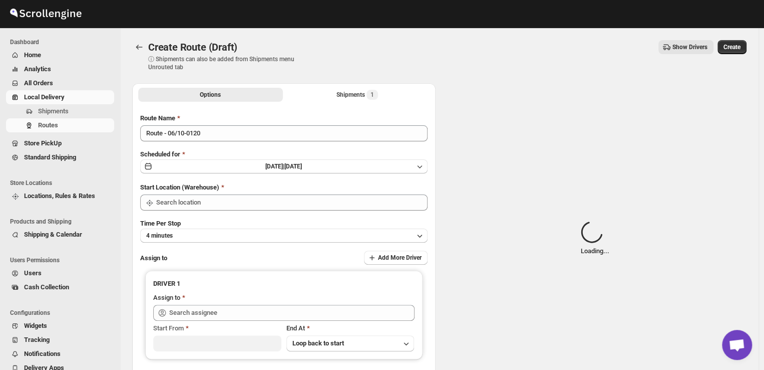
type input "DS03 Kengeri"
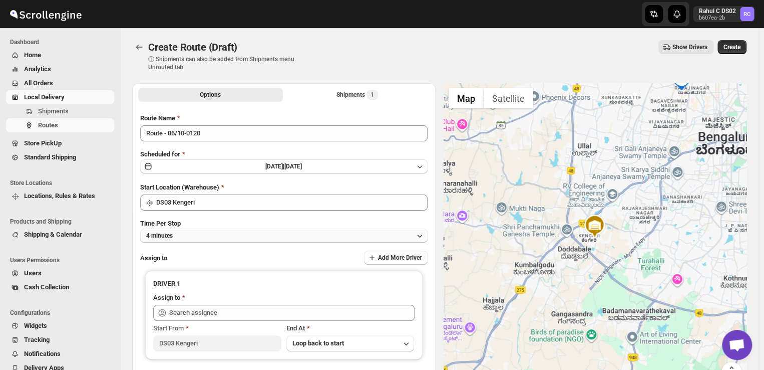
click at [183, 235] on button "4 minutes" at bounding box center [283, 235] width 287 height 14
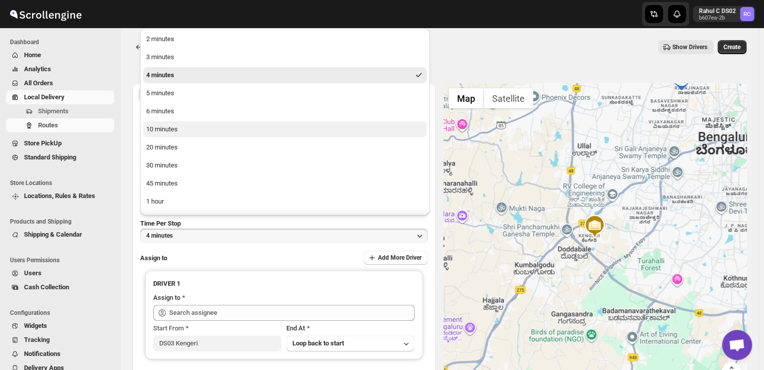
click at [172, 132] on div "10 minutes" at bounding box center [162, 129] width 32 height 10
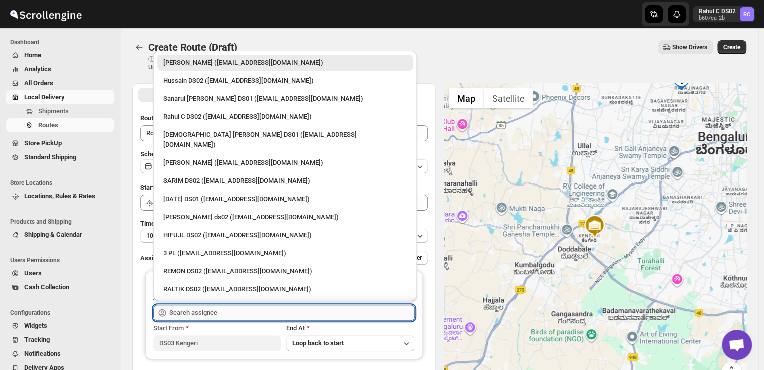
click at [231, 314] on input "text" at bounding box center [291, 313] width 245 height 16
click at [184, 248] on div "3 PL ([EMAIL_ADDRESS][DOMAIN_NAME])" at bounding box center [284, 253] width 243 height 10
type input "3 PL ([EMAIL_ADDRESS][DOMAIN_NAME])"
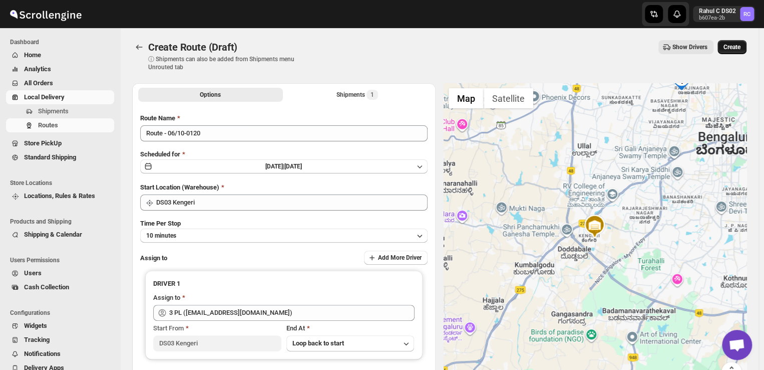
click at [739, 45] on span "Create" at bounding box center [732, 47] width 17 height 8
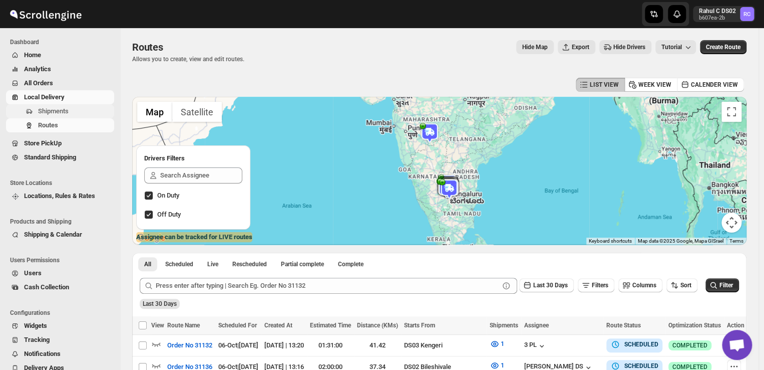
click at [69, 113] on span "Shipments" at bounding box center [75, 111] width 74 height 10
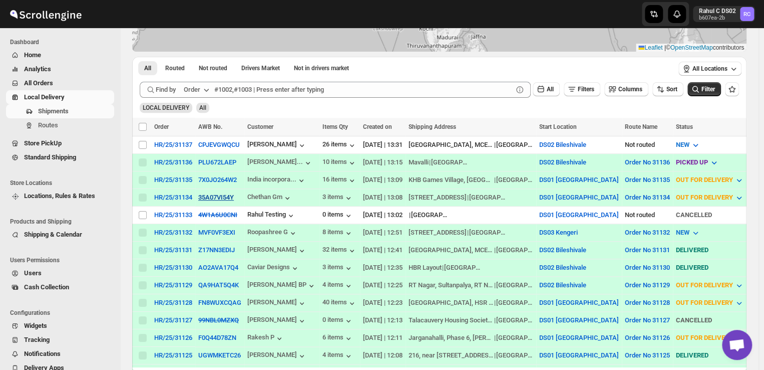
scroll to position [5, 0]
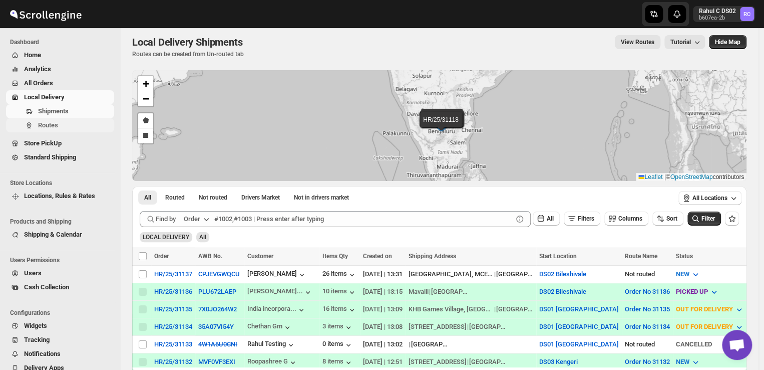
click at [53, 121] on span "Routes" at bounding box center [48, 125] width 20 height 8
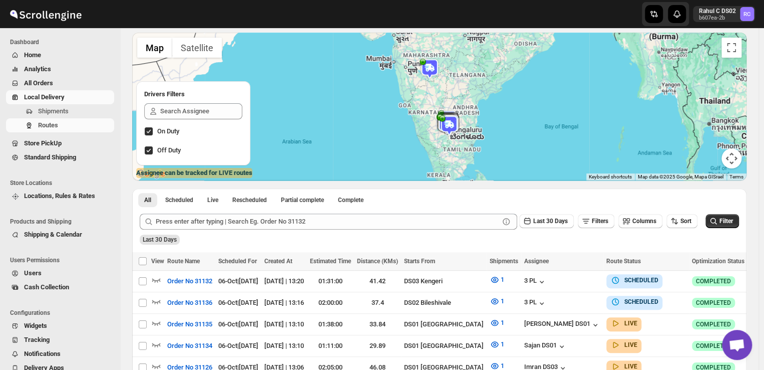
scroll to position [87, 0]
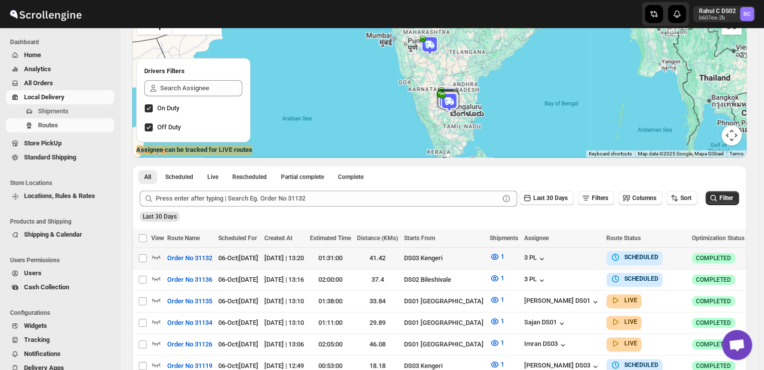
click at [754, 258] on icon "button" at bounding box center [755, 258] width 2 height 2
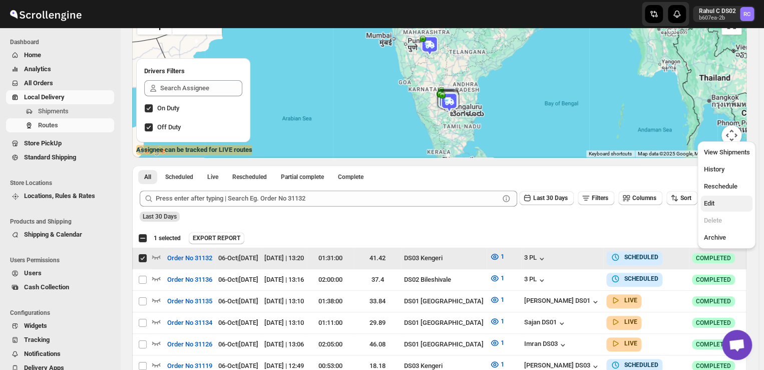
click at [710, 203] on span "Edit" at bounding box center [709, 203] width 11 height 8
checkbox input "false"
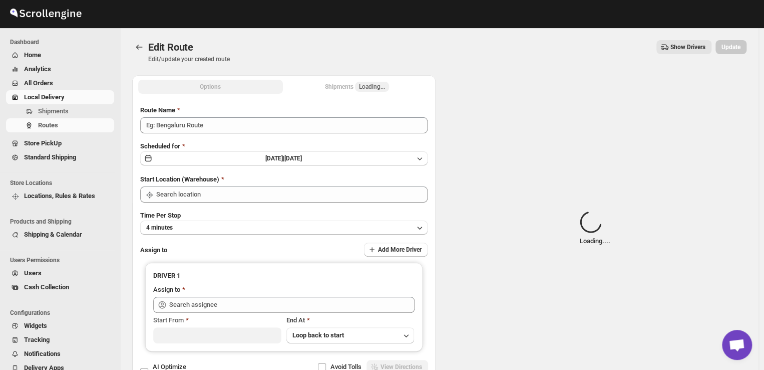
type input "Order No 31132"
type input "DS03 Kengeri"
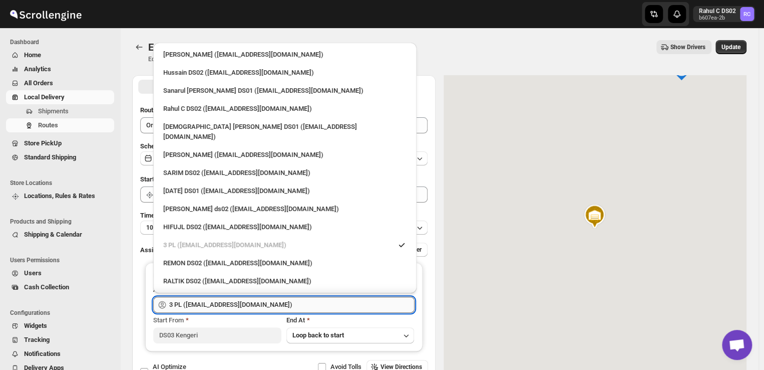
click at [248, 306] on input "3 PL ([EMAIL_ADDRESS][DOMAIN_NAME])" at bounding box center [291, 305] width 245 height 16
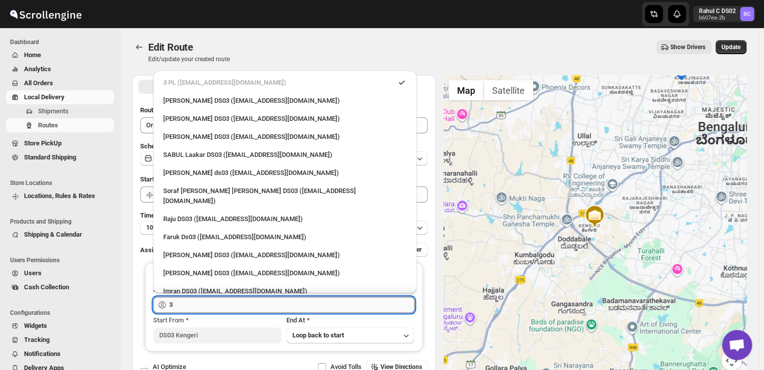
type input "3"
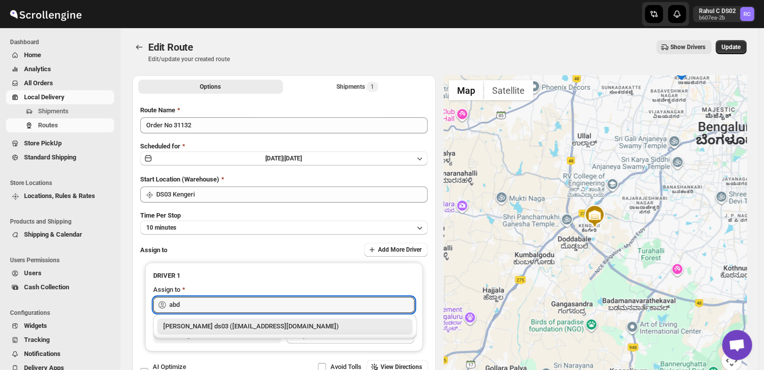
click at [232, 325] on div "[PERSON_NAME] ds03 ([EMAIL_ADDRESS][DOMAIN_NAME])" at bounding box center [284, 326] width 243 height 10
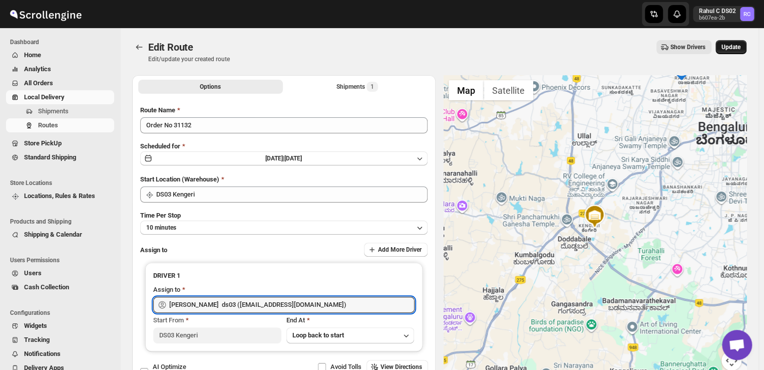
type input "[PERSON_NAME] ds03 ([EMAIL_ADDRESS][DOMAIN_NAME])"
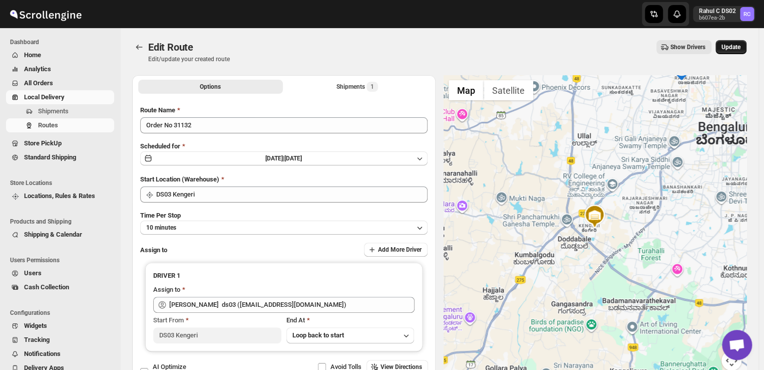
click at [739, 43] on span "Update" at bounding box center [731, 47] width 19 height 8
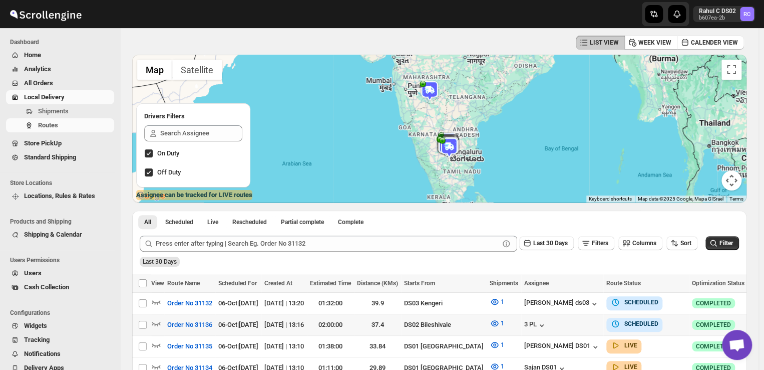
scroll to position [42, 0]
click at [753, 304] on icon "button" at bounding box center [758, 303] width 10 height 10
checkbox input "true"
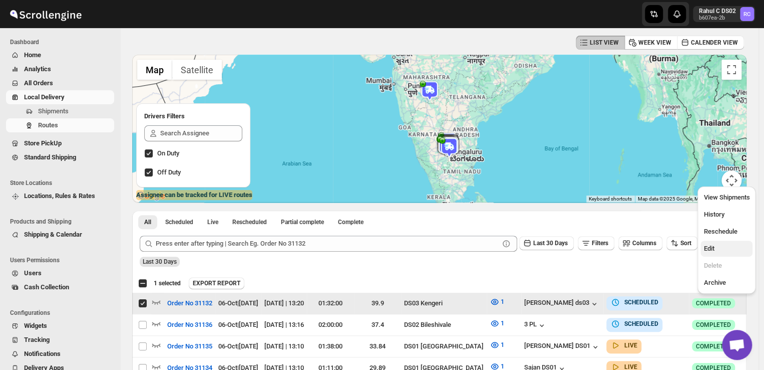
click at [711, 249] on span "Edit" at bounding box center [709, 248] width 11 height 8
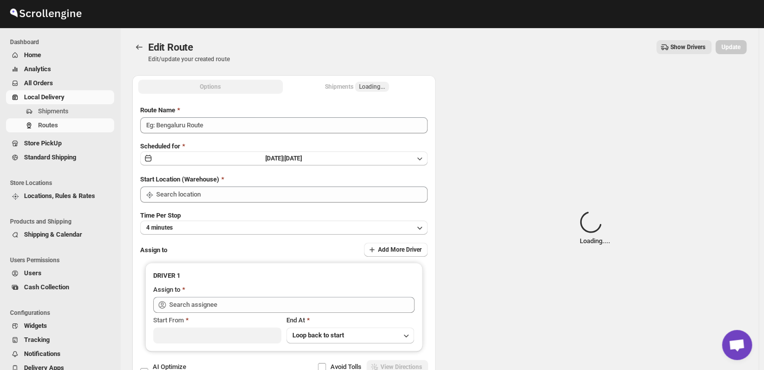
type input "Order No 31132"
type input "DS03 Kengeri"
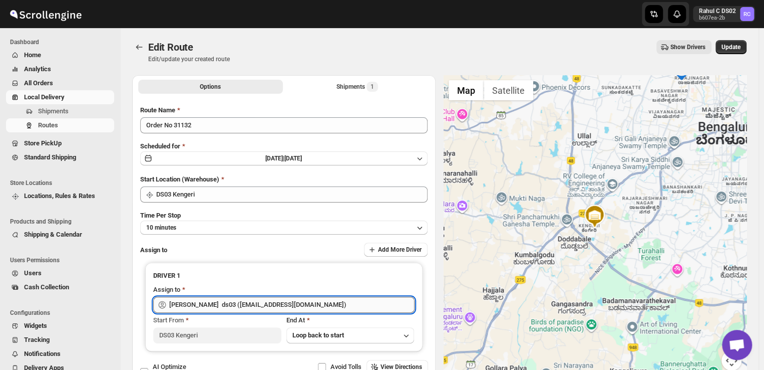
click at [333, 306] on input "[PERSON_NAME] ds03 ([EMAIL_ADDRESS][DOMAIN_NAME])" at bounding box center [291, 305] width 245 height 16
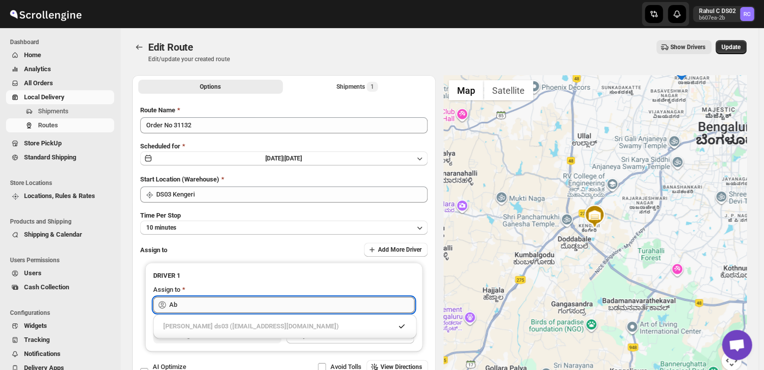
type input "A"
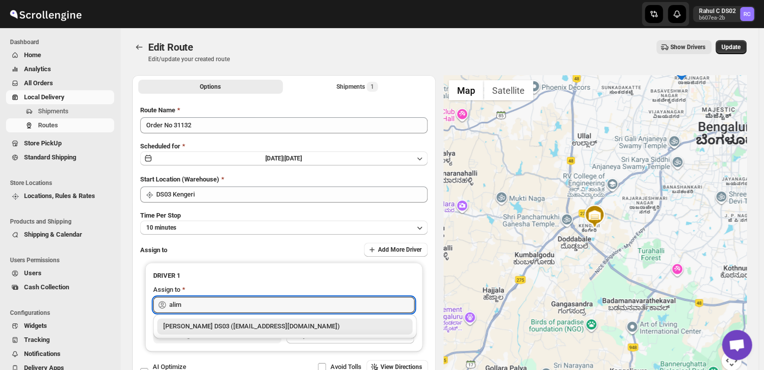
click at [302, 327] on div "[PERSON_NAME] DS03 ([EMAIL_ADDRESS][DOMAIN_NAME])" at bounding box center [284, 326] width 243 height 10
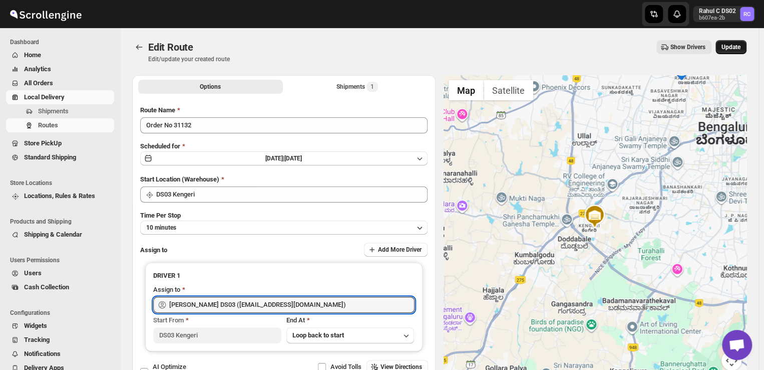
type input "[PERSON_NAME] DS03 ([EMAIL_ADDRESS][DOMAIN_NAME])"
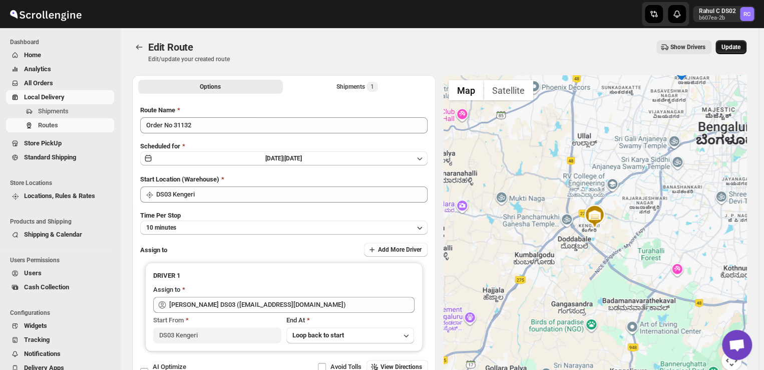
click at [733, 45] on span "Update" at bounding box center [731, 47] width 19 height 8
